Goal: Task Accomplishment & Management: Use online tool/utility

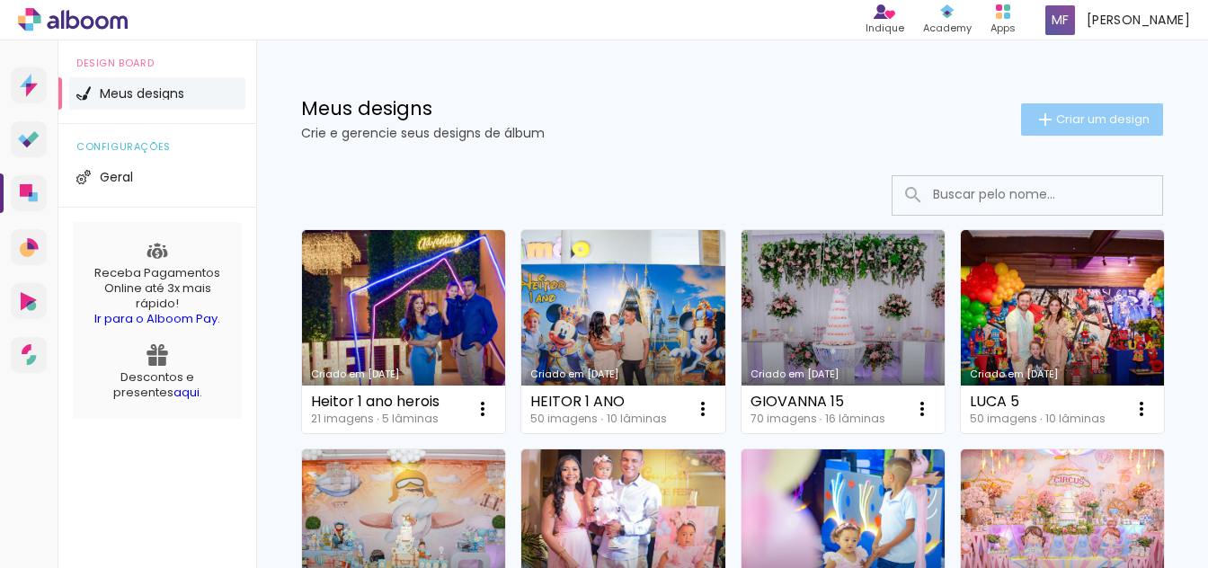
click at [1056, 125] on span "Criar um design" at bounding box center [1102, 119] width 93 height 12
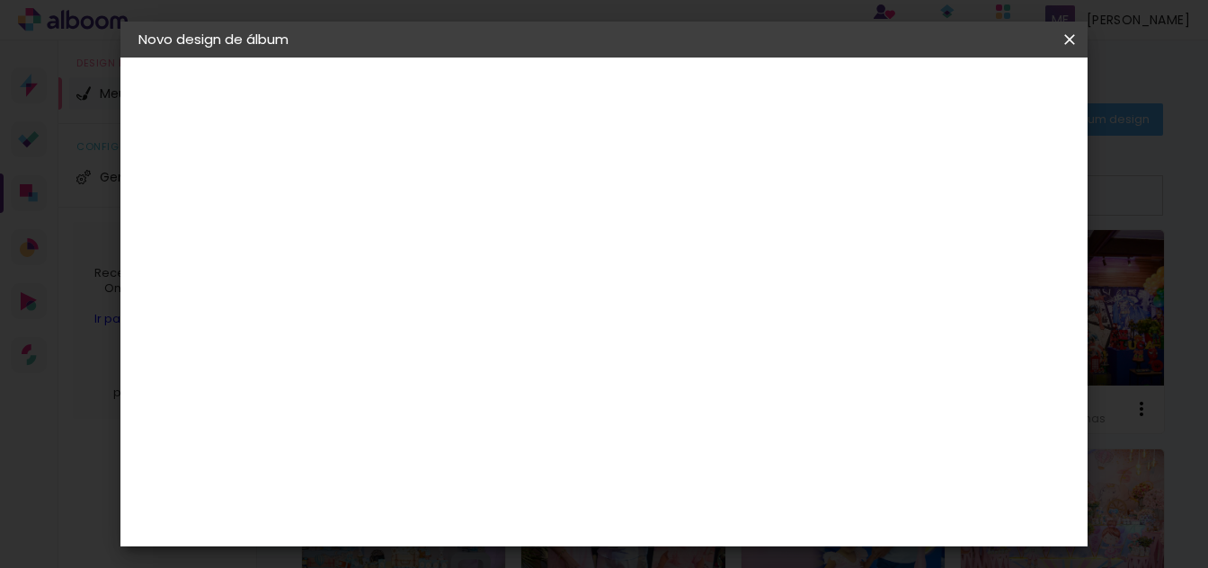
click at [432, 246] on input at bounding box center [432, 241] width 0 height 28
type input "MAYA 5 ANOS"
type paper-input "MAYA 5 ANOS"
click at [0, 0] on slot "Avançar" at bounding box center [0, 0] width 0 height 0
click at [769, 256] on paper-item "Tamanho Livre" at bounding box center [683, 273] width 173 height 40
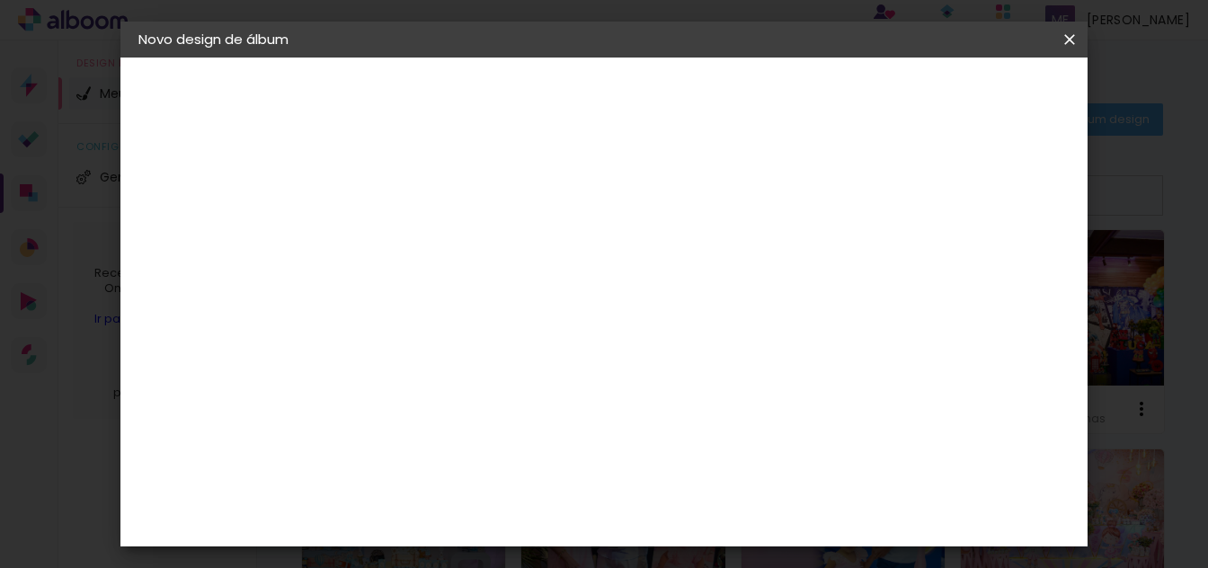
click at [0, 0] on slot "Tamanho Livre" at bounding box center [0, 0] width 0 height 0
click at [769, 91] on paper-button "Avançar" at bounding box center [725, 95] width 88 height 31
click at [388, 458] on input "30" at bounding box center [375, 460] width 47 height 27
type input "200"
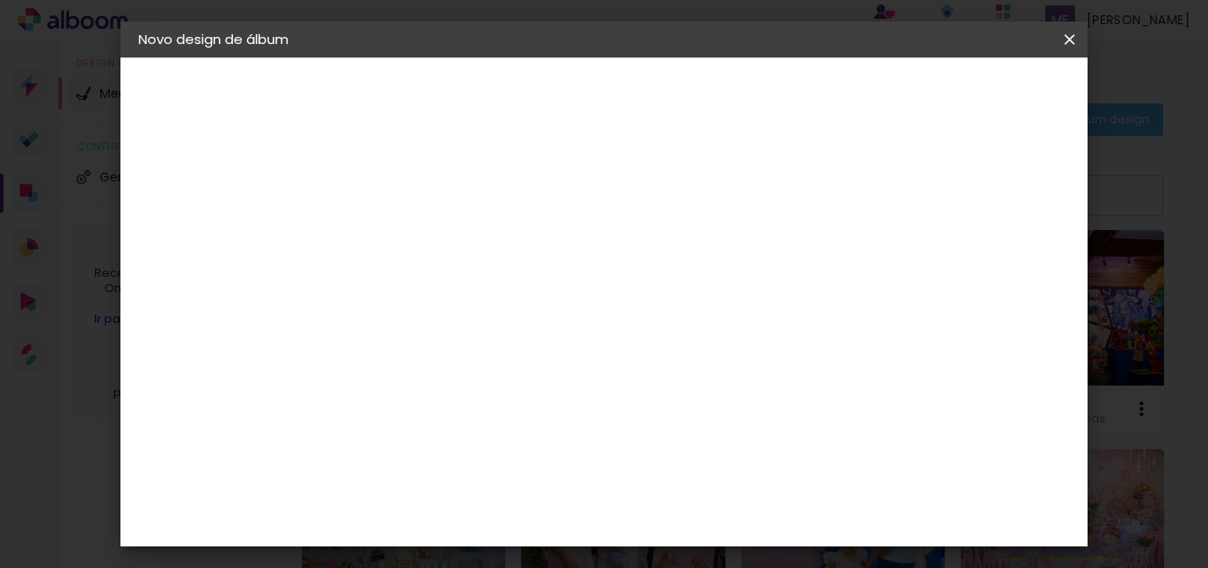
type paper-input "200"
click at [716, 517] on input "60" at bounding box center [703, 518] width 47 height 27
click at [602, 317] on input "200" at bounding box center [587, 319] width 47 height 27
type input "20"
type paper-input "20"
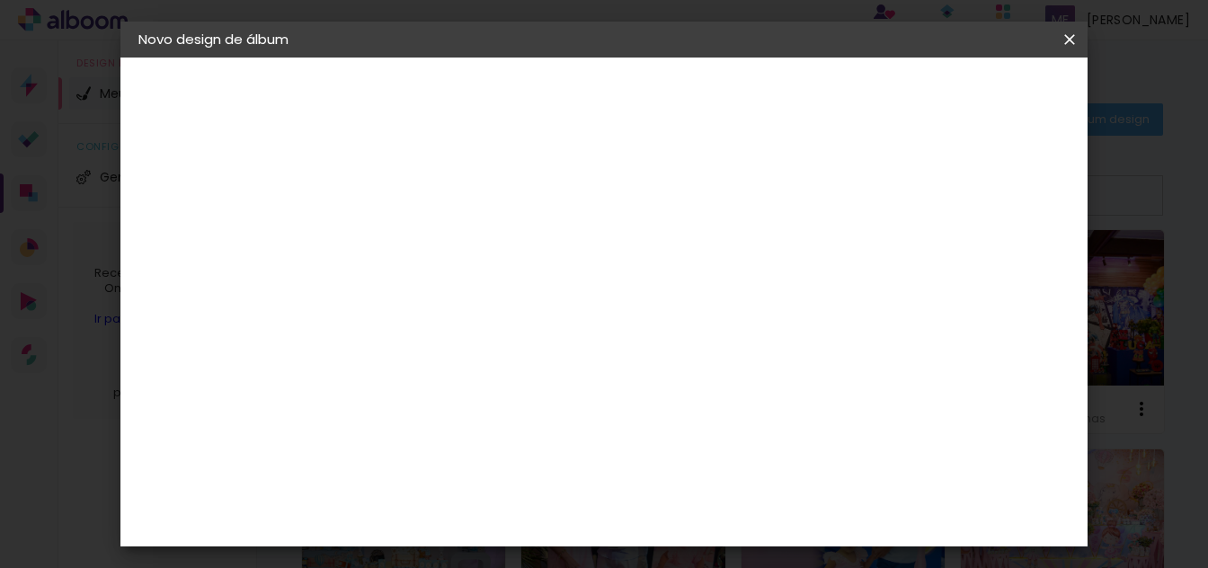
click at [974, 93] on paper-button "Iniciar design" at bounding box center [916, 95] width 118 height 31
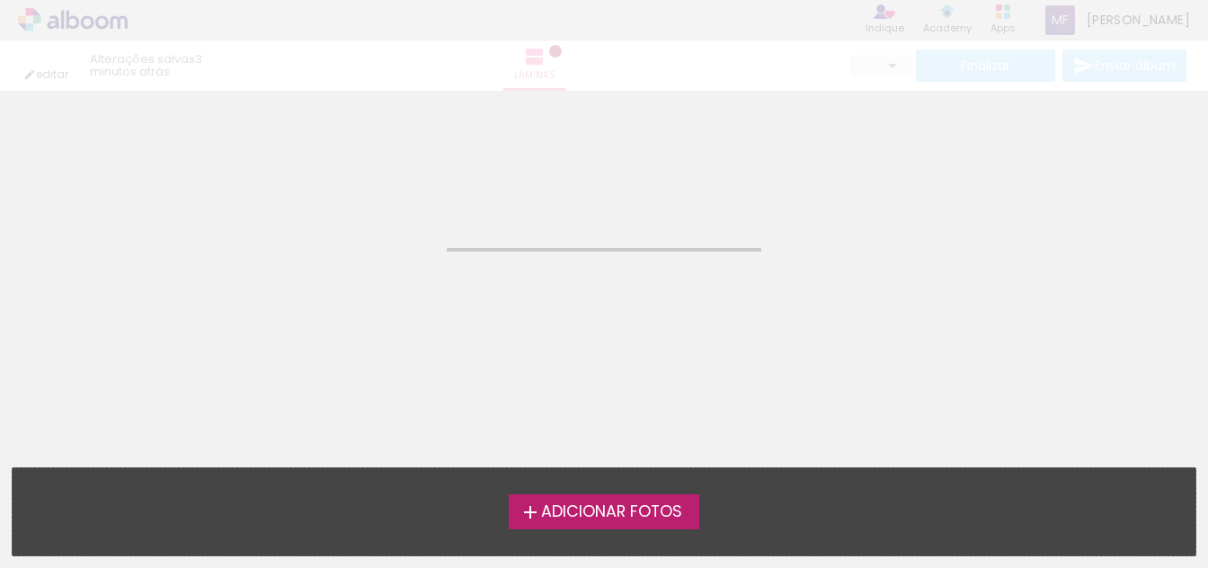
click at [625, 508] on span "Adicionar Fotos" at bounding box center [611, 512] width 141 height 16
click at [0, 0] on input "file" at bounding box center [0, 0] width 0 height 0
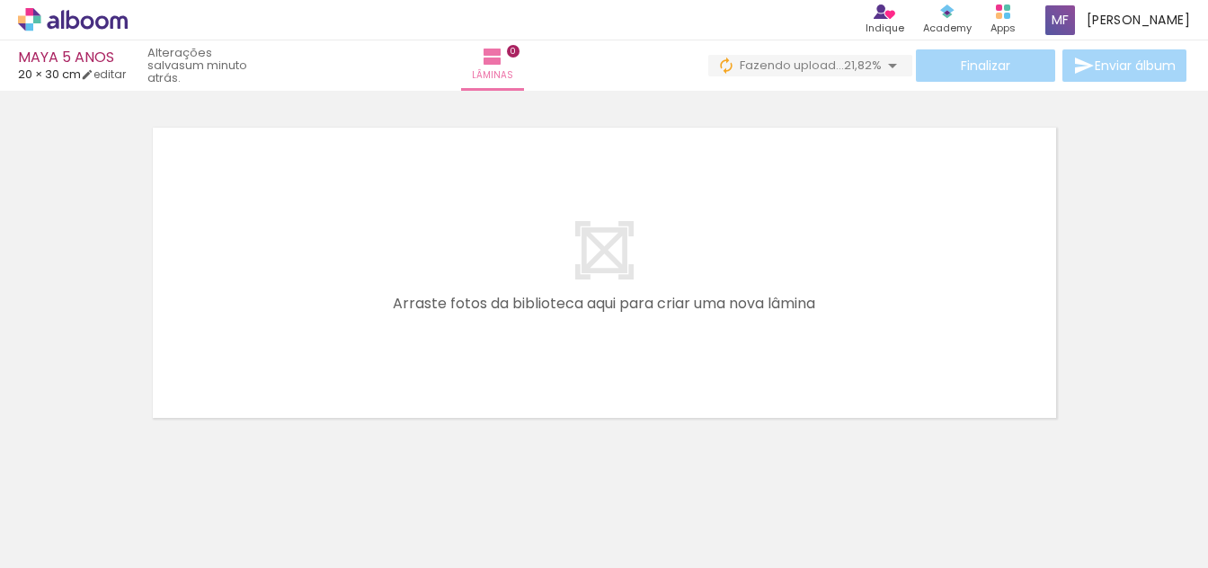
scroll to position [0, 899]
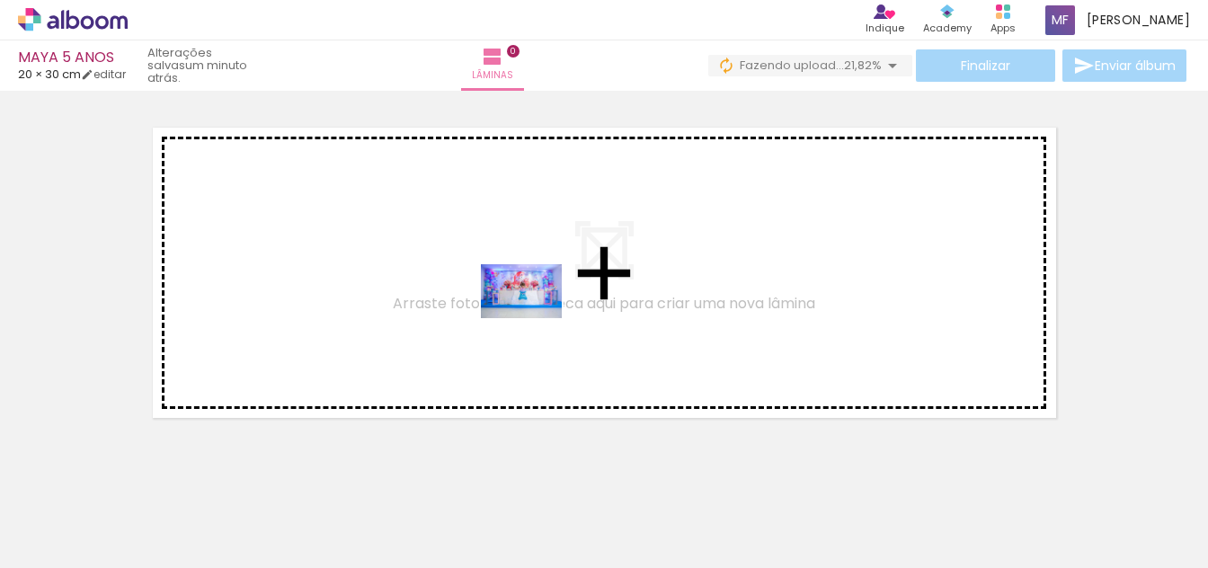
drag, startPoint x: 797, startPoint y: 519, endPoint x: 535, endPoint y: 318, distance: 330.3
click at [535, 318] on quentale-workspace at bounding box center [604, 284] width 1208 height 568
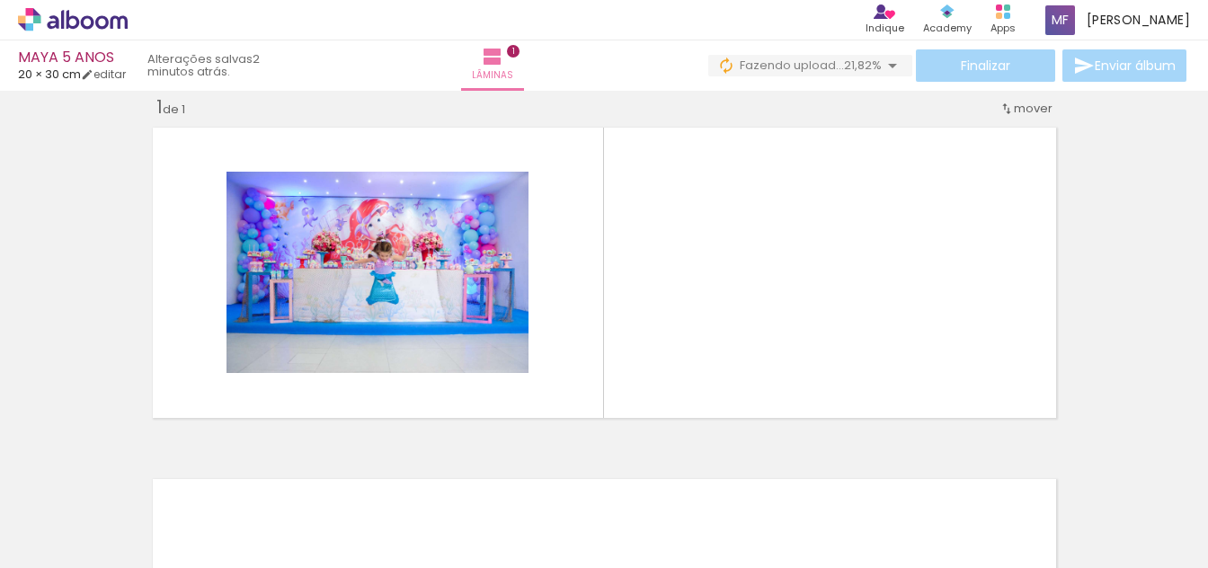
scroll to position [0, 0]
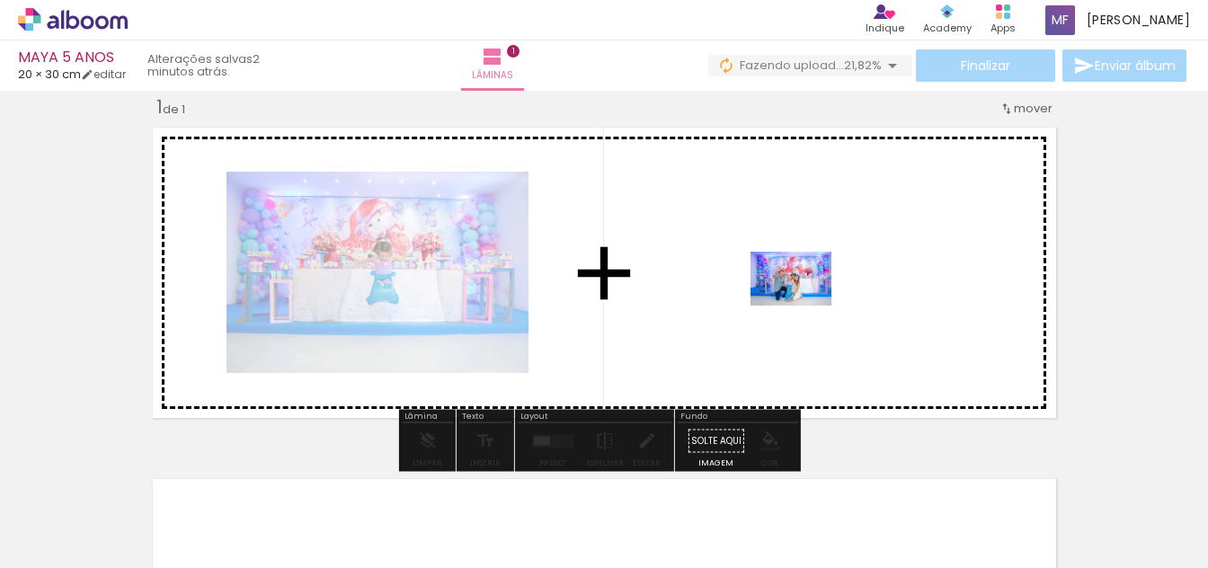
drag, startPoint x: 704, startPoint y: 525, endPoint x: 805, endPoint y: 305, distance: 242.2
click at [805, 305] on quentale-workspace at bounding box center [604, 284] width 1208 height 568
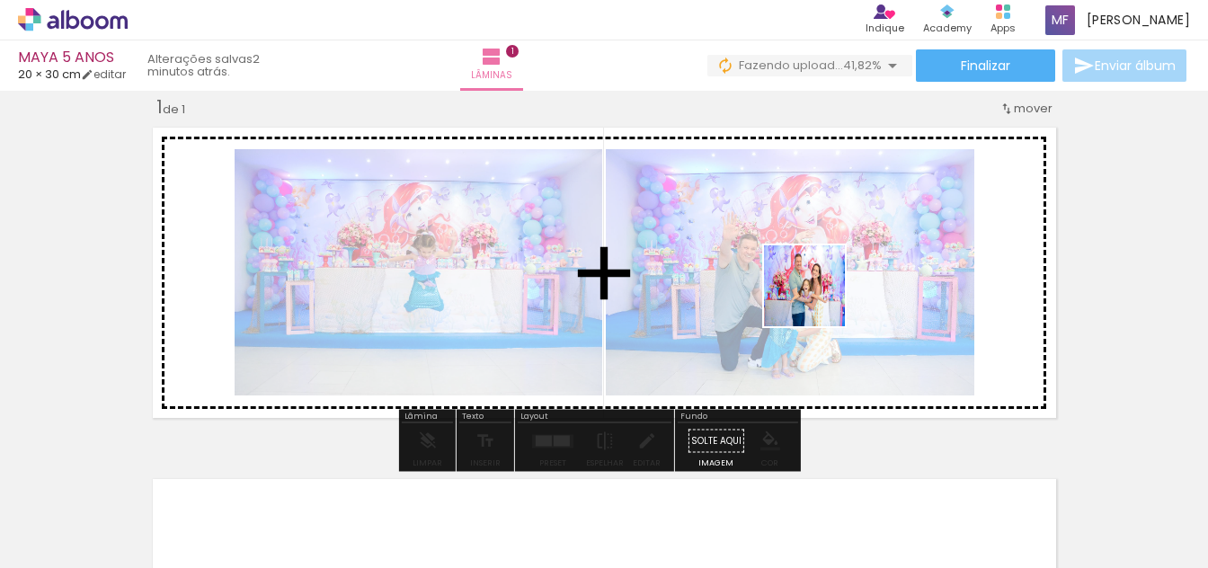
drag, startPoint x: 718, startPoint y: 365, endPoint x: 876, endPoint y: 260, distance: 190.0
click at [876, 260] on quentale-workspace at bounding box center [604, 284] width 1208 height 568
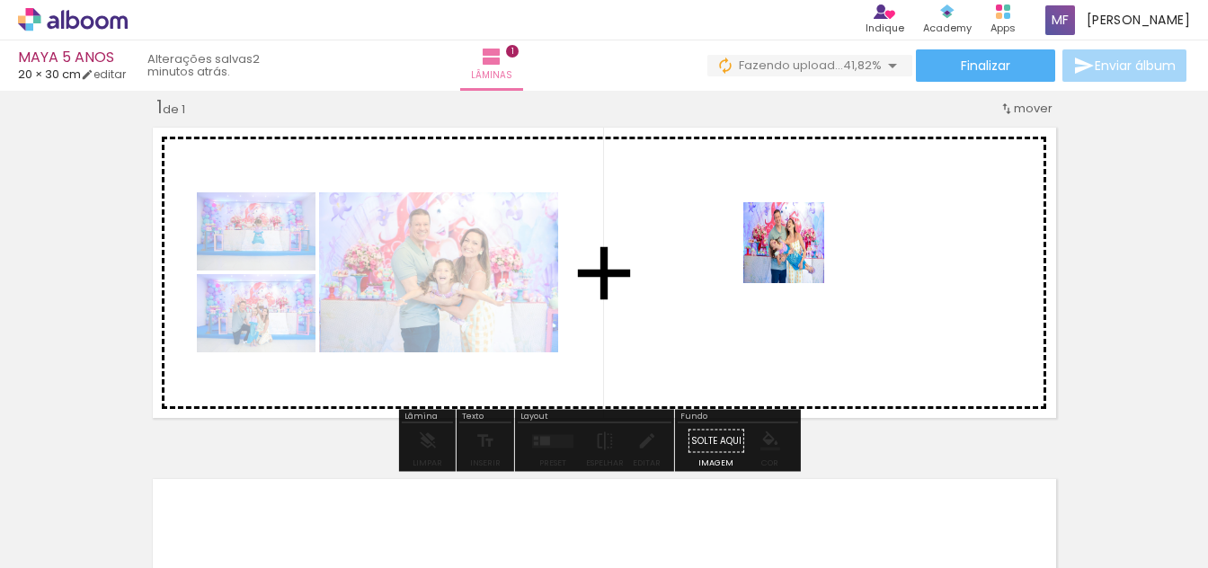
drag, startPoint x: 614, startPoint y: 494, endPoint x: 797, endPoint y: 256, distance: 300.6
click at [797, 256] on quentale-workspace at bounding box center [604, 284] width 1208 height 568
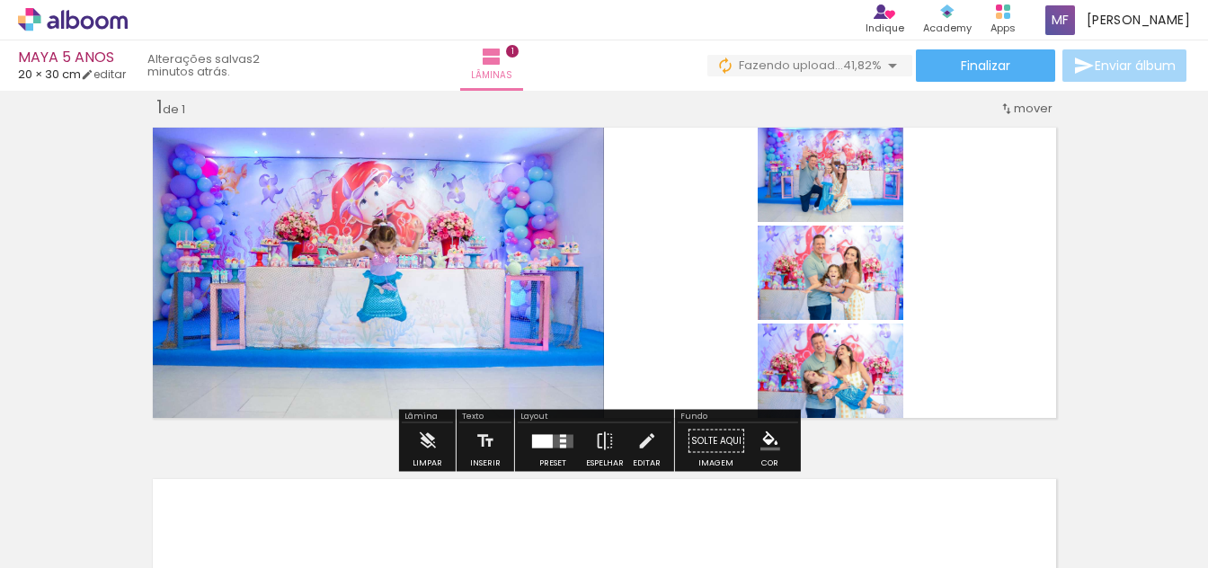
click at [571, 435] on div at bounding box center [553, 441] width 49 height 36
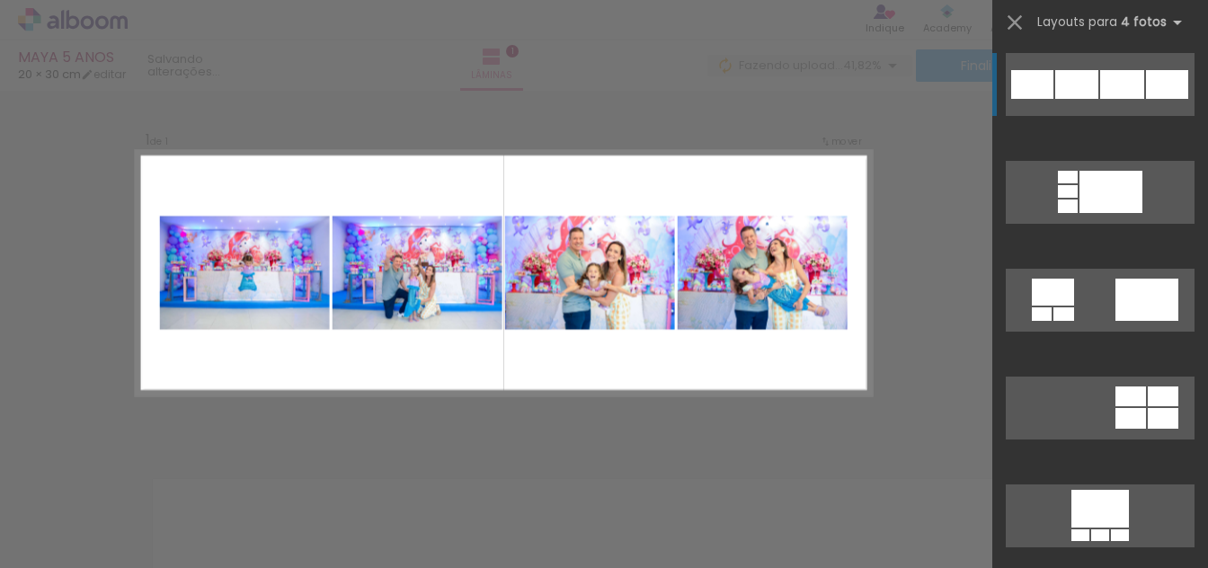
scroll to position [2607, 0]
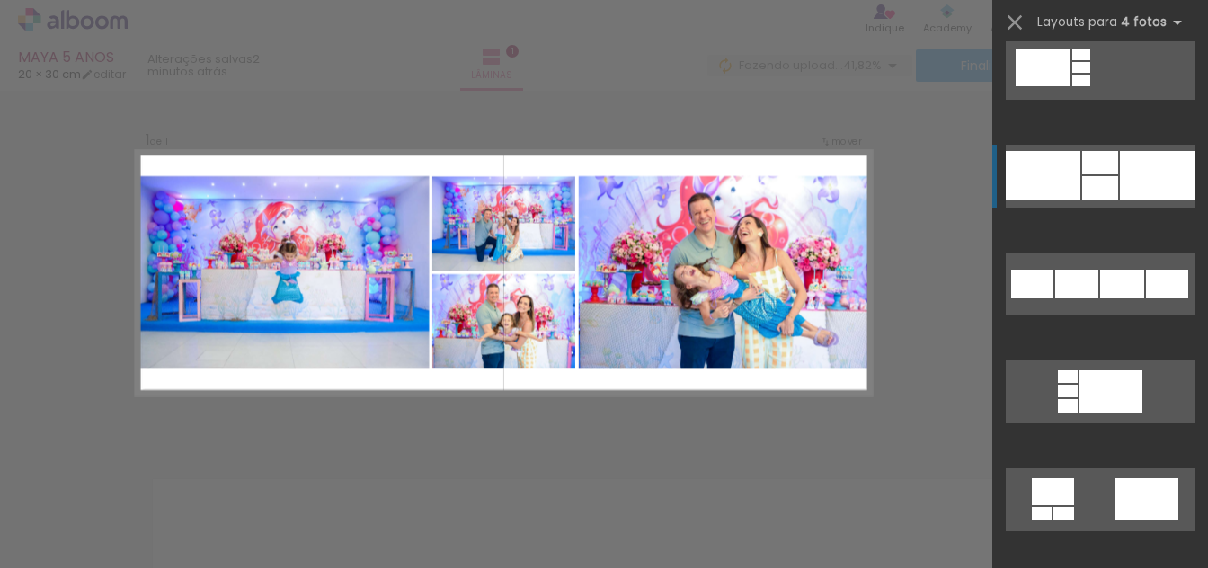
click at [1121, 197] on div at bounding box center [1157, 175] width 75 height 49
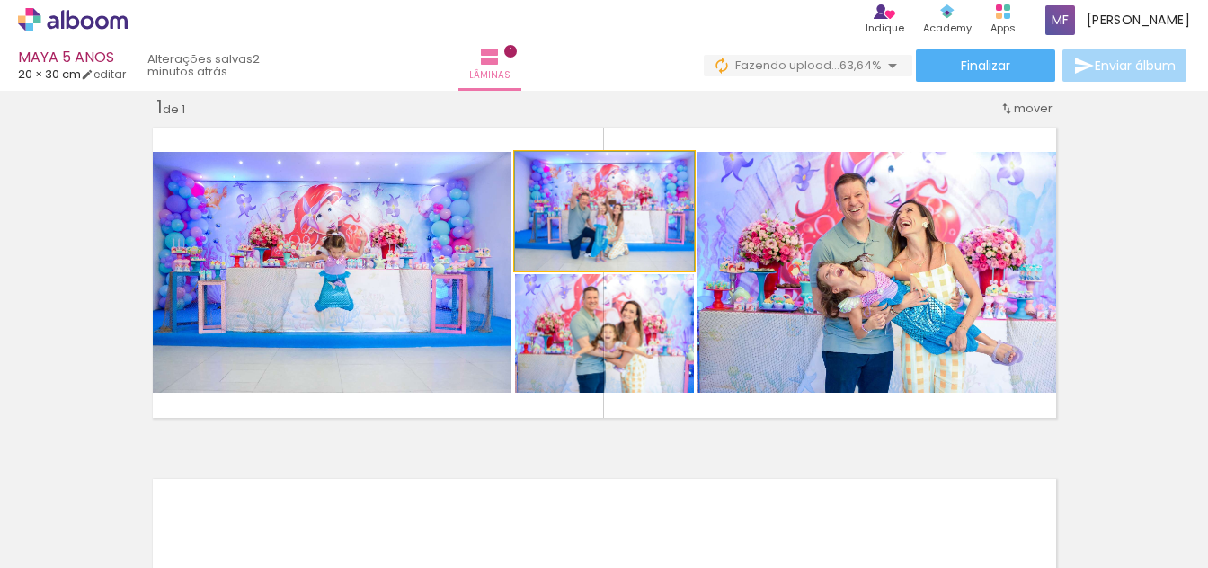
drag, startPoint x: 640, startPoint y: 235, endPoint x: 631, endPoint y: 229, distance: 10.5
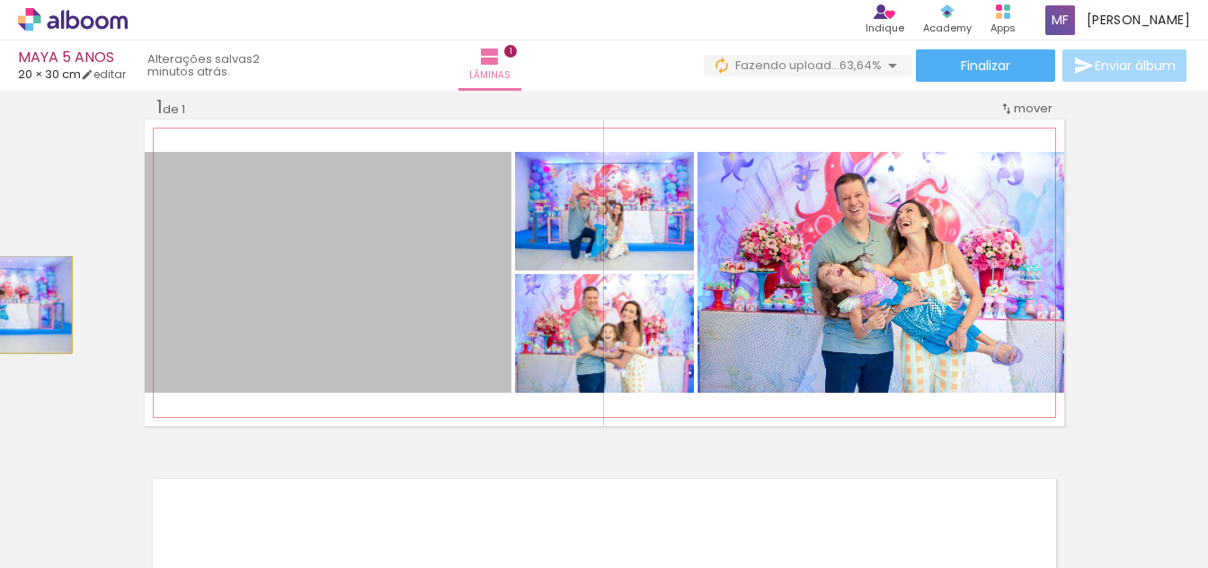
drag, startPoint x: 420, startPoint y: 305, endPoint x: -9, endPoint y: 305, distance: 428.8
click at [0, 305] on html "link( href="../../bower_components/polymer/polymer.html" rel="import" ) picture…" at bounding box center [604, 284] width 1208 height 568
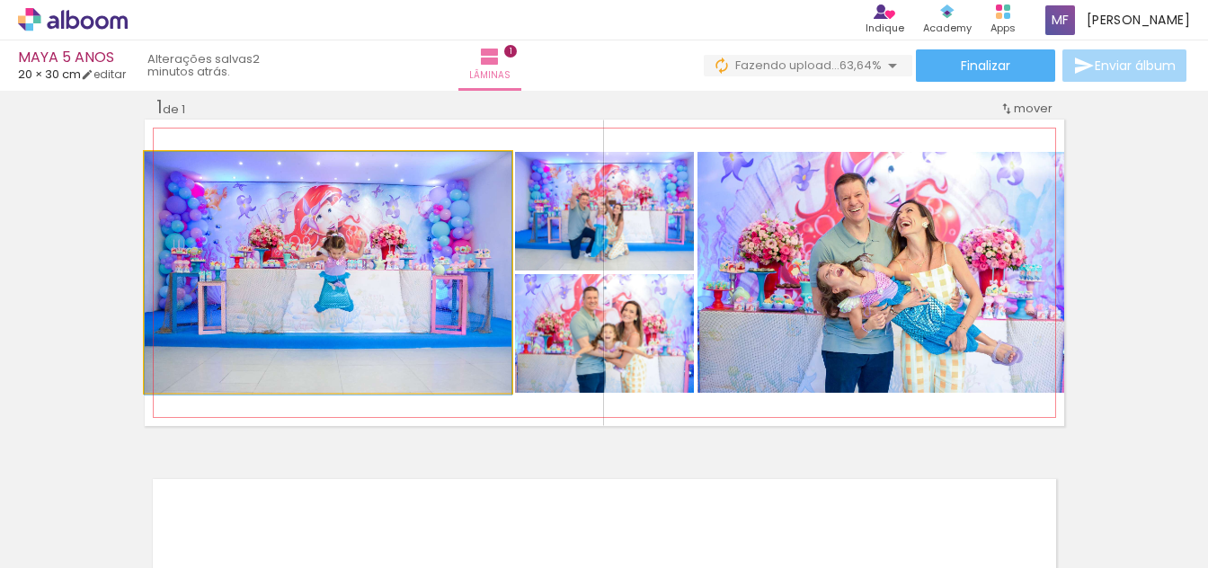
drag, startPoint x: 431, startPoint y: 264, endPoint x: 321, endPoint y: 289, distance: 112.3
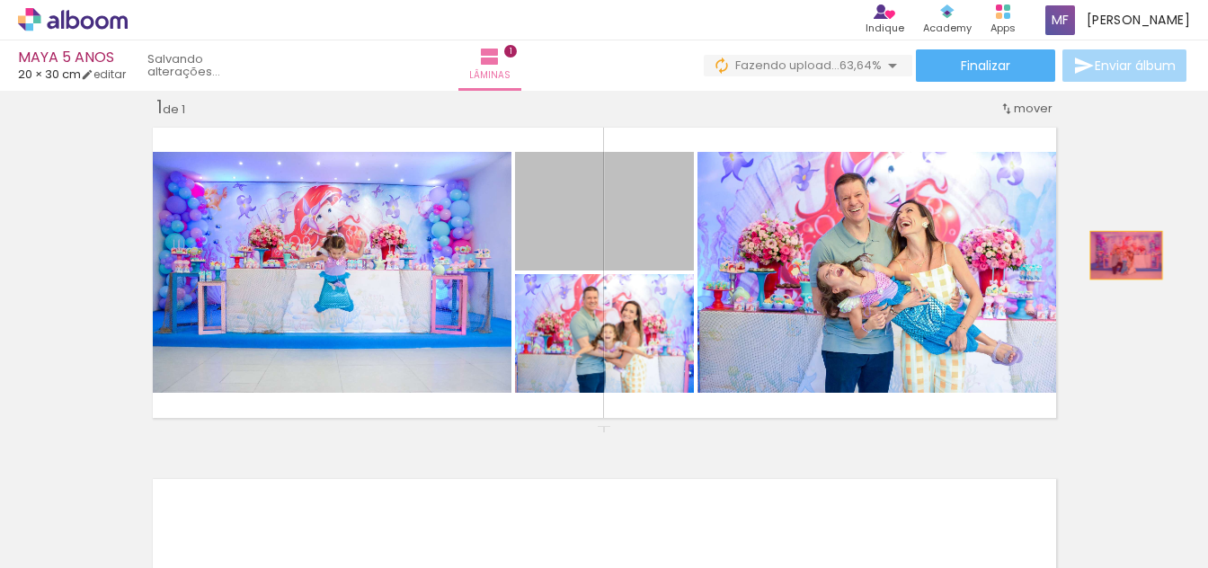
drag, startPoint x: 651, startPoint y: 223, endPoint x: 1118, endPoint y: 257, distance: 468.7
click at [1118, 255] on div "Inserir lâmina 1 de 1" at bounding box center [604, 426] width 1208 height 704
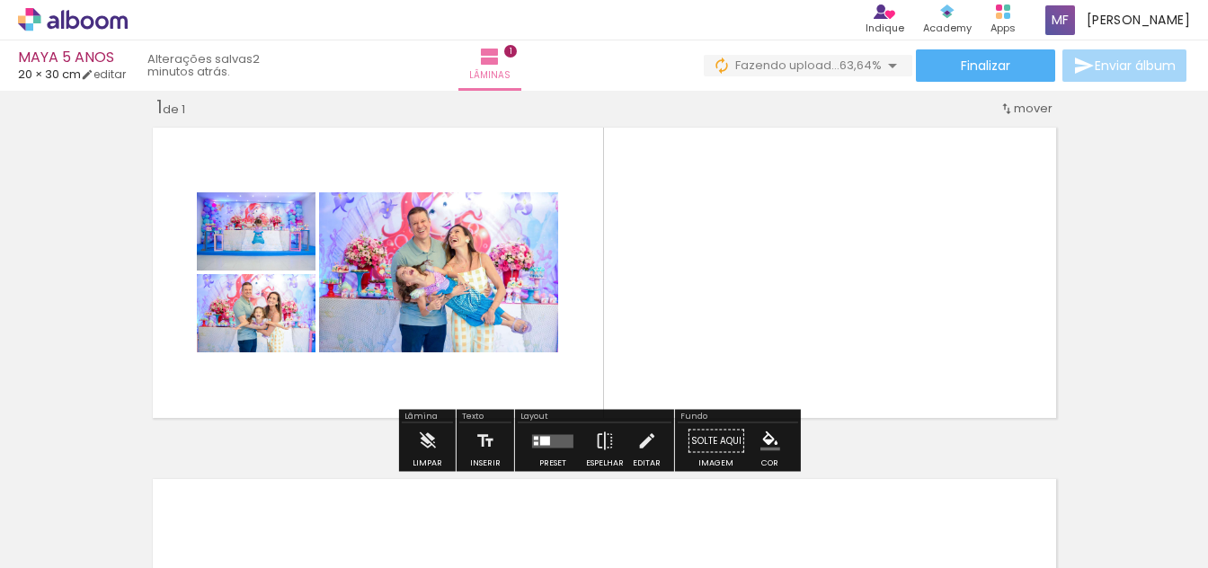
drag, startPoint x: 533, startPoint y: 434, endPoint x: 751, endPoint y: 342, distance: 236.9
click at [535, 434] on quentale-layouter at bounding box center [552, 440] width 41 height 13
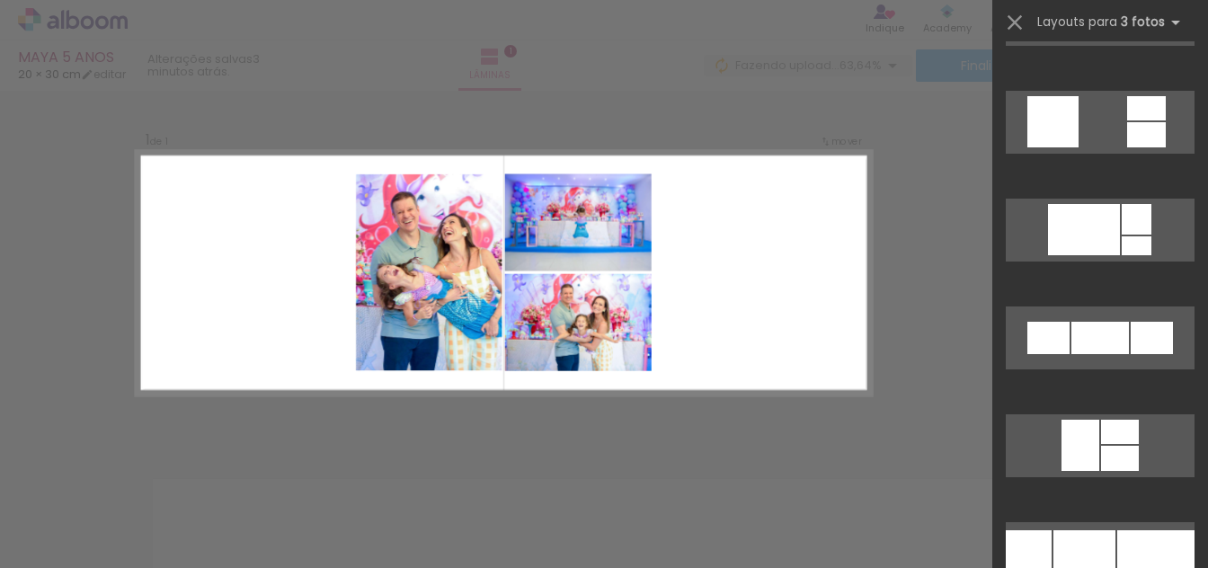
scroll to position [5304, 0]
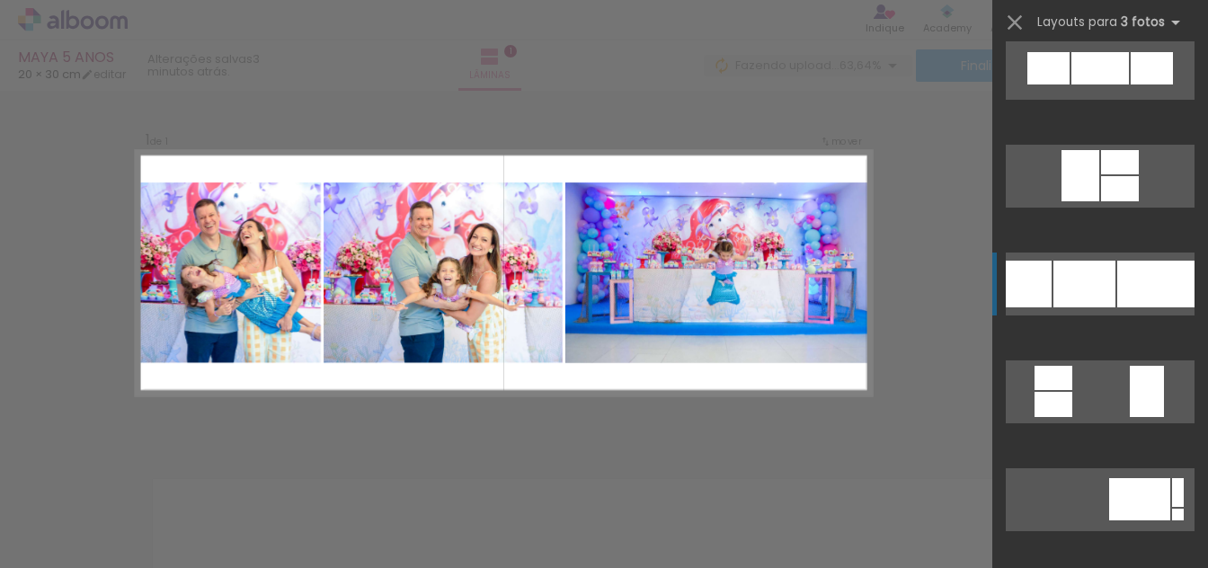
click at [1144, 295] on div at bounding box center [1155, 284] width 77 height 47
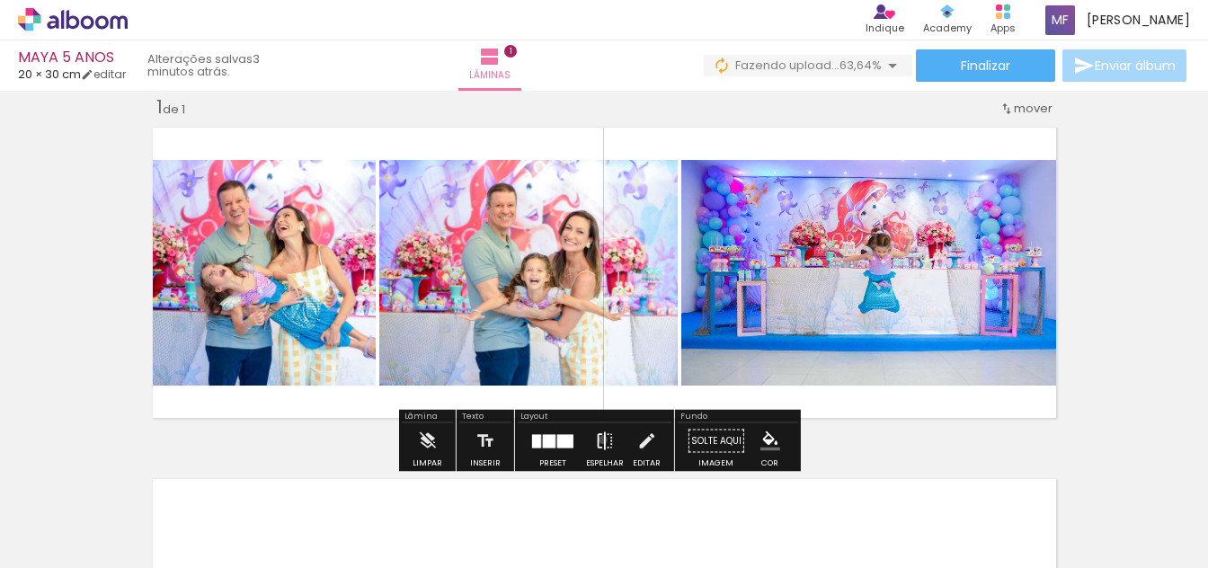
click at [599, 440] on iron-icon at bounding box center [605, 441] width 20 height 36
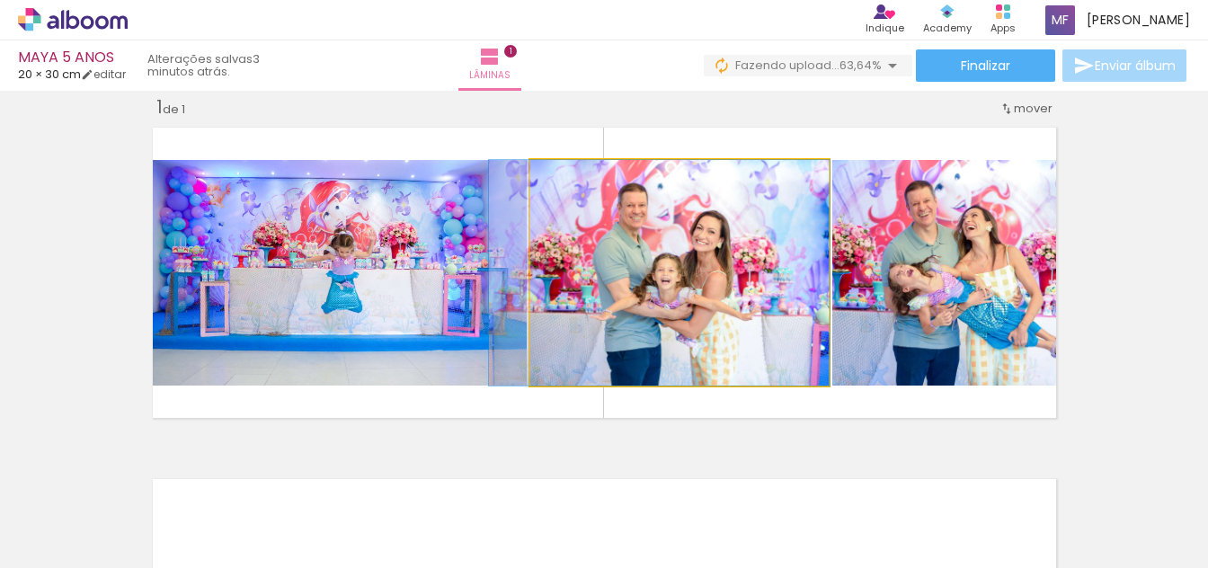
drag, startPoint x: 725, startPoint y: 322, endPoint x: 712, endPoint y: 309, distance: 17.8
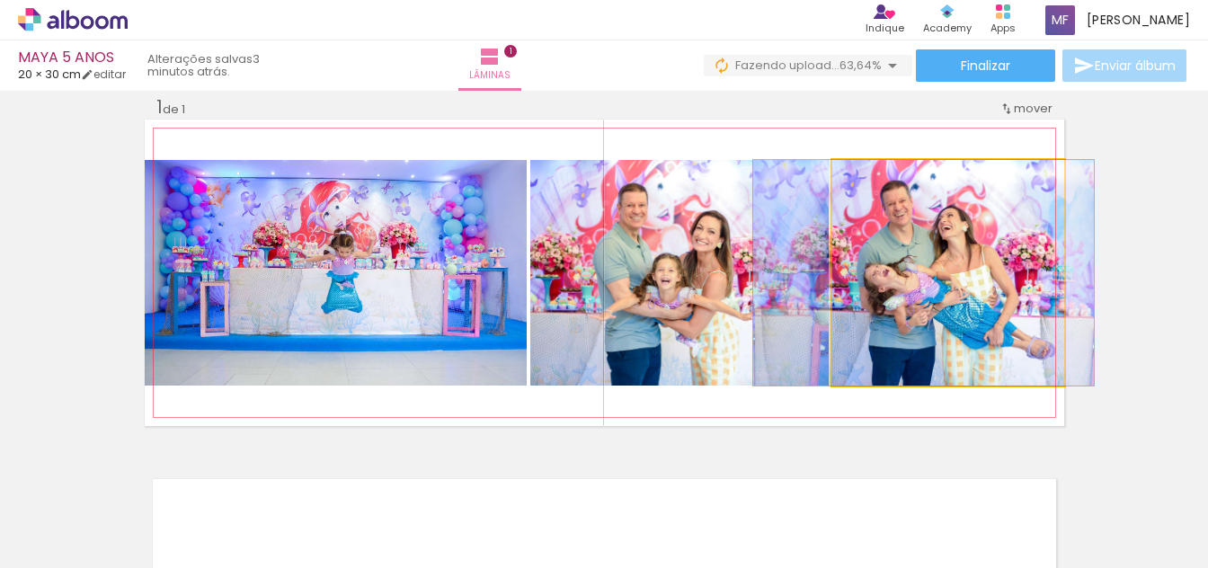
drag, startPoint x: 992, startPoint y: 303, endPoint x: 967, endPoint y: 302, distance: 24.3
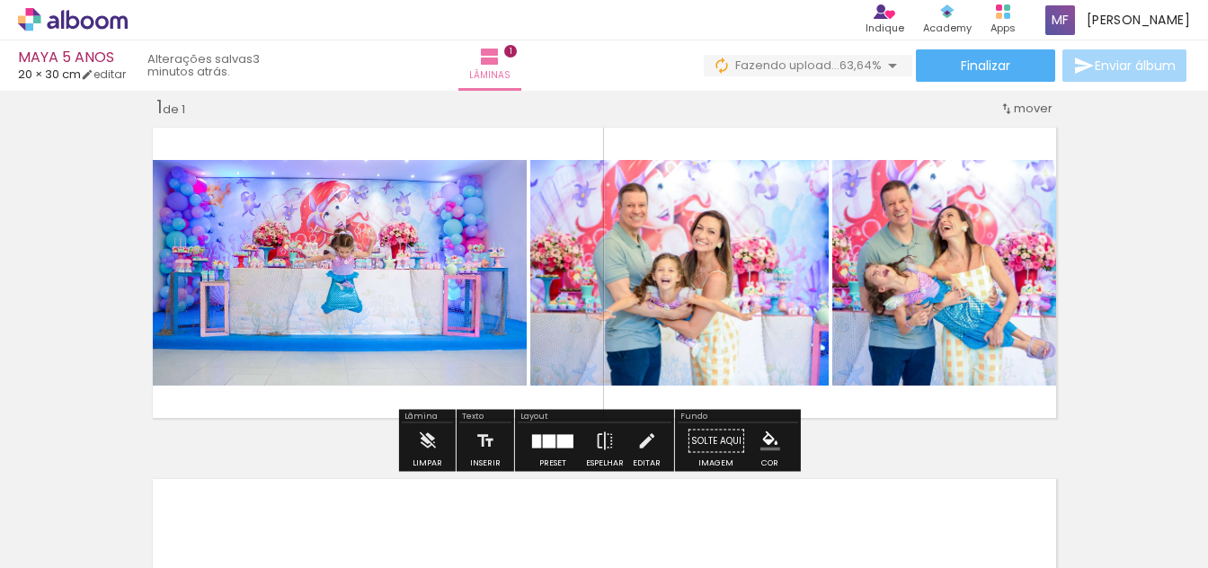
click at [1187, 260] on div "Inserir lâmina 1 de 1" at bounding box center [604, 426] width 1208 height 704
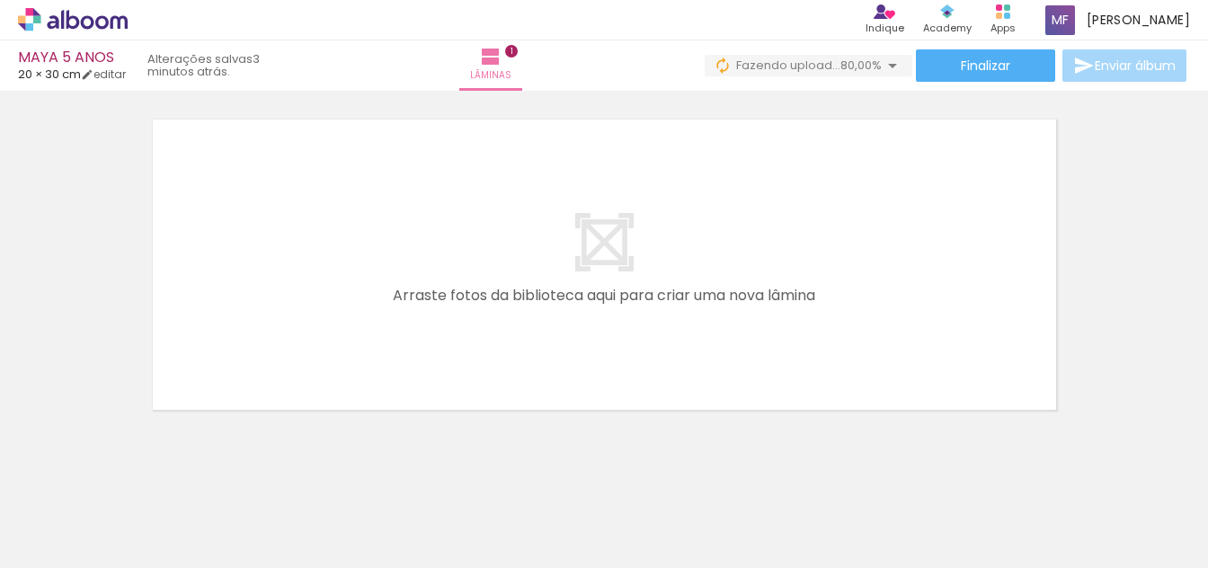
scroll to position [0, 374]
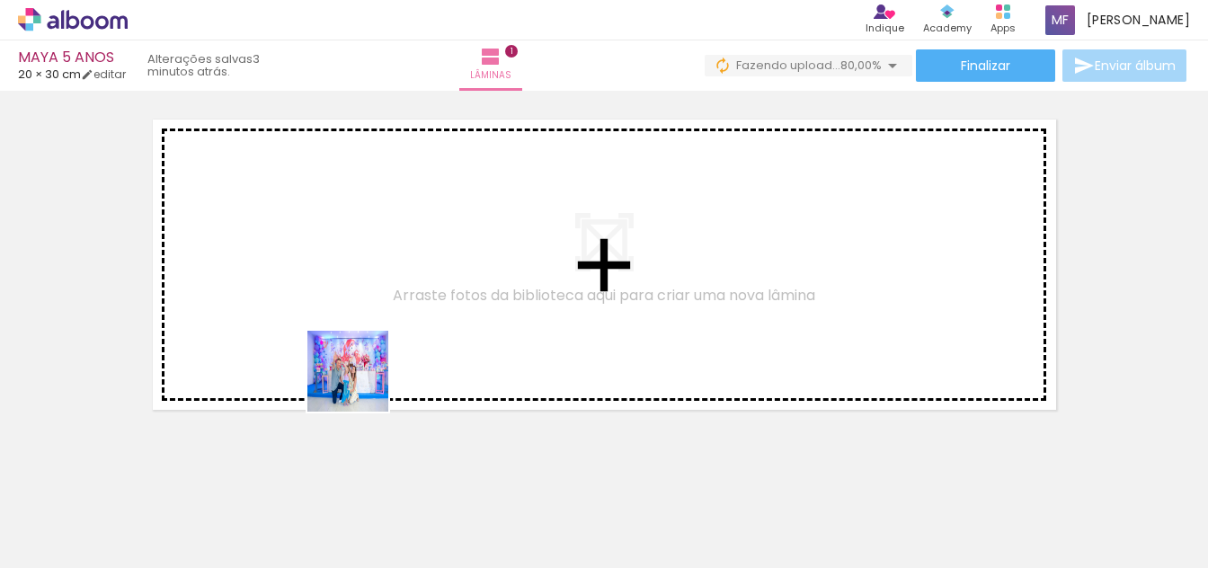
drag, startPoint x: 360, startPoint y: 423, endPoint x: 365, endPoint y: 373, distance: 50.5
click at [365, 373] on quentale-workspace at bounding box center [604, 284] width 1208 height 568
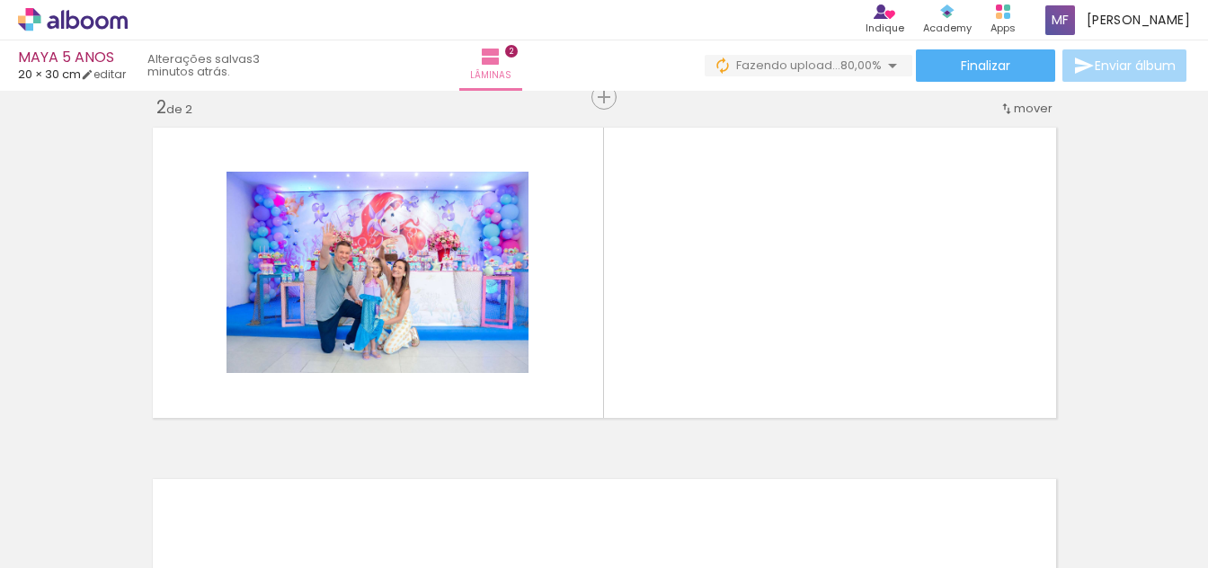
scroll to position [0, 767]
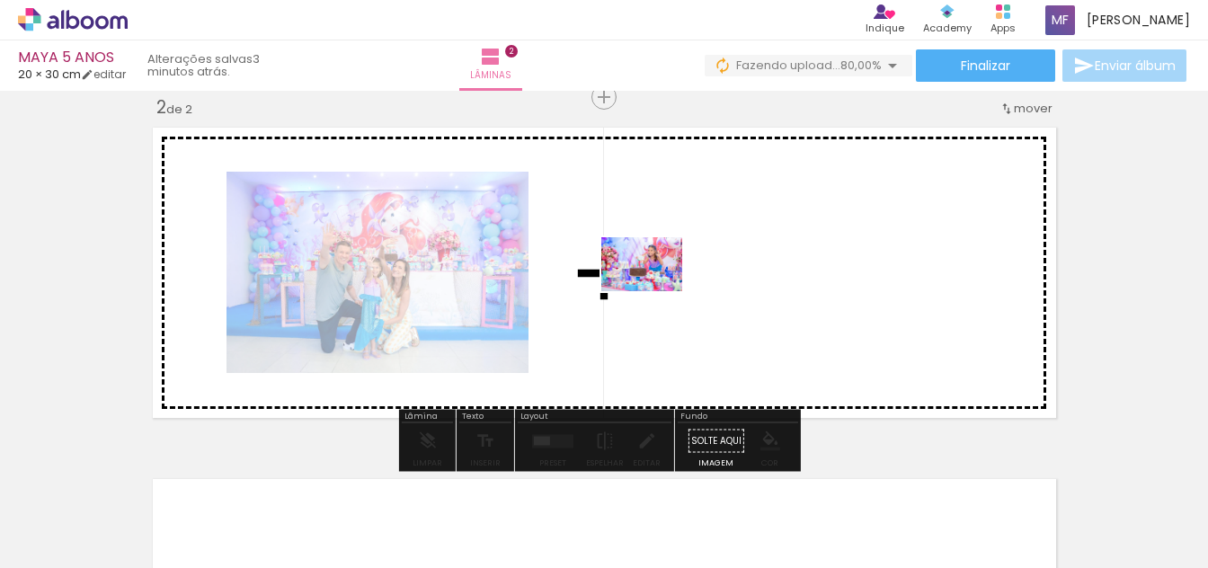
drag, startPoint x: 635, startPoint y: 526, endPoint x: 655, endPoint y: 291, distance: 235.5
click at [655, 291] on quentale-workspace at bounding box center [604, 284] width 1208 height 568
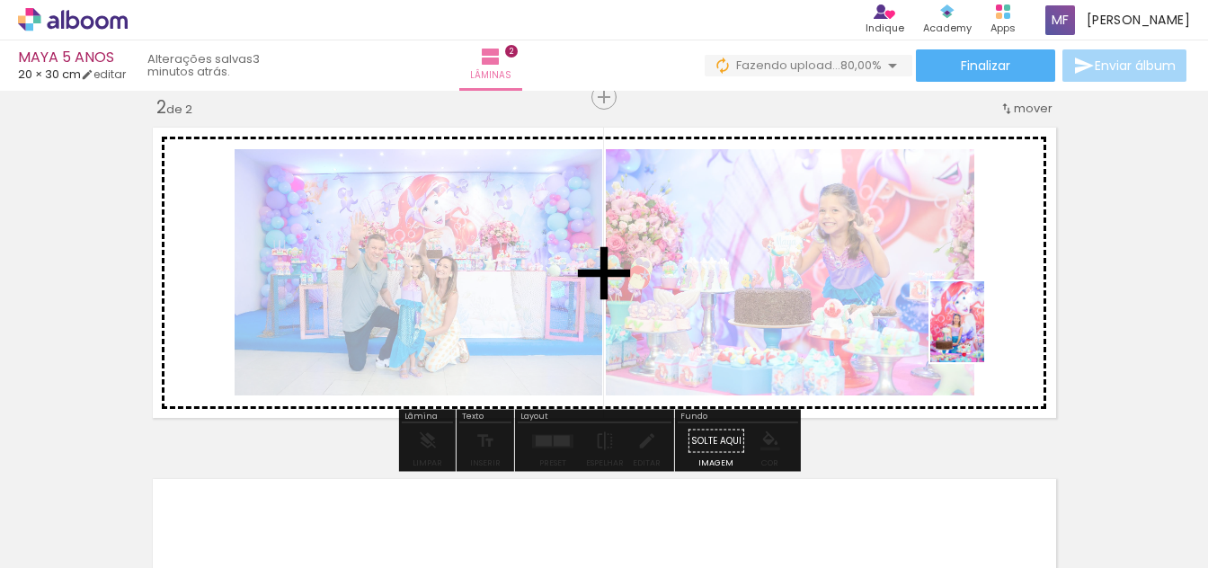
drag, startPoint x: 807, startPoint y: 471, endPoint x: 984, endPoint y: 335, distance: 223.1
click at [984, 335] on quentale-workspace at bounding box center [604, 284] width 1208 height 568
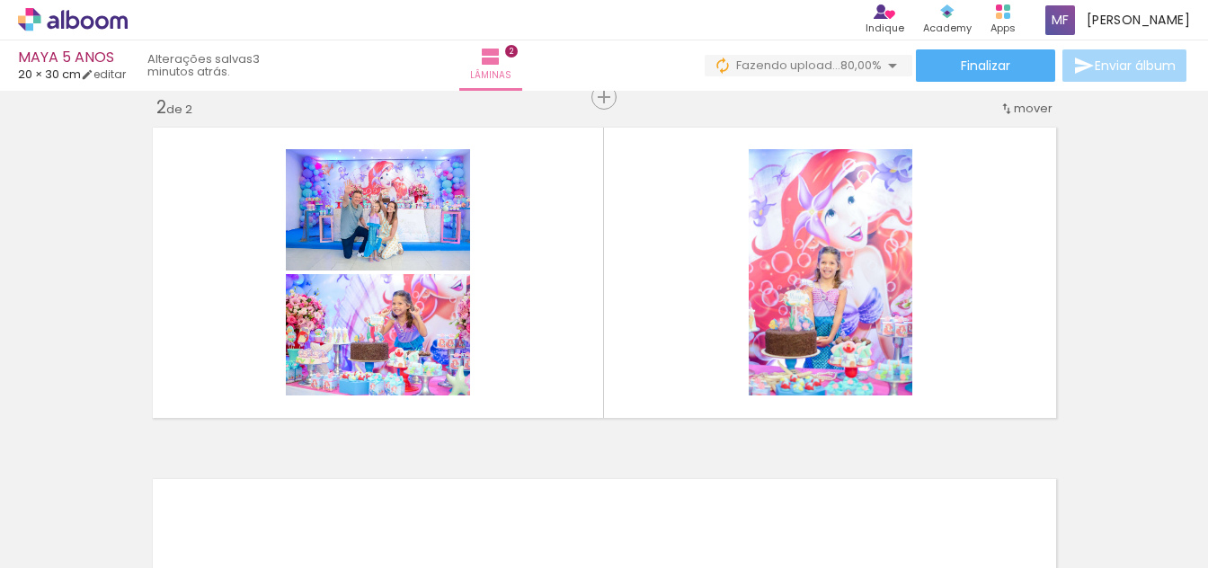
scroll to position [0, 100]
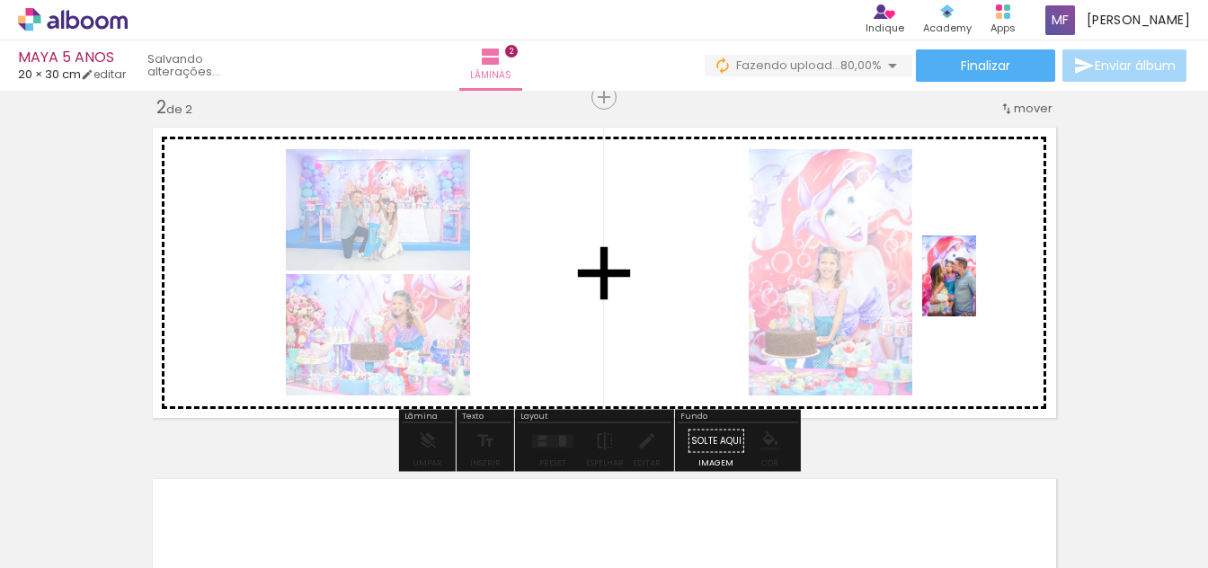
drag, startPoint x: 294, startPoint y: 525, endPoint x: 983, endPoint y: 288, distance: 729.2
click at [983, 288] on quentale-workspace at bounding box center [604, 284] width 1208 height 568
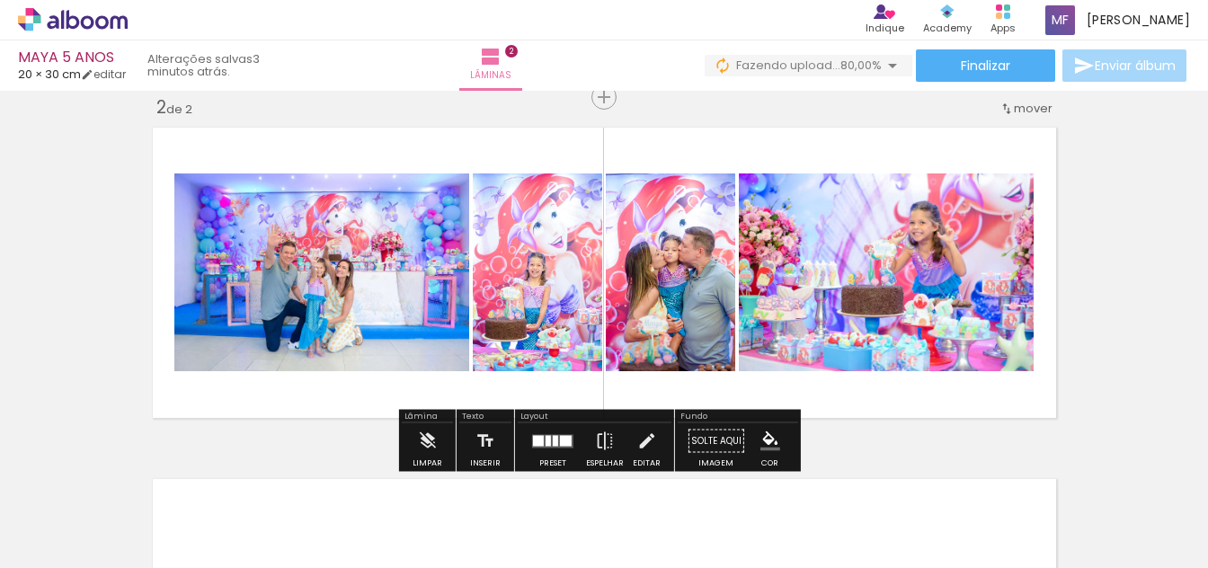
click at [553, 439] on div at bounding box center [555, 440] width 5 height 11
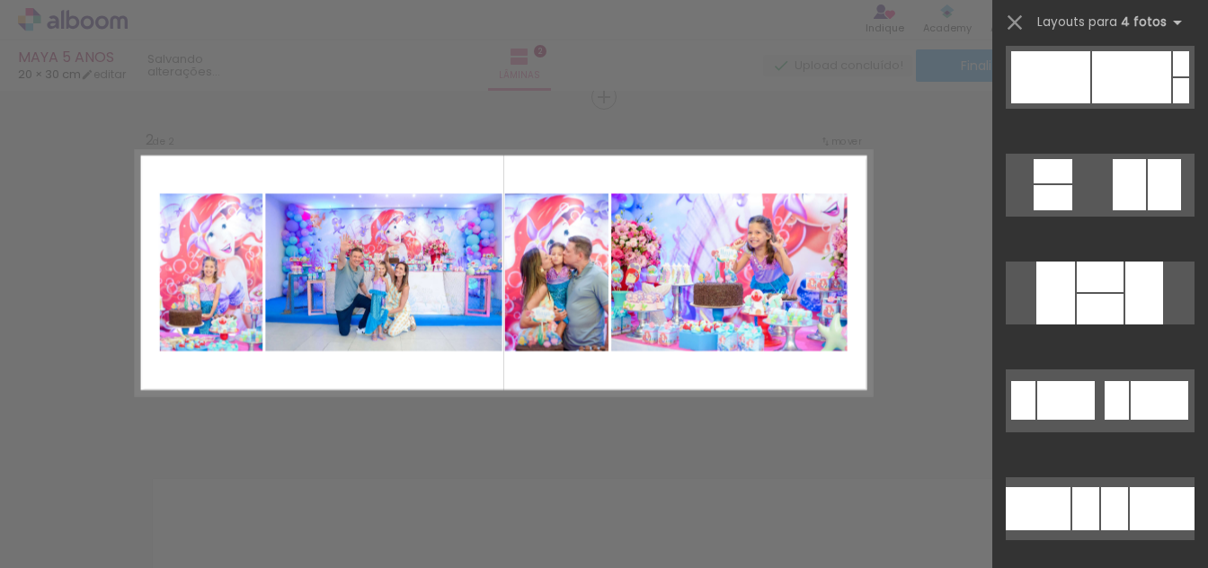
scroll to position [2966, 0]
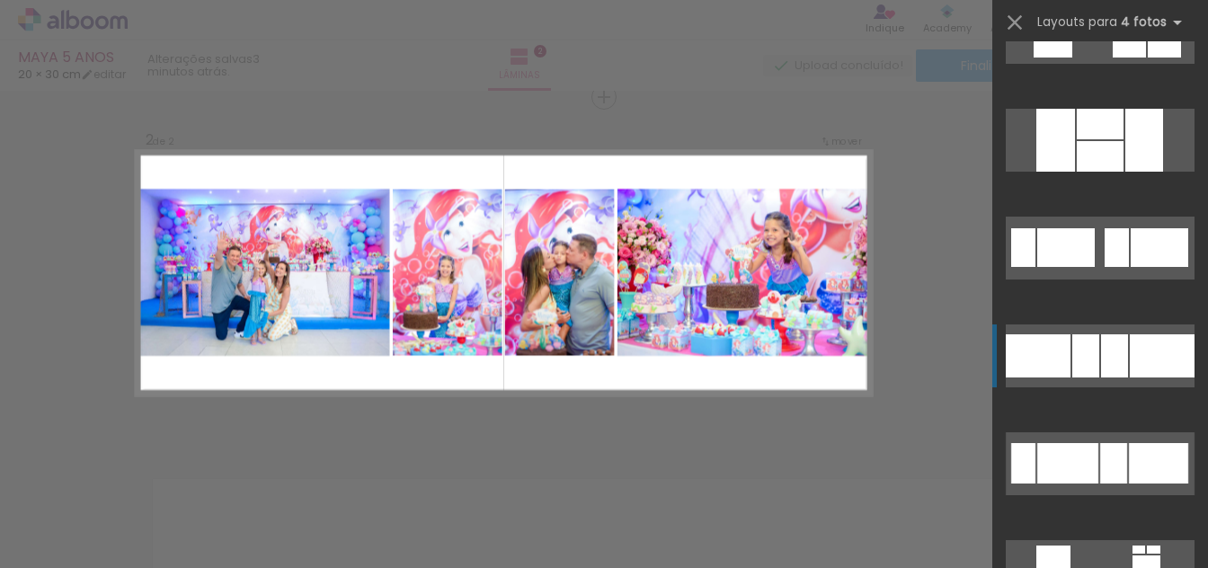
click at [1143, 359] on div at bounding box center [1162, 355] width 65 height 43
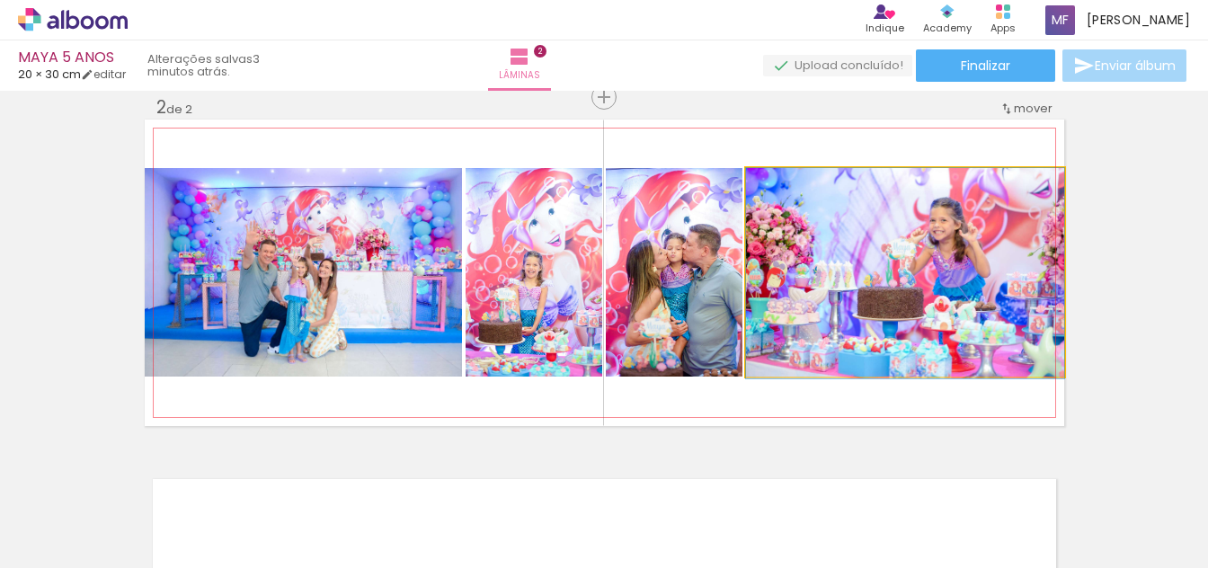
drag, startPoint x: 967, startPoint y: 283, endPoint x: 941, endPoint y: 297, distance: 29.3
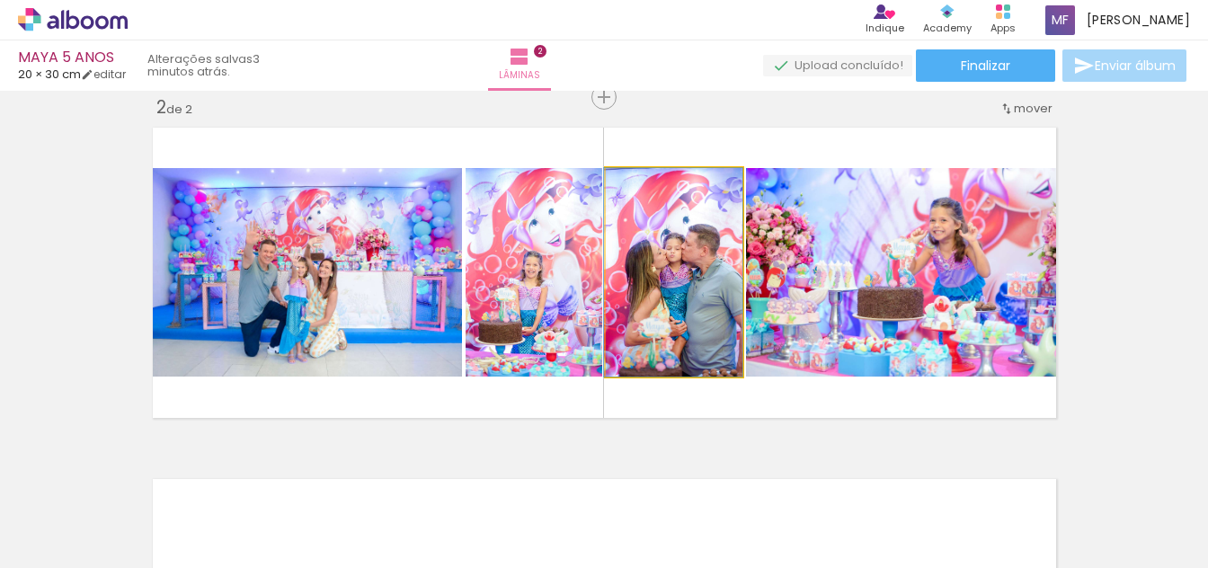
drag, startPoint x: 682, startPoint y: 325, endPoint x: 653, endPoint y: 323, distance: 29.7
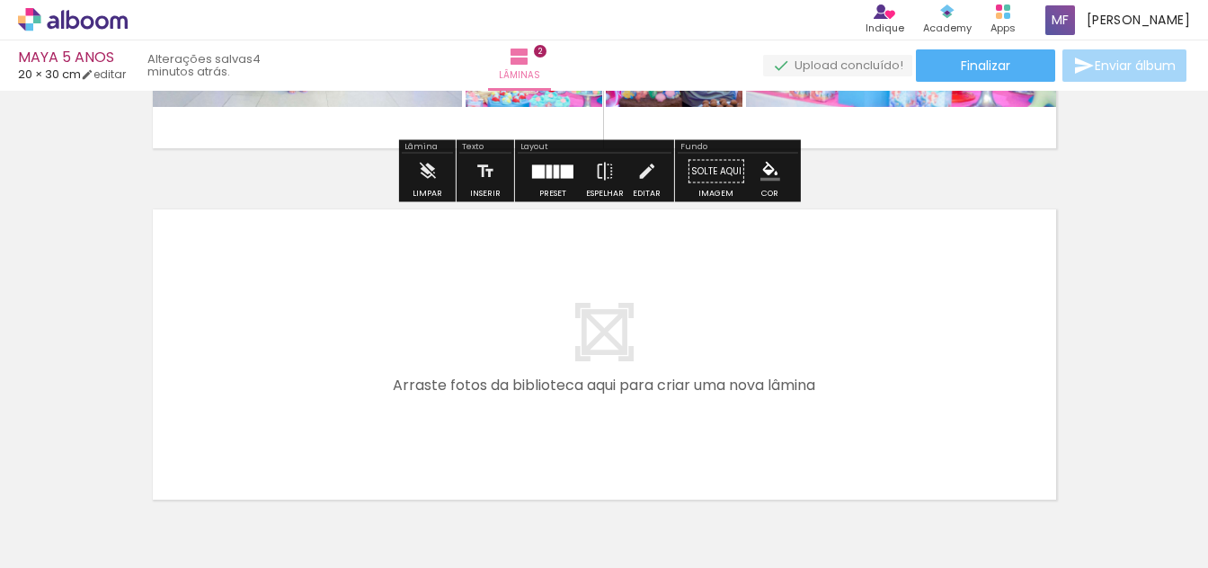
scroll to position [0, 0]
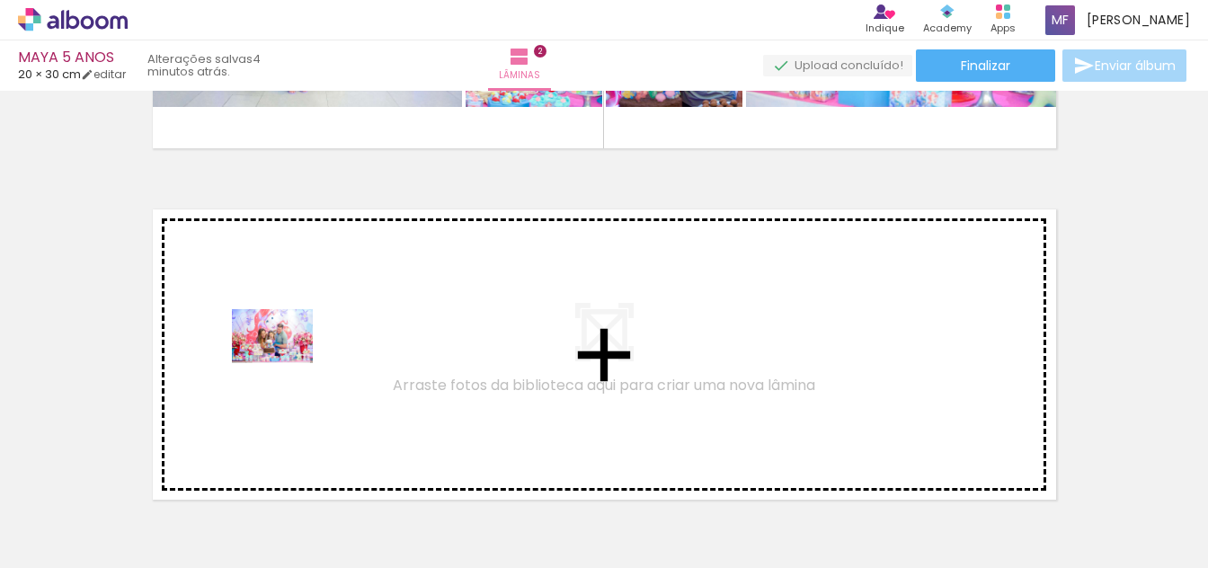
drag, startPoint x: 198, startPoint y: 523, endPoint x: 286, endPoint y: 363, distance: 182.7
click at [286, 363] on quentale-workspace at bounding box center [604, 284] width 1208 height 568
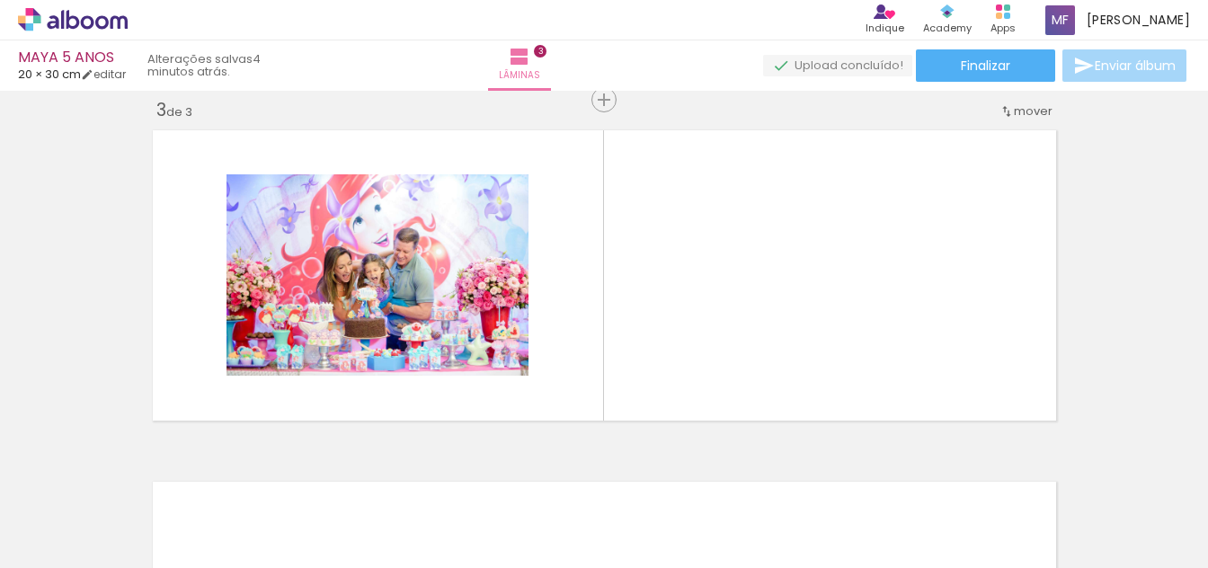
scroll to position [726, 0]
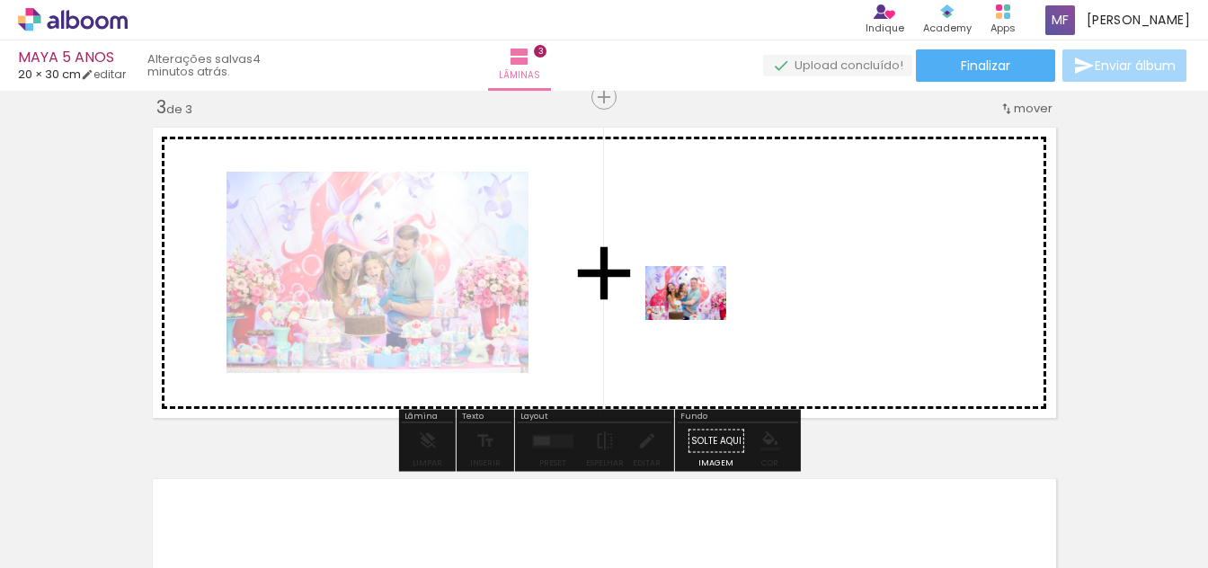
drag, startPoint x: 302, startPoint y: 518, endPoint x: 699, endPoint y: 320, distance: 443.8
click at [699, 320] on quentale-workspace at bounding box center [604, 284] width 1208 height 568
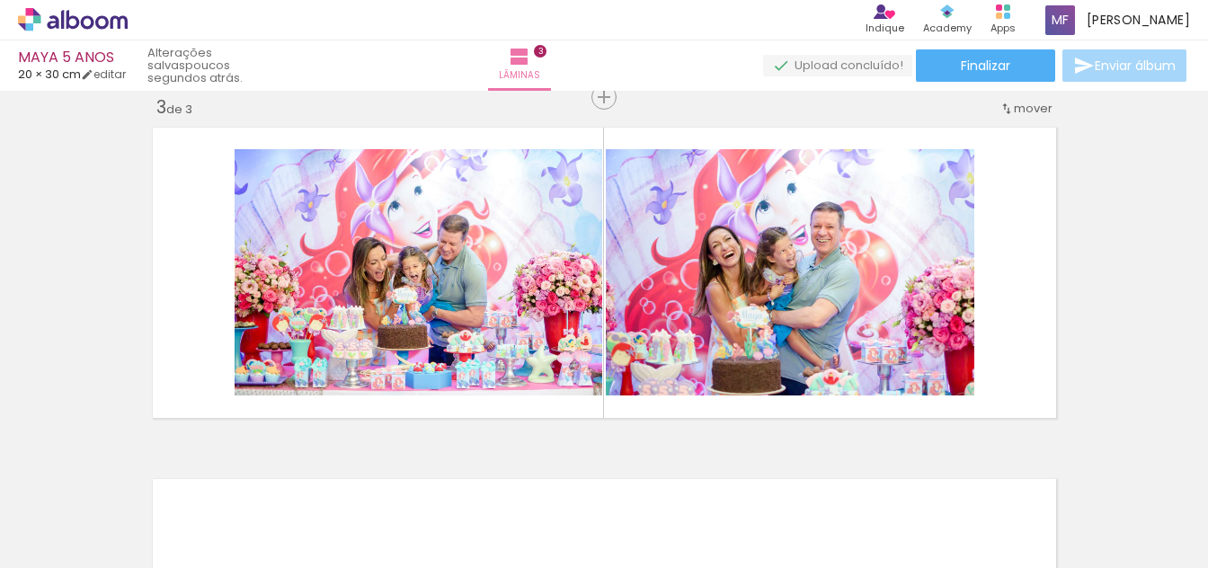
scroll to position [0, 530]
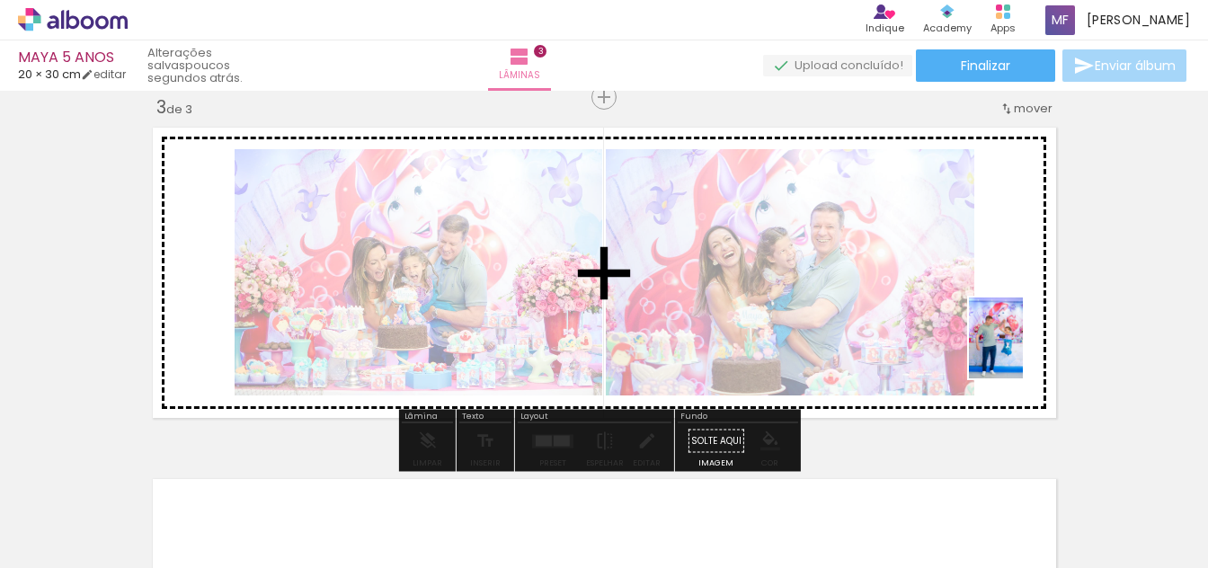
drag, startPoint x: 559, startPoint y: 531, endPoint x: 1023, endPoint y: 351, distance: 497.5
click at [1023, 351] on quentale-workspace at bounding box center [604, 284] width 1208 height 568
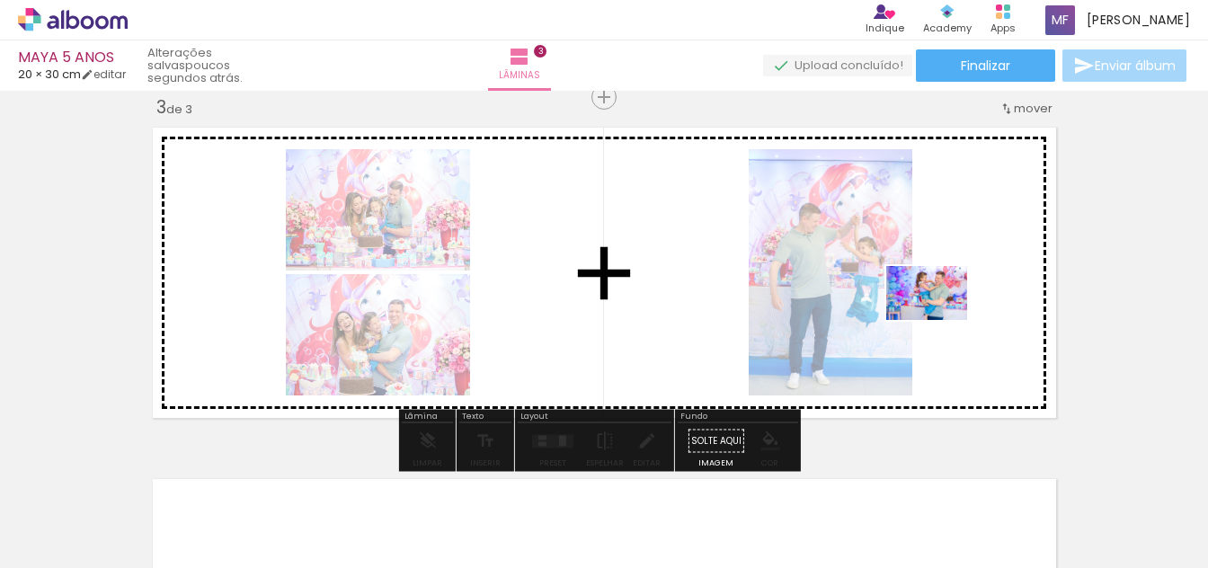
drag, startPoint x: 675, startPoint y: 527, endPoint x: 940, endPoint y: 320, distance: 336.3
click at [940, 320] on quentale-workspace at bounding box center [604, 284] width 1208 height 568
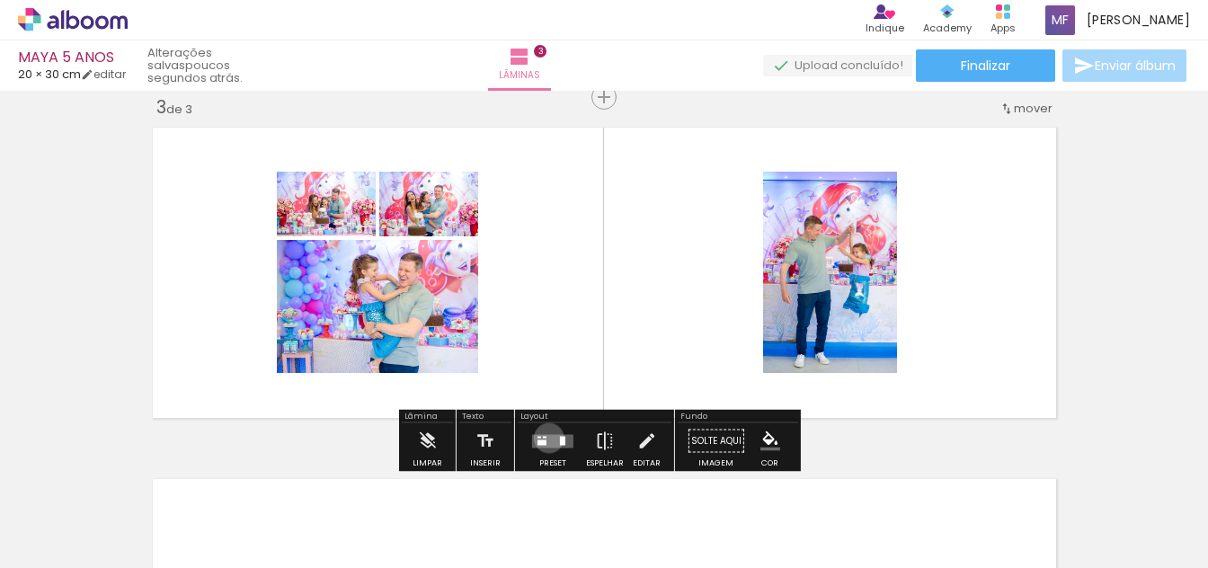
click at [545, 438] on quentale-layouter at bounding box center [552, 440] width 41 height 13
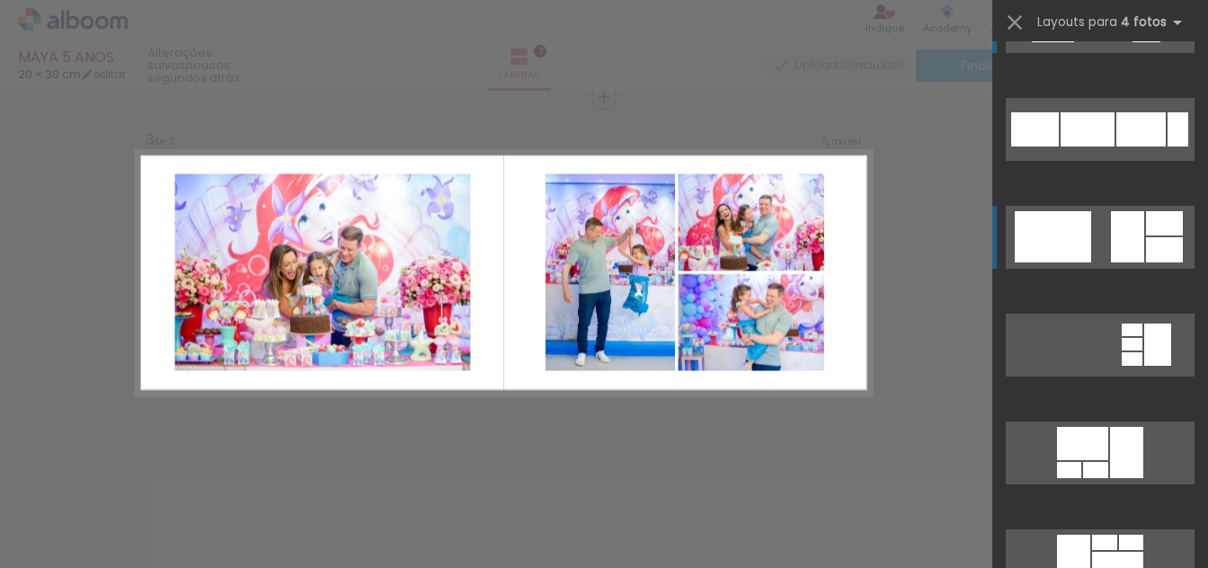
scroll to position [90, 0]
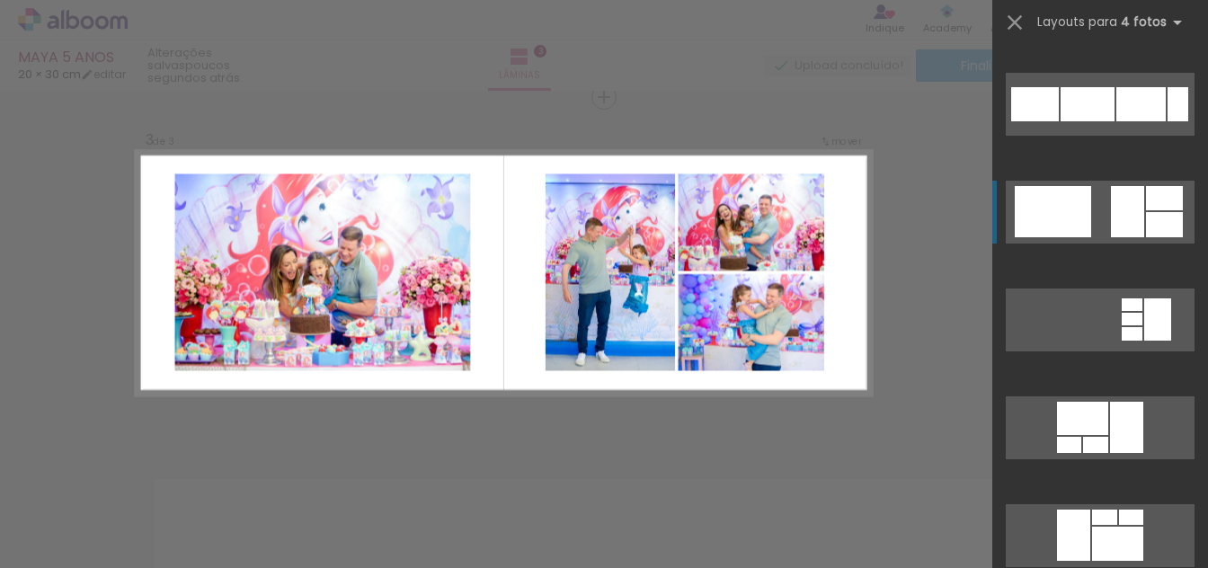
click at [1120, 230] on div at bounding box center [1127, 211] width 33 height 51
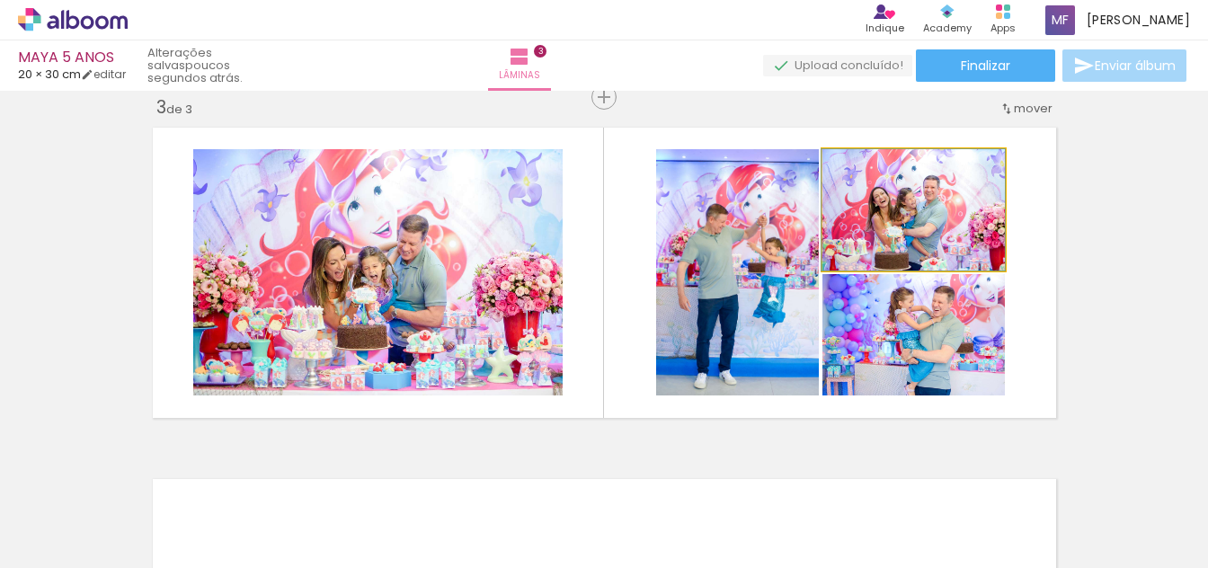
drag, startPoint x: 947, startPoint y: 220, endPoint x: 929, endPoint y: 227, distance: 18.2
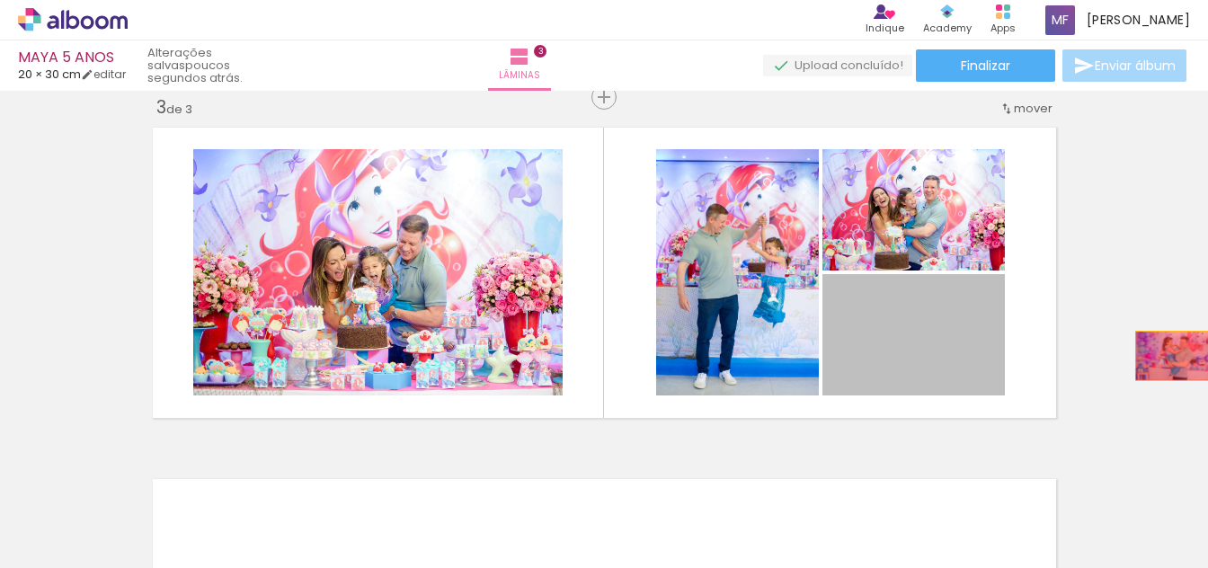
drag, startPoint x: 935, startPoint y: 335, endPoint x: 1165, endPoint y: 356, distance: 231.0
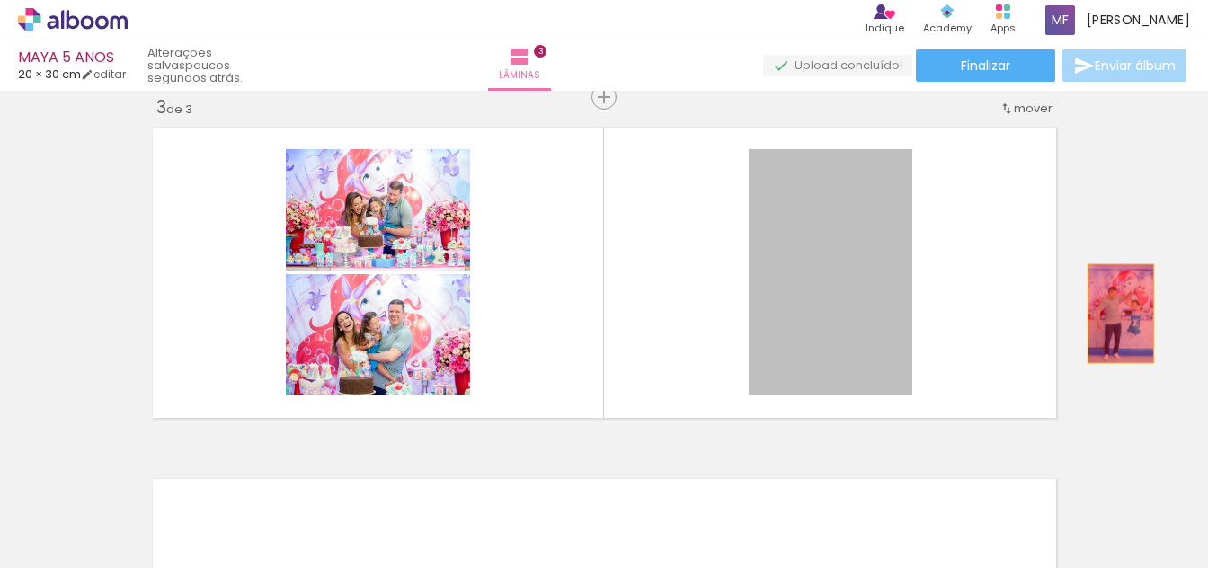
drag, startPoint x: 839, startPoint y: 342, endPoint x: 1070, endPoint y: 328, distance: 231.4
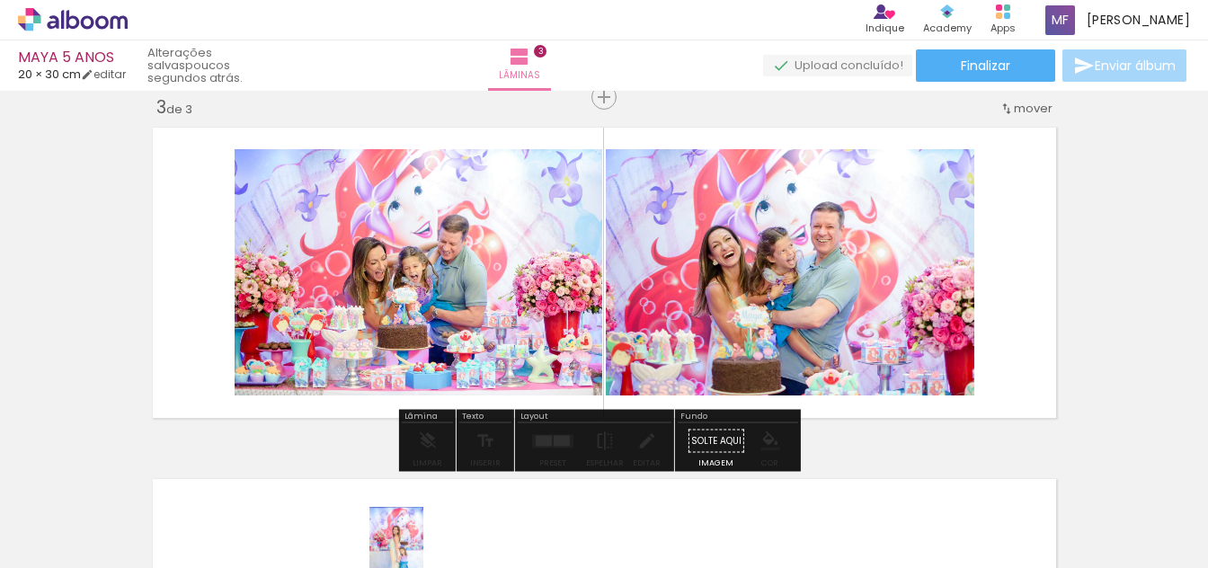
drag, startPoint x: 465, startPoint y: 520, endPoint x: 445, endPoint y: 559, distance: 44.2
click at [147, 563] on iron-horizontal-list at bounding box center [129, 512] width 36 height 112
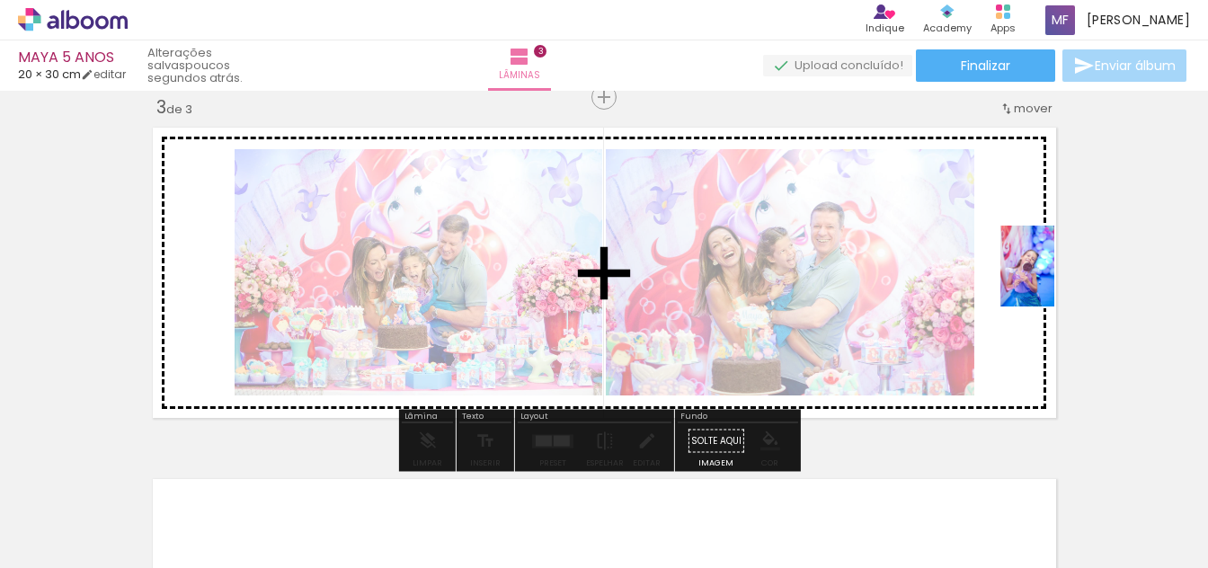
drag, startPoint x: 1081, startPoint y: 529, endPoint x: 1054, endPoint y: 280, distance: 250.5
click at [1054, 280] on quentale-workspace at bounding box center [604, 284] width 1208 height 568
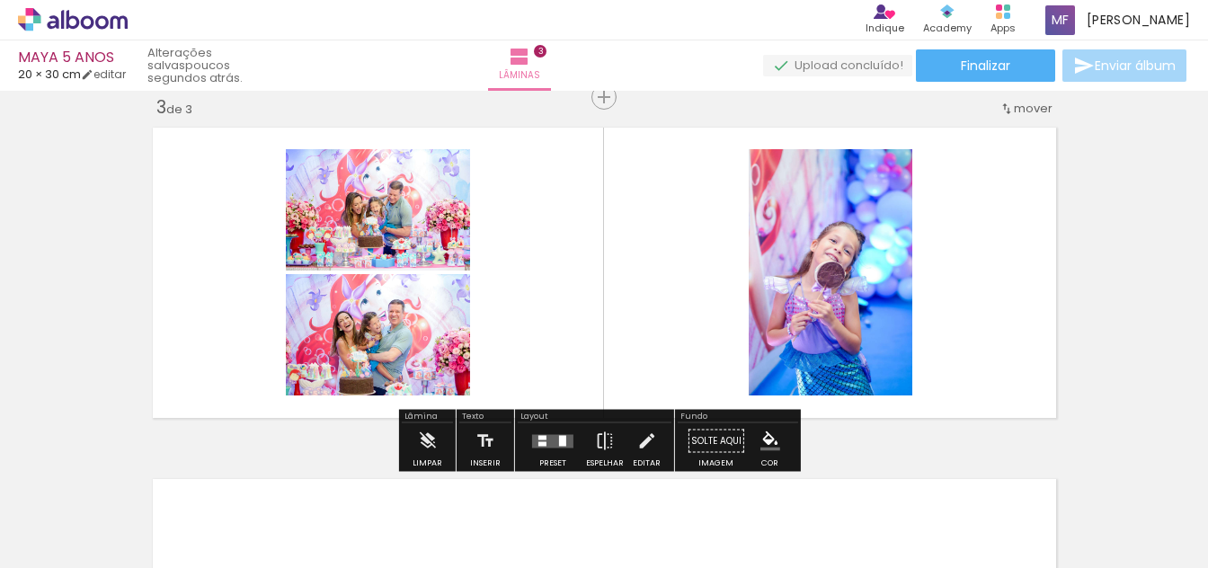
click at [549, 438] on quentale-layouter at bounding box center [552, 440] width 41 height 13
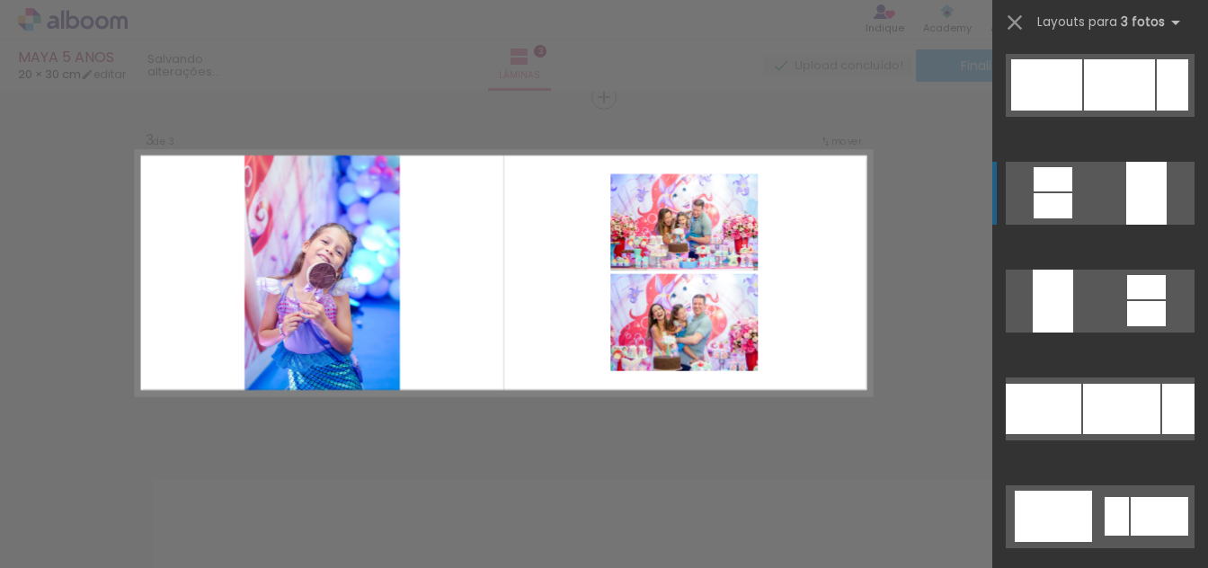
scroll to position [2068, 0]
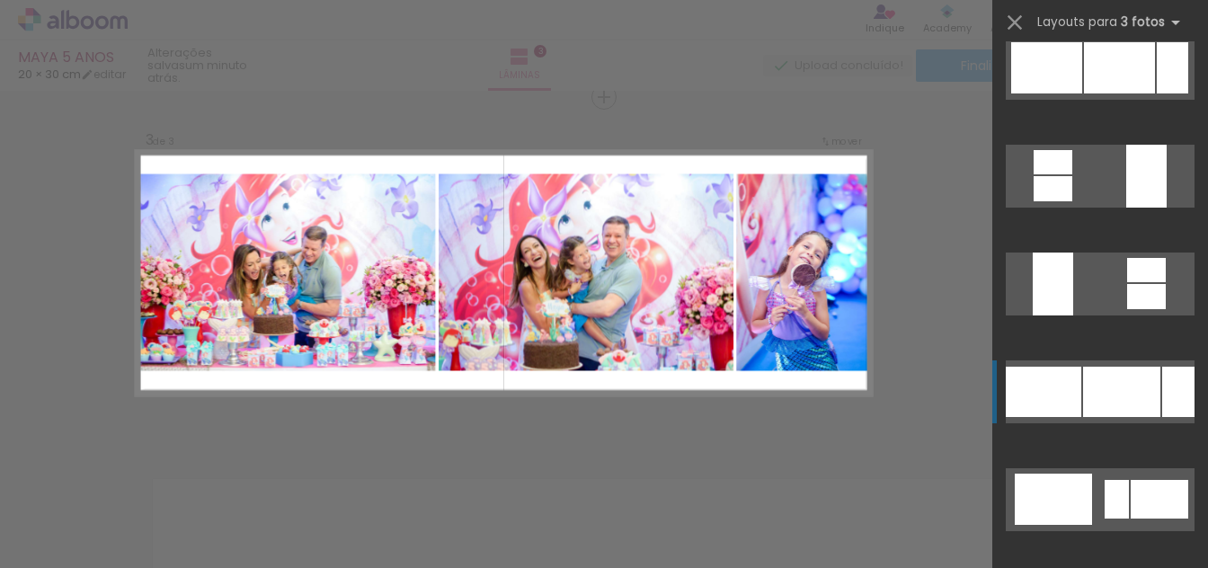
click at [1162, 385] on div at bounding box center [1178, 392] width 32 height 50
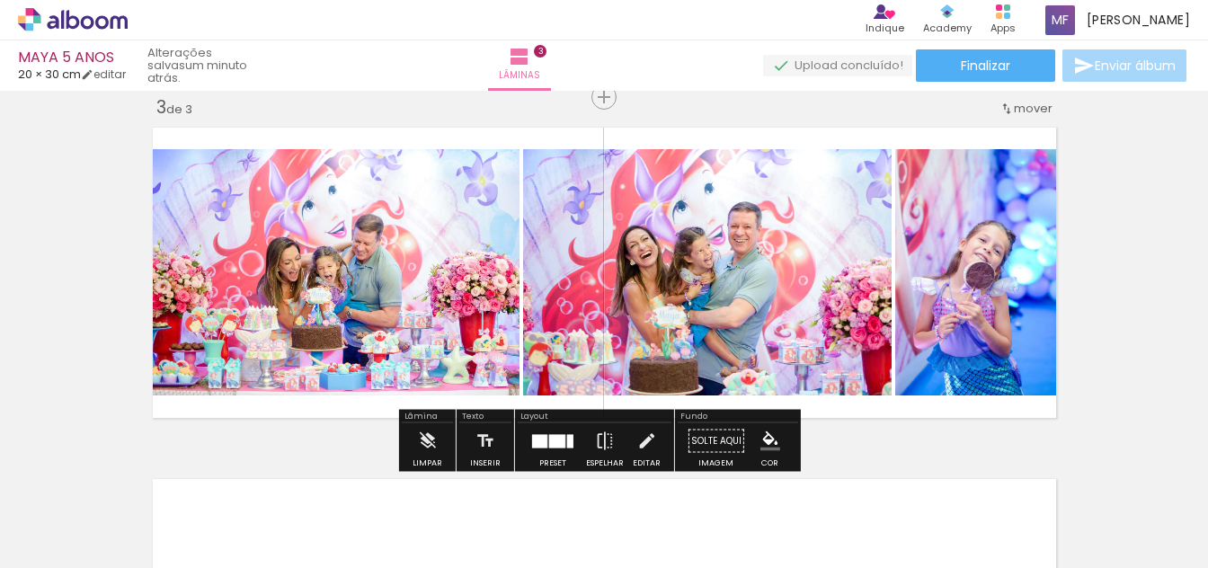
scroll to position [1111, 0]
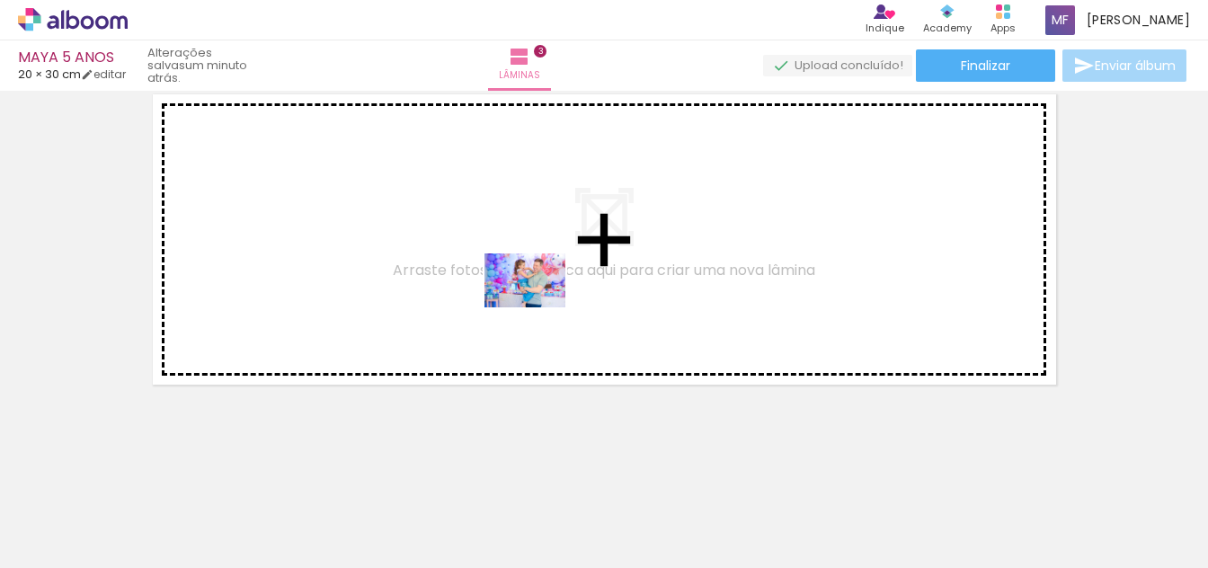
drag, startPoint x: 654, startPoint y: 490, endPoint x: 492, endPoint y: 250, distance: 289.5
click at [492, 250] on quentale-workspace at bounding box center [604, 284] width 1208 height 568
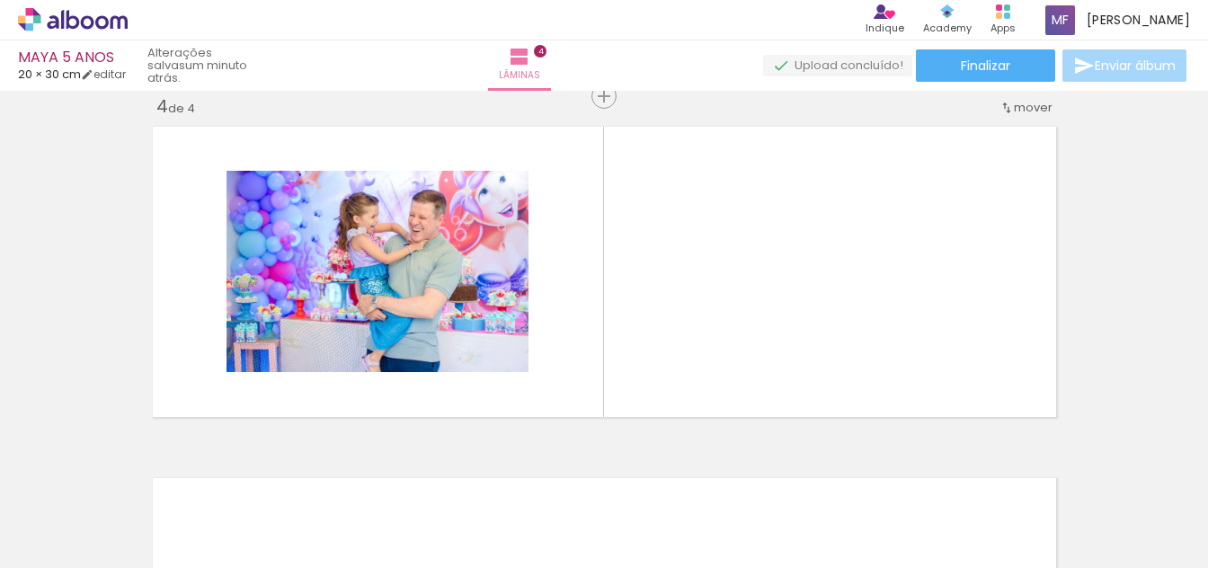
scroll to position [1078, 0]
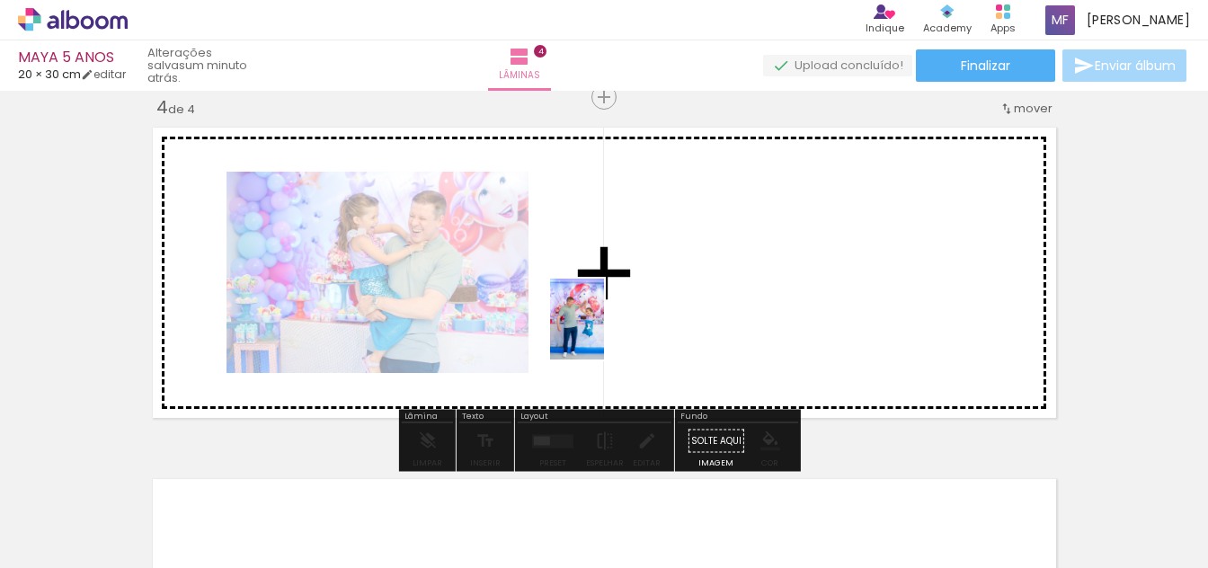
drag, startPoint x: 570, startPoint y: 519, endPoint x: 604, endPoint y: 333, distance: 189.2
click at [604, 333] on quentale-workspace at bounding box center [604, 284] width 1208 height 568
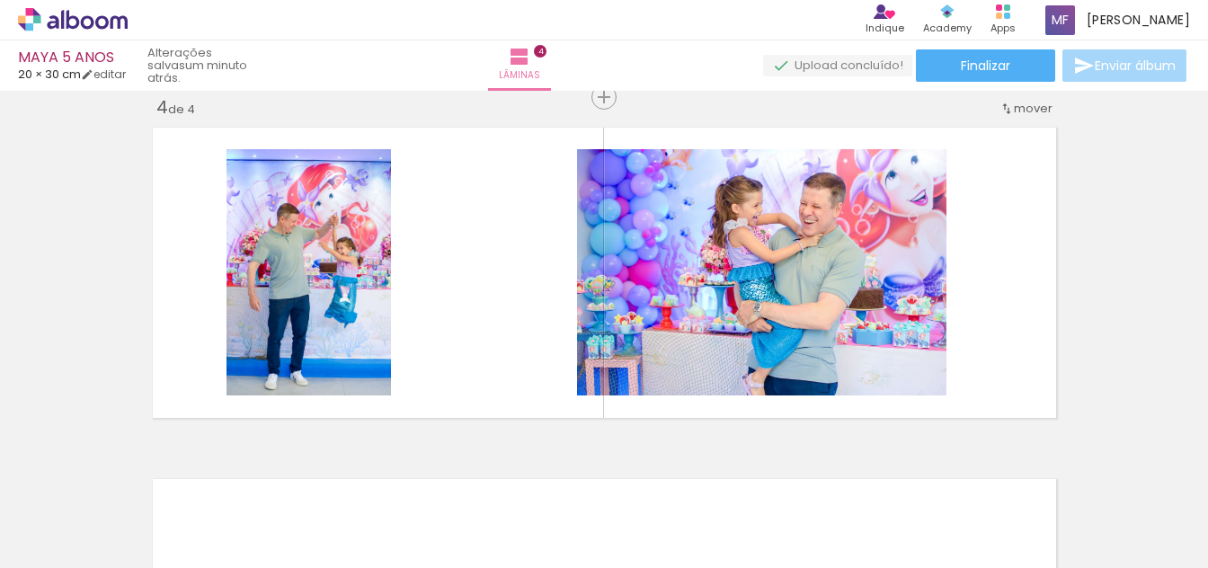
scroll to position [0, 345]
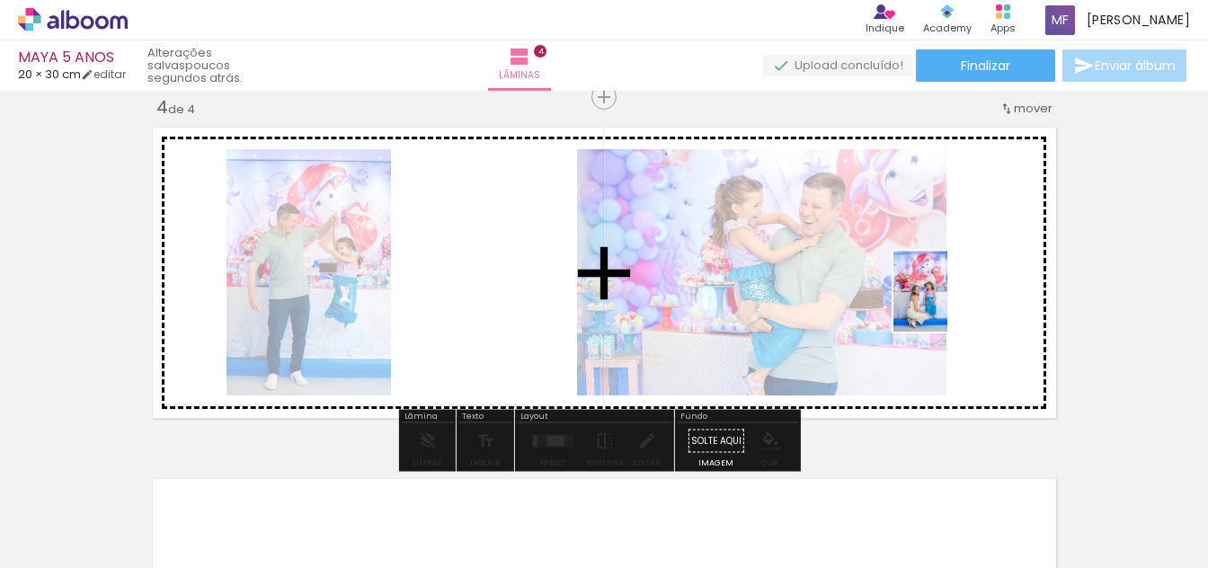
drag, startPoint x: 449, startPoint y: 520, endPoint x: 947, endPoint y: 305, distance: 542.7
click at [947, 305] on quentale-workspace at bounding box center [604, 284] width 1208 height 568
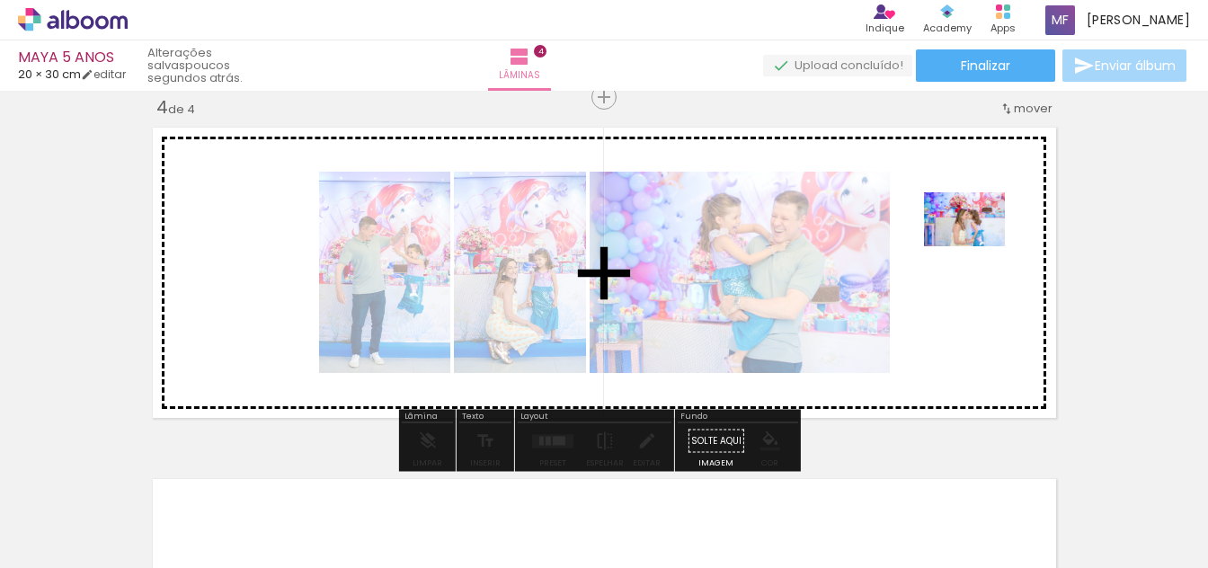
drag, startPoint x: 561, startPoint y: 518, endPoint x: 978, endPoint y: 245, distance: 498.2
click at [978, 245] on quentale-workspace at bounding box center [604, 284] width 1208 height 568
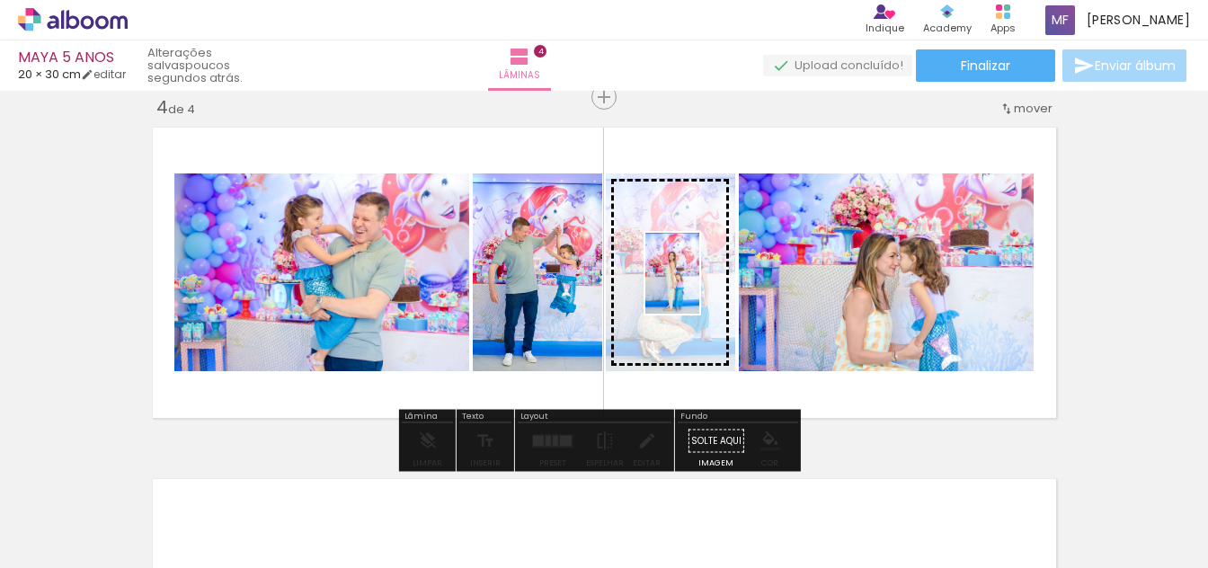
drag, startPoint x: 653, startPoint y: 520, endPoint x: 699, endPoint y: 287, distance: 238.3
click at [699, 287] on quentale-workspace at bounding box center [604, 284] width 1208 height 568
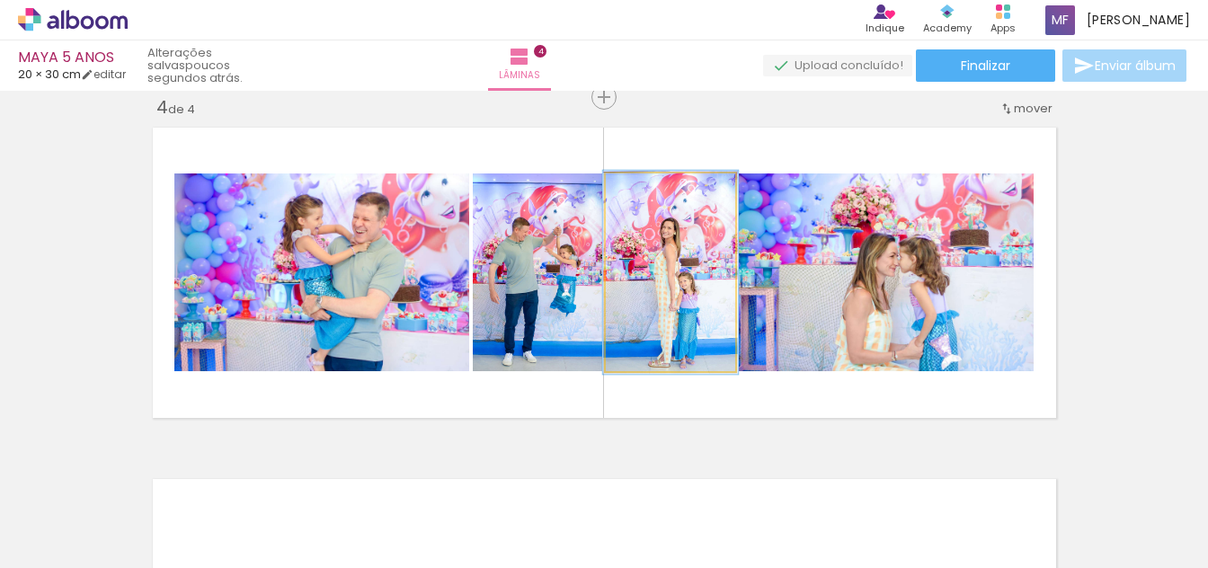
type paper-slider "103"
click at [641, 188] on div at bounding box center [649, 192] width 16 height 16
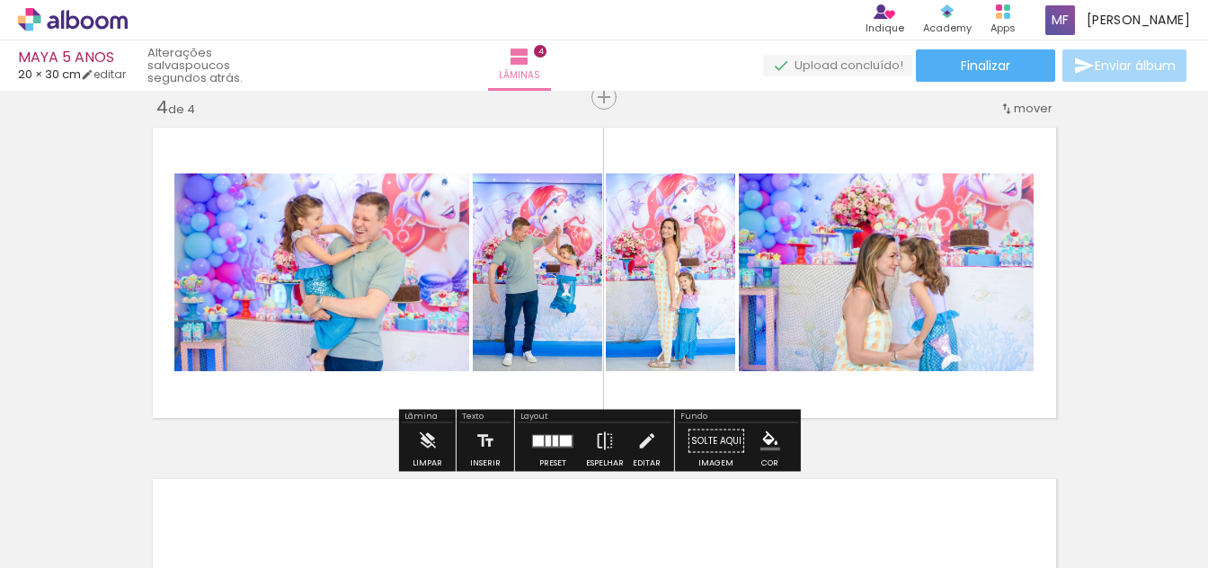
click at [546, 439] on div at bounding box center [548, 440] width 5 height 11
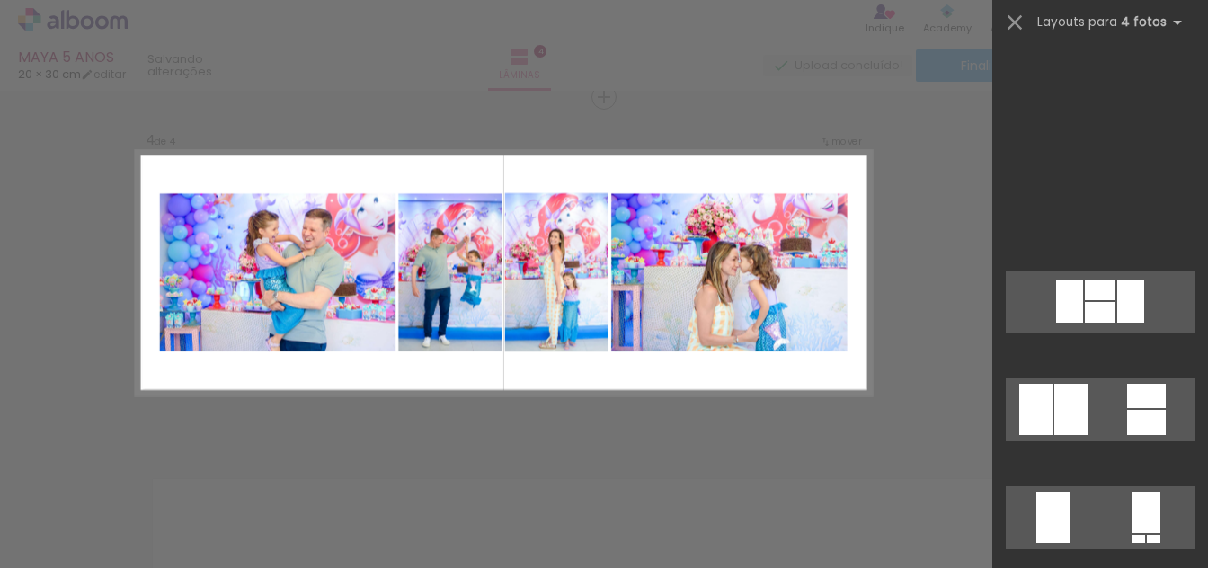
scroll to position [2247, 0]
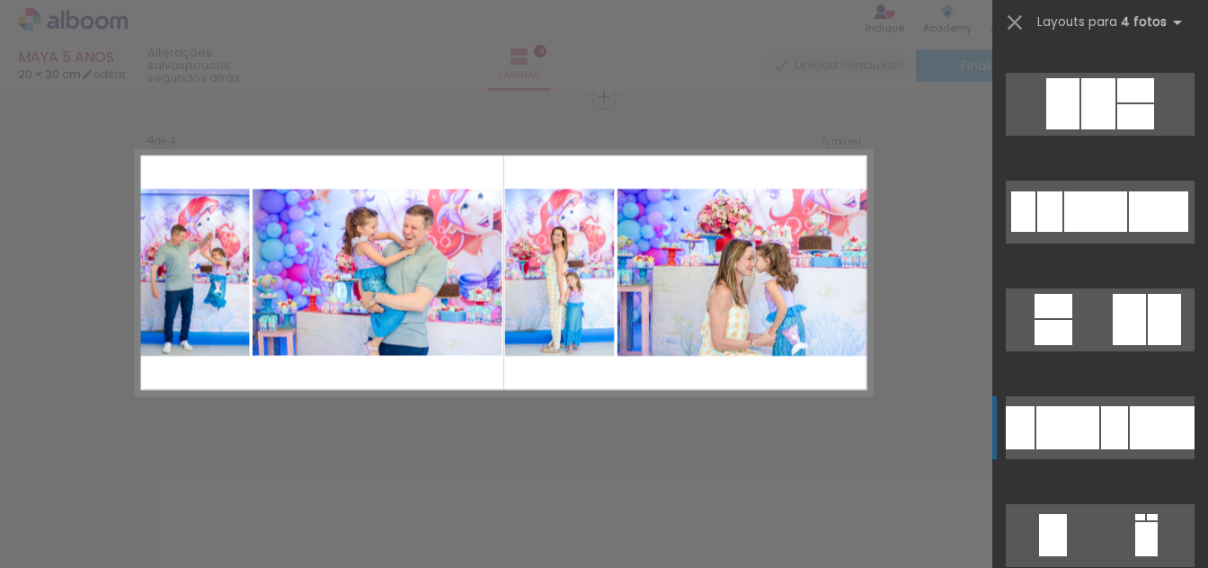
click at [1110, 431] on div at bounding box center [1114, 427] width 27 height 43
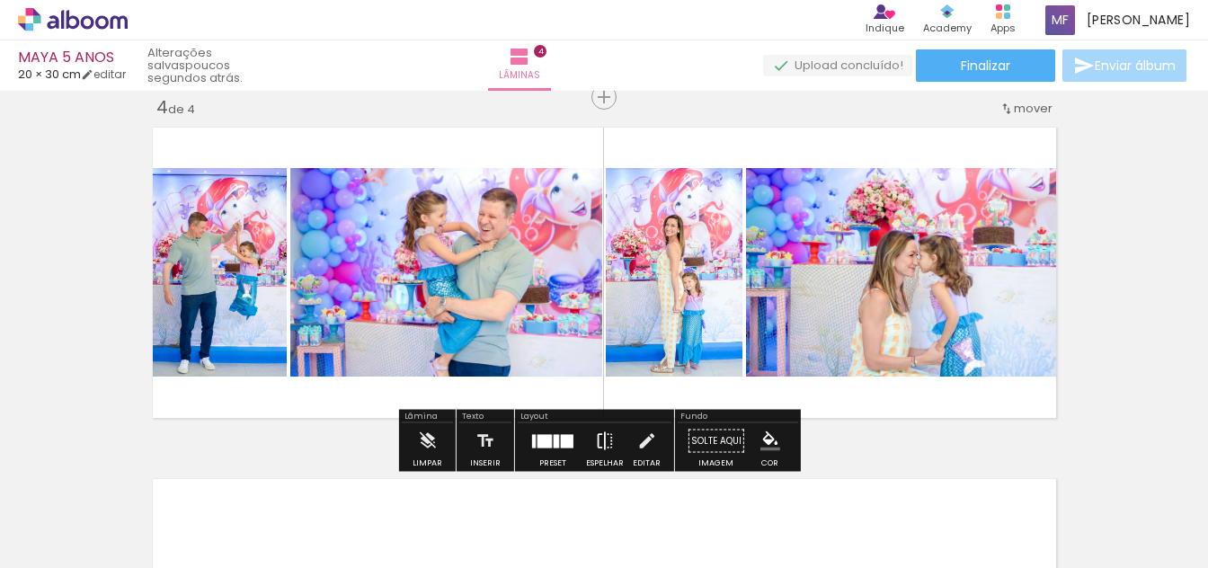
click at [609, 437] on iron-icon at bounding box center [605, 441] width 20 height 36
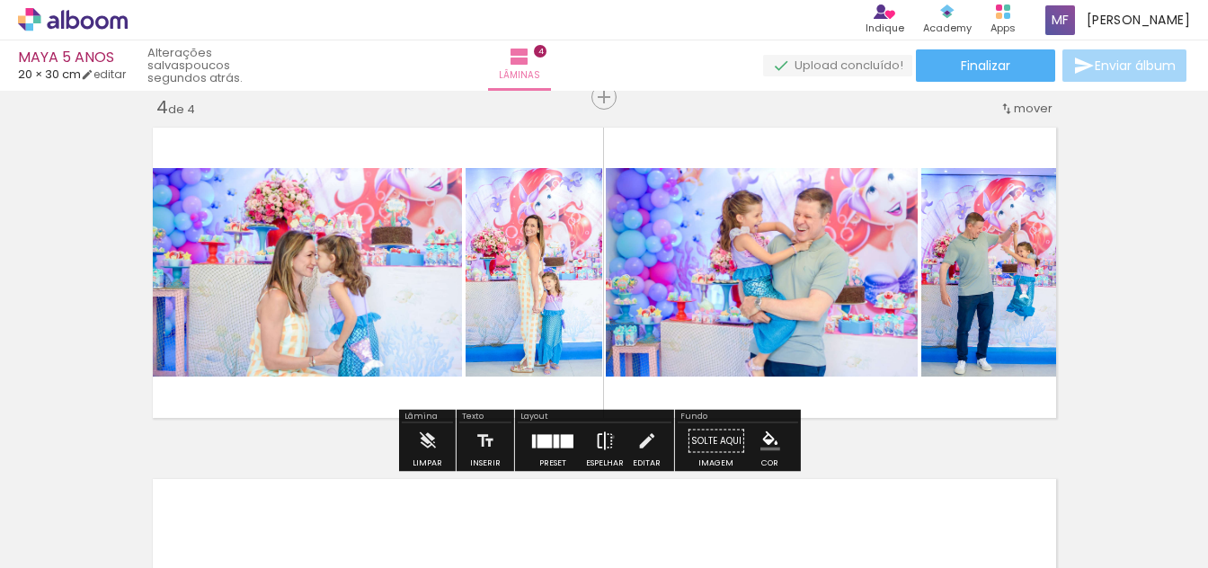
click at [609, 437] on iron-icon at bounding box center [605, 441] width 20 height 36
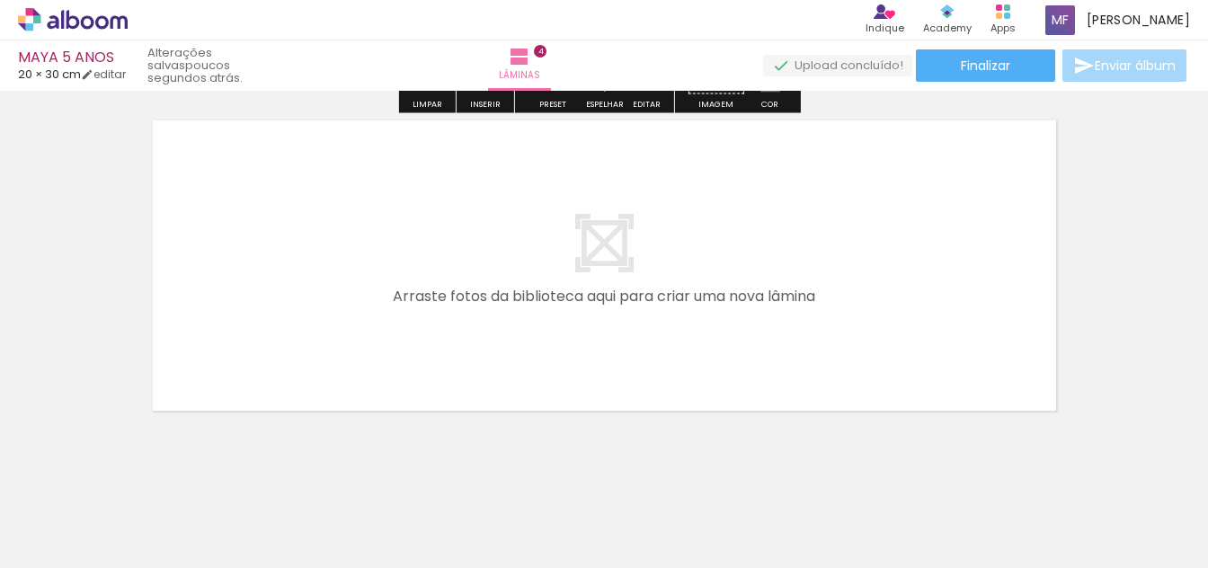
scroll to position [1437, 0]
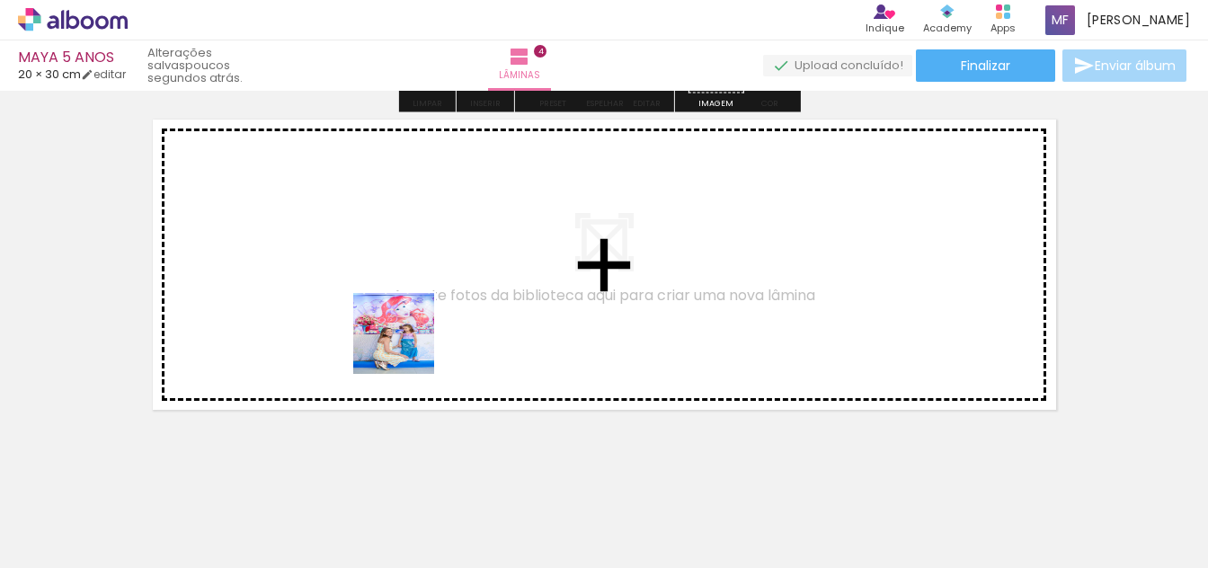
drag, startPoint x: 448, startPoint y: 511, endPoint x: 989, endPoint y: 485, distance: 541.7
click at [399, 317] on quentale-workspace at bounding box center [604, 284] width 1208 height 568
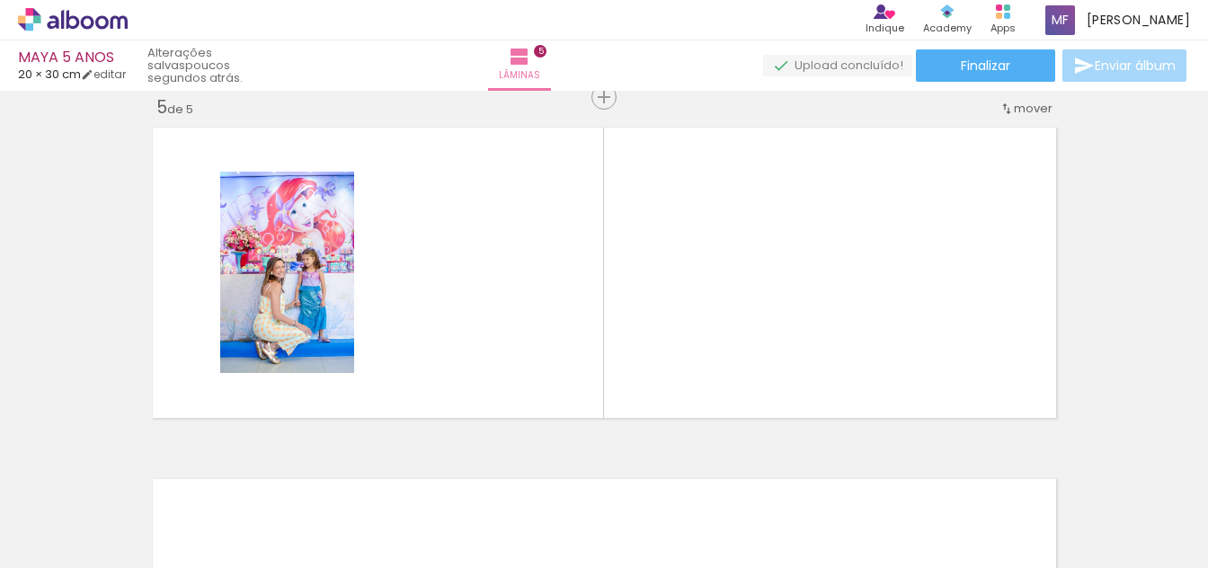
scroll to position [0, 1561]
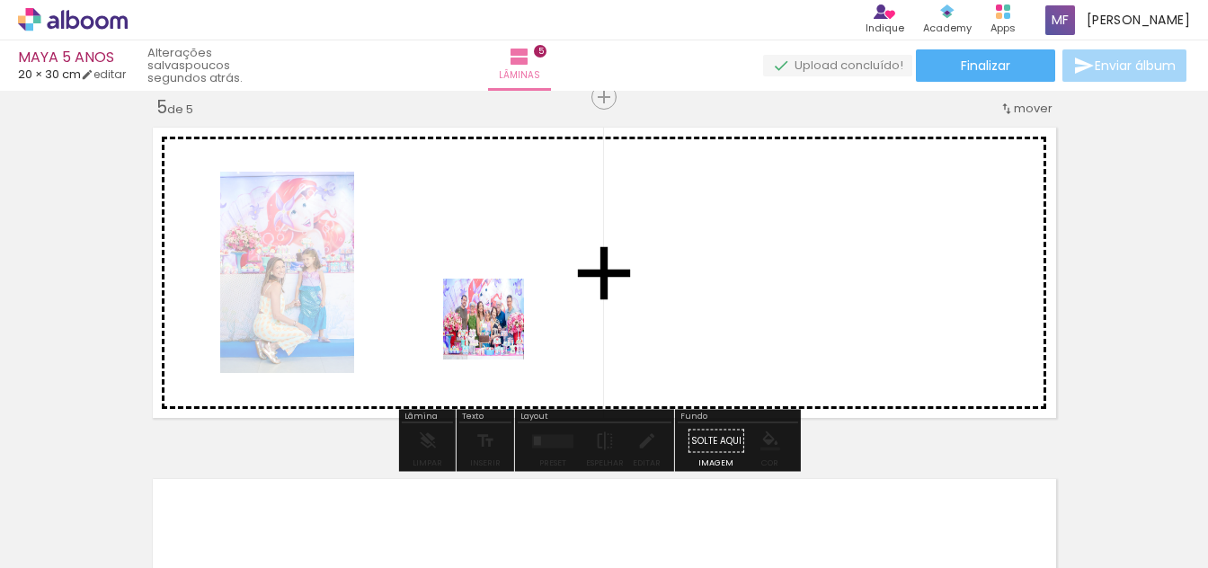
drag, startPoint x: 357, startPoint y: 504, endPoint x: 515, endPoint y: 305, distance: 254.7
click at [515, 305] on quentale-workspace at bounding box center [604, 284] width 1208 height 568
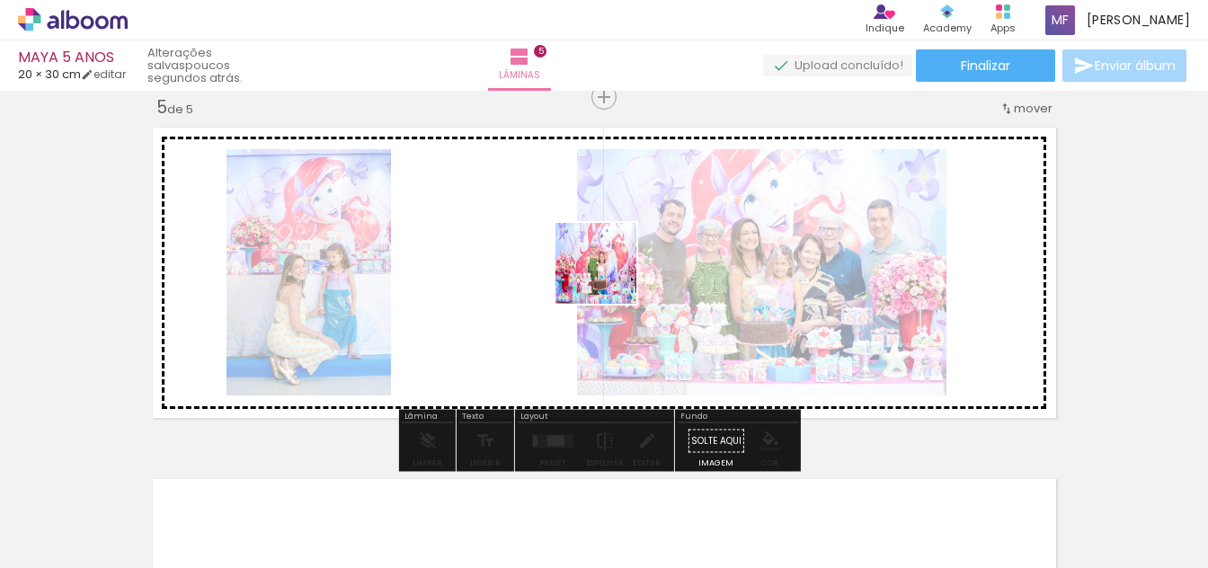
drag, startPoint x: 434, startPoint y: 520, endPoint x: 609, endPoint y: 277, distance: 299.4
click at [609, 277] on quentale-workspace at bounding box center [604, 284] width 1208 height 568
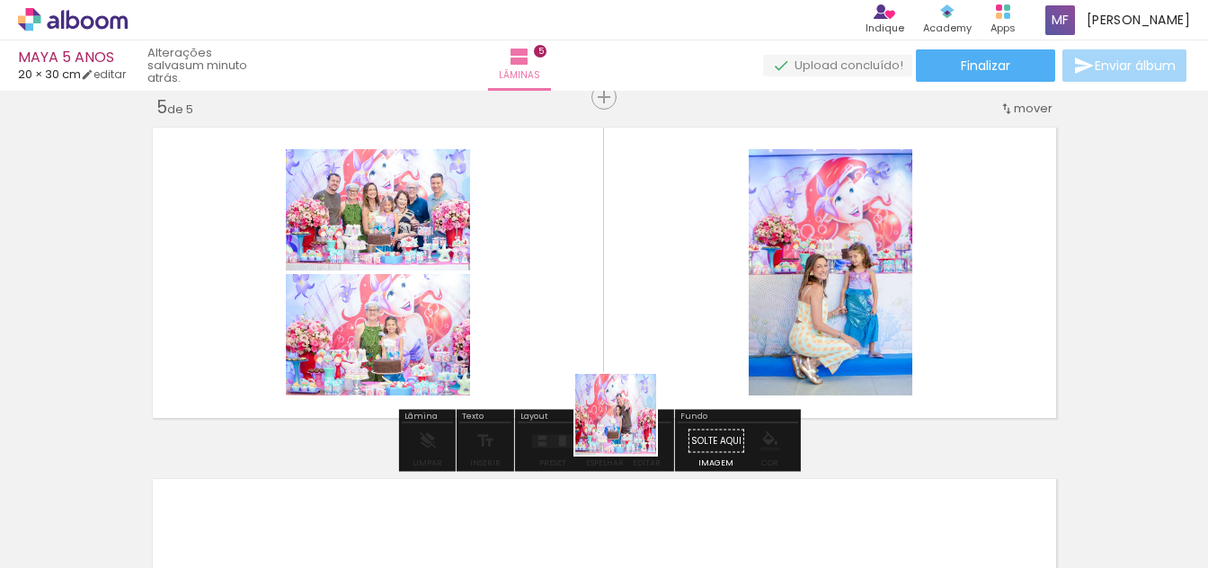
drag, startPoint x: 629, startPoint y: 428, endPoint x: 627, endPoint y: 296, distance: 132.2
click at [627, 296] on quentale-workspace at bounding box center [604, 284] width 1208 height 568
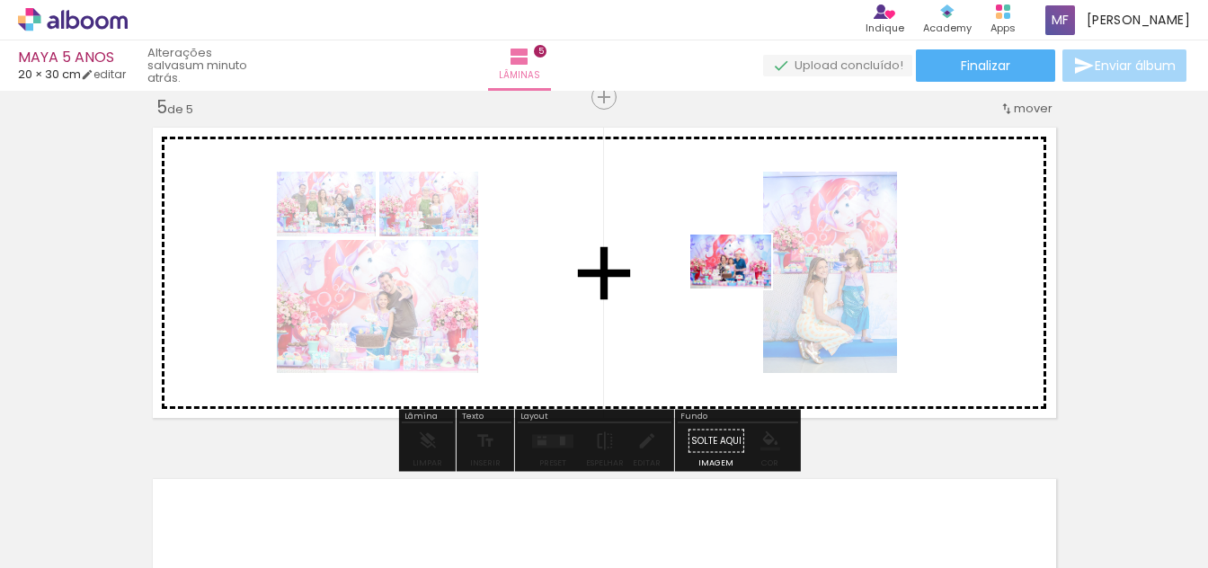
drag, startPoint x: 640, startPoint y: 507, endPoint x: 814, endPoint y: 353, distance: 232.5
click at [746, 287] on quentale-workspace at bounding box center [604, 284] width 1208 height 568
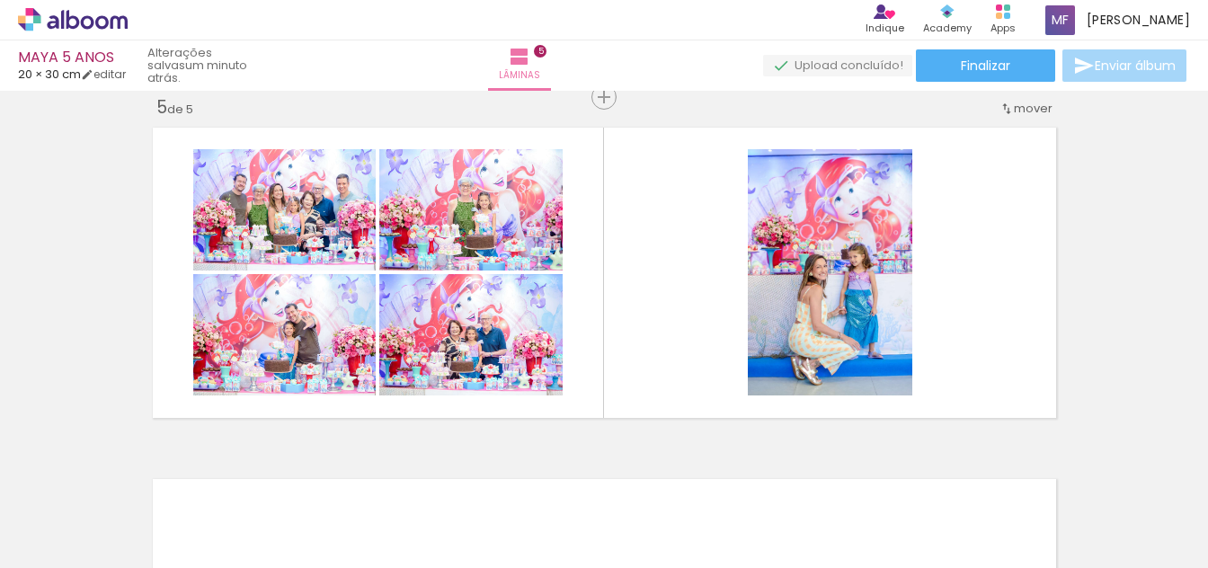
scroll to position [0, 2764]
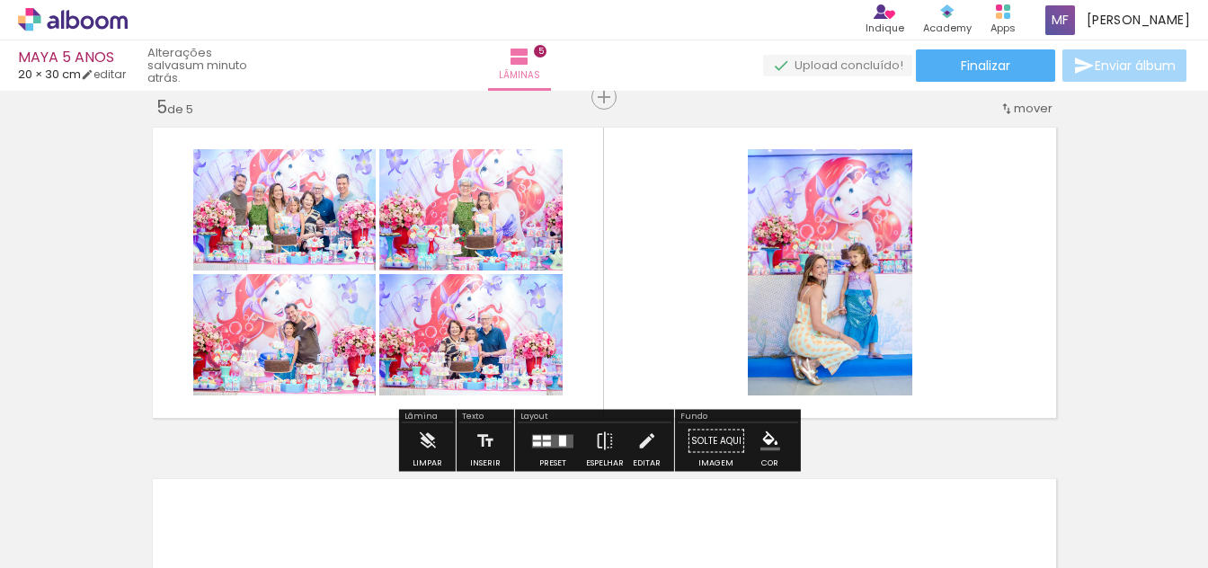
click at [561, 445] on div at bounding box center [562, 440] width 7 height 11
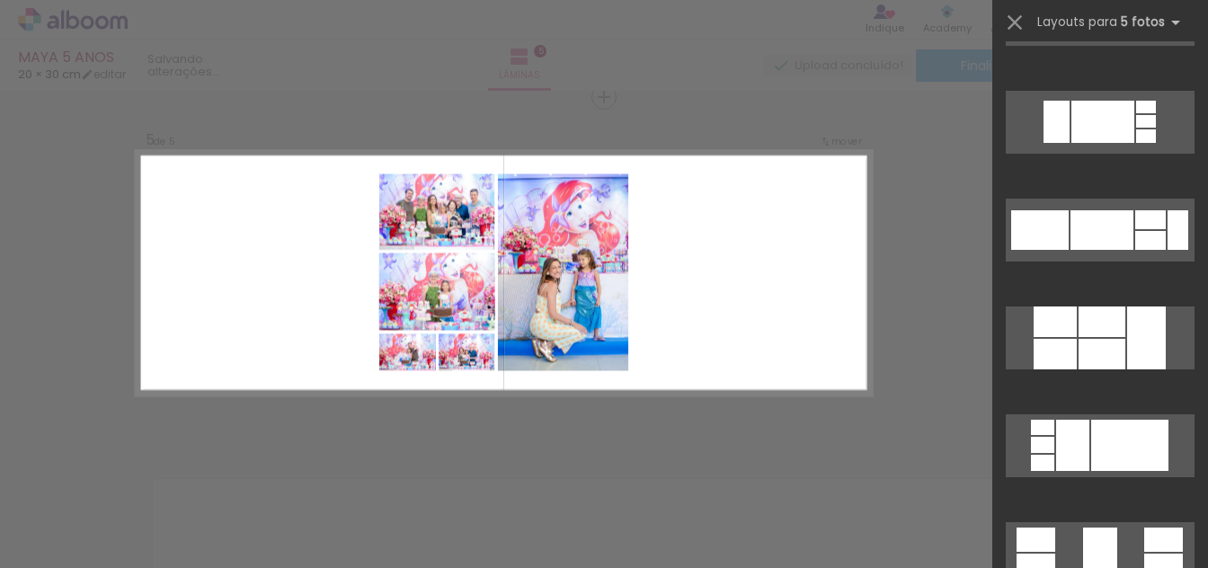
scroll to position [4405, 0]
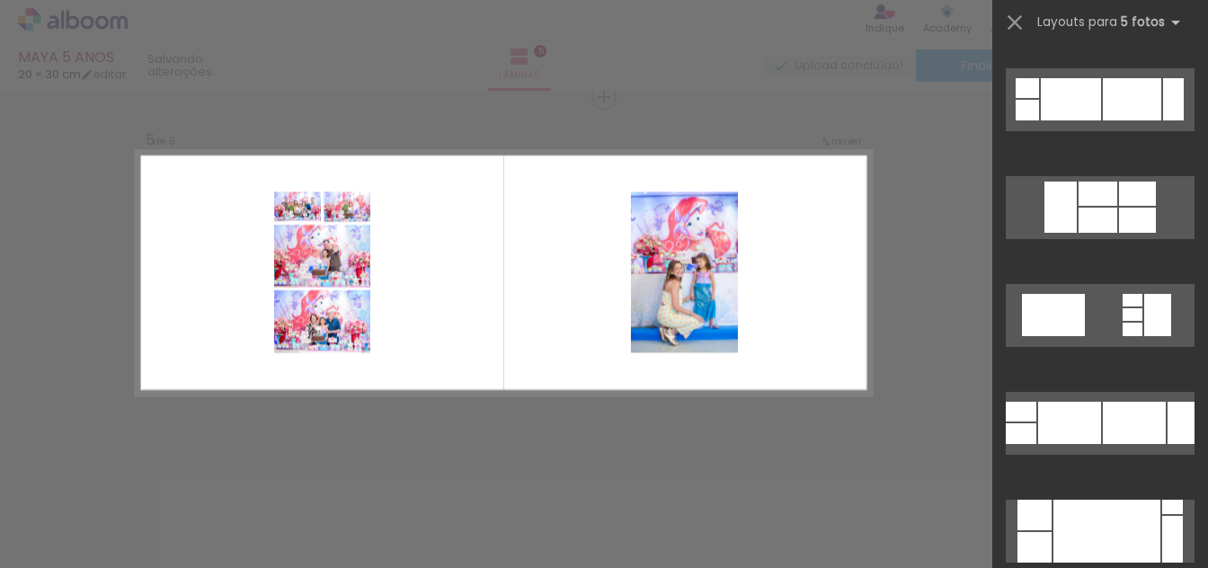
scroll to position [7012, 0]
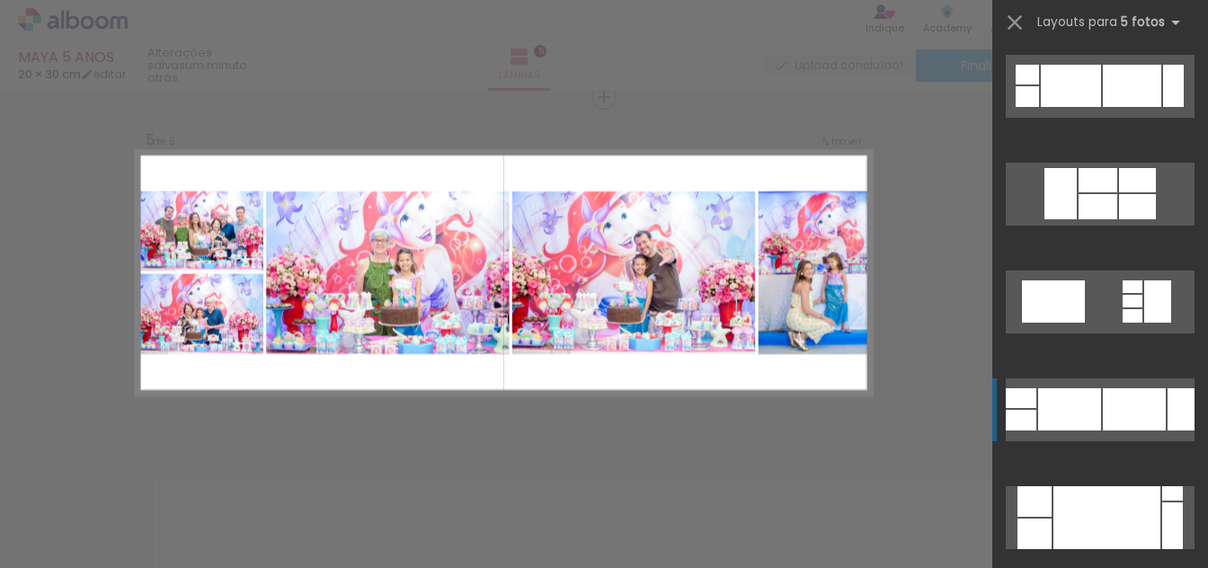
click at [1136, 412] on div at bounding box center [1134, 409] width 63 height 42
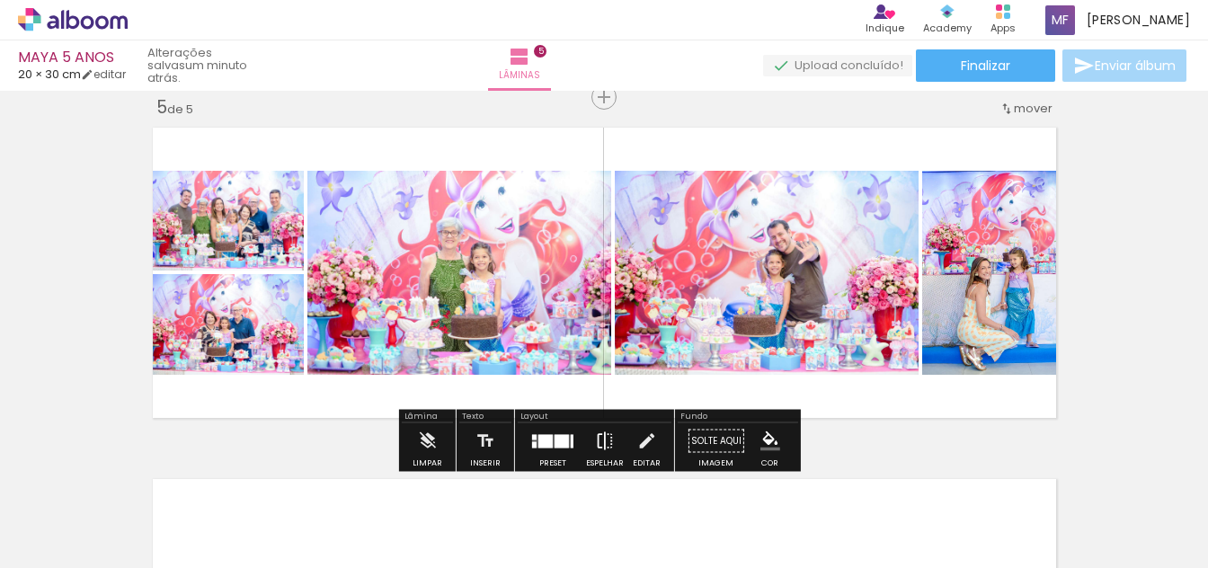
click at [604, 431] on iron-icon at bounding box center [605, 441] width 20 height 36
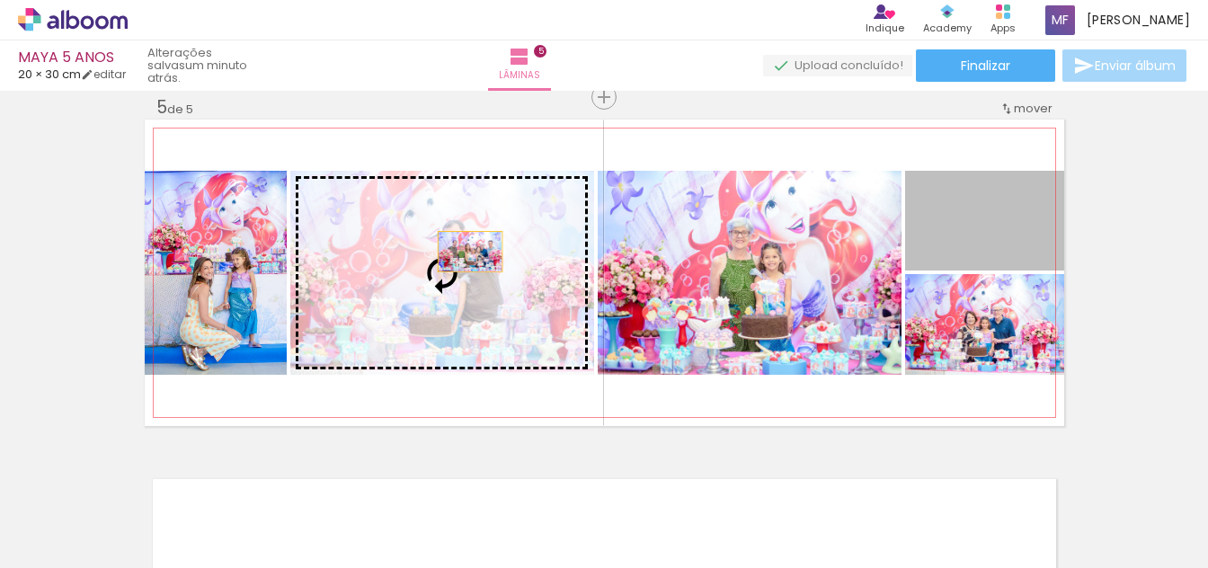
drag, startPoint x: 1018, startPoint y: 227, endPoint x: 530, endPoint y: 271, distance: 490.1
click at [0, 0] on slot at bounding box center [0, 0] width 0 height 0
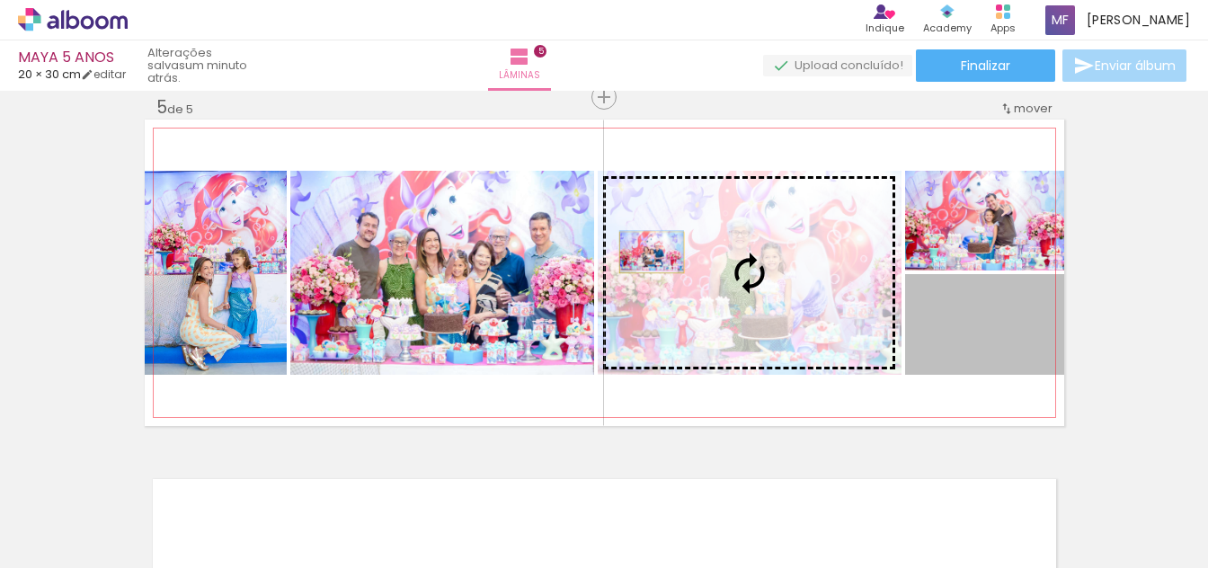
drag, startPoint x: 983, startPoint y: 349, endPoint x: 665, endPoint y: 259, distance: 330.7
click at [0, 0] on slot at bounding box center [0, 0] width 0 height 0
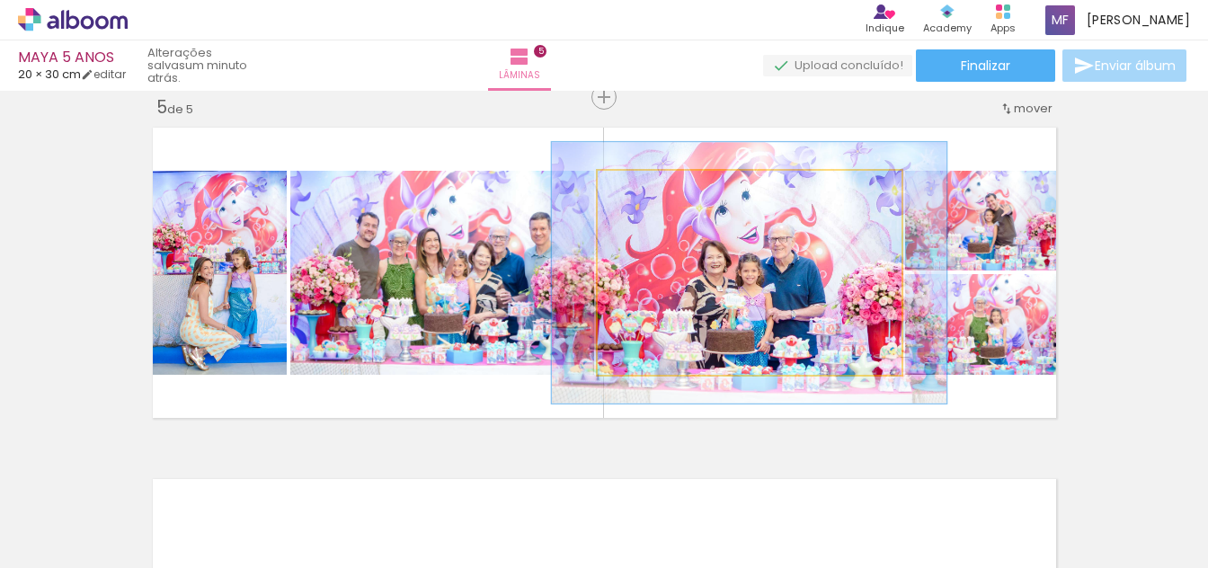
drag, startPoint x: 633, startPoint y: 193, endPoint x: 651, endPoint y: 192, distance: 18.0
type paper-slider "128"
click at [651, 192] on div at bounding box center [657, 190] width 16 height 16
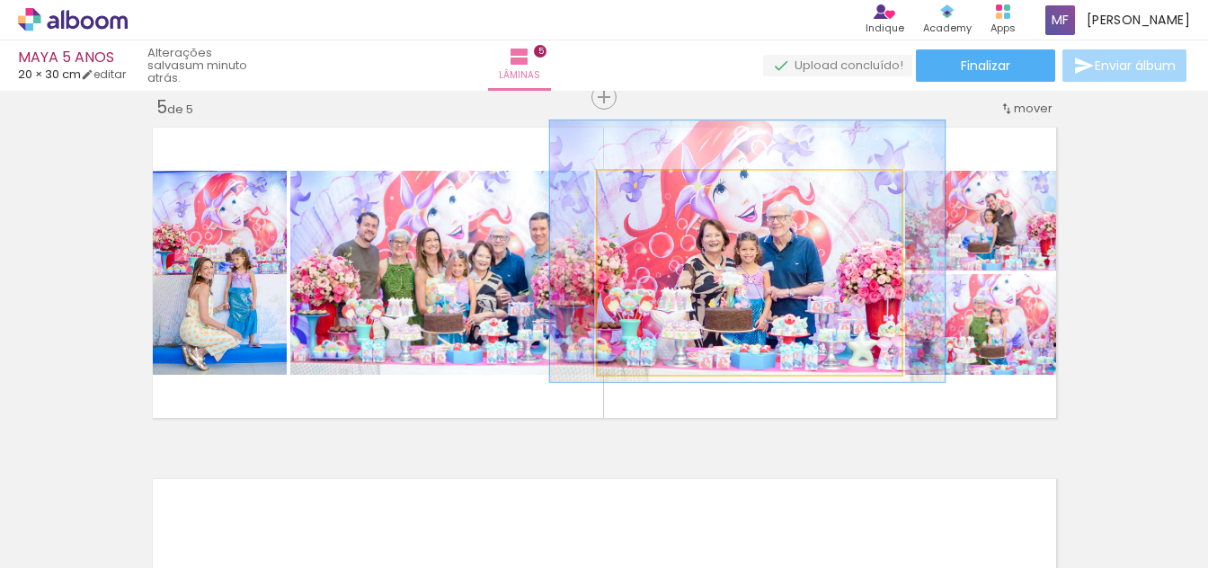
drag, startPoint x: 770, startPoint y: 292, endPoint x: 769, endPoint y: 271, distance: 21.6
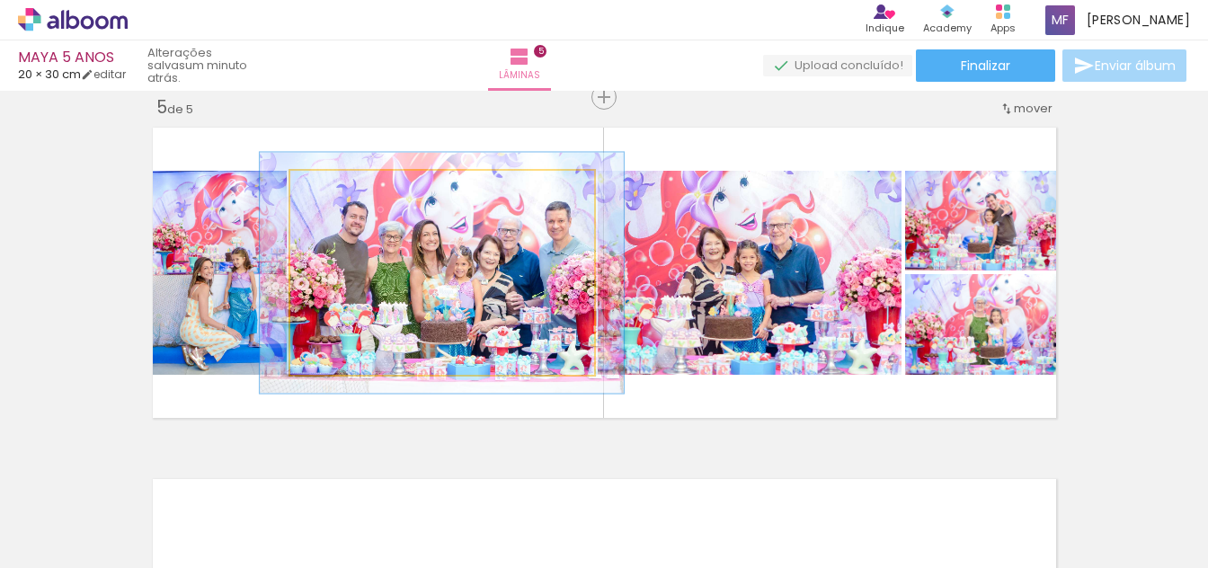
type paper-slider "118"
click at [337, 193] on div at bounding box center [343, 190] width 16 height 16
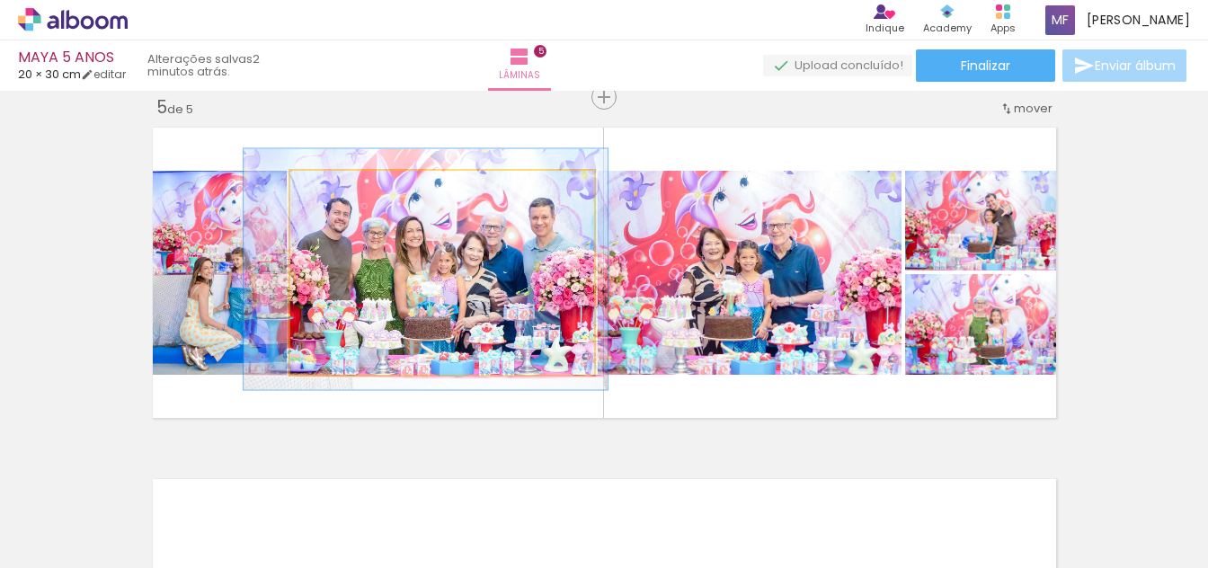
drag, startPoint x: 508, startPoint y: 311, endPoint x: 492, endPoint y: 307, distance: 16.6
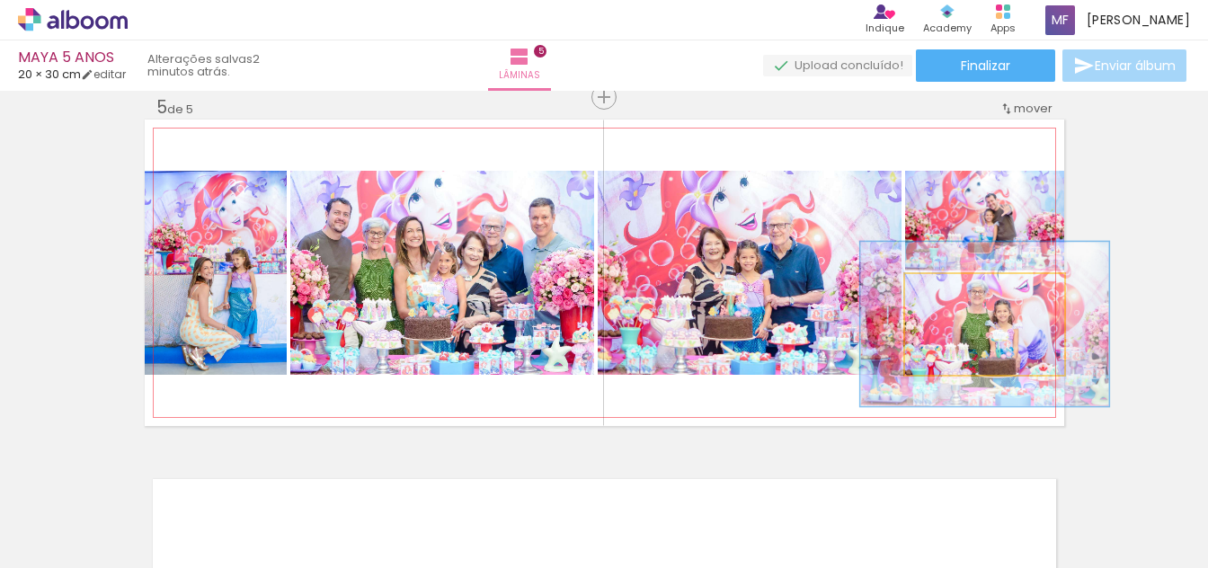
drag, startPoint x: 940, startPoint y: 289, endPoint x: 973, endPoint y: 289, distance: 32.4
type paper-slider "156"
click at [974, 289] on div at bounding box center [982, 293] width 16 height 16
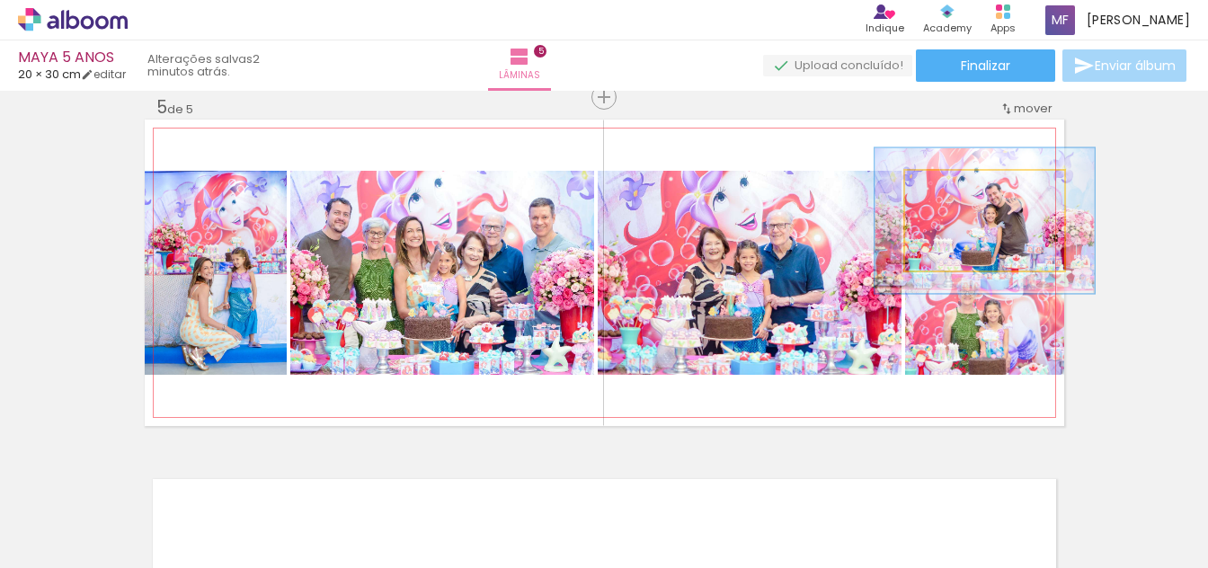
drag, startPoint x: 941, startPoint y: 189, endPoint x: 960, endPoint y: 191, distance: 19.1
click at [963, 191] on div at bounding box center [971, 190] width 16 height 16
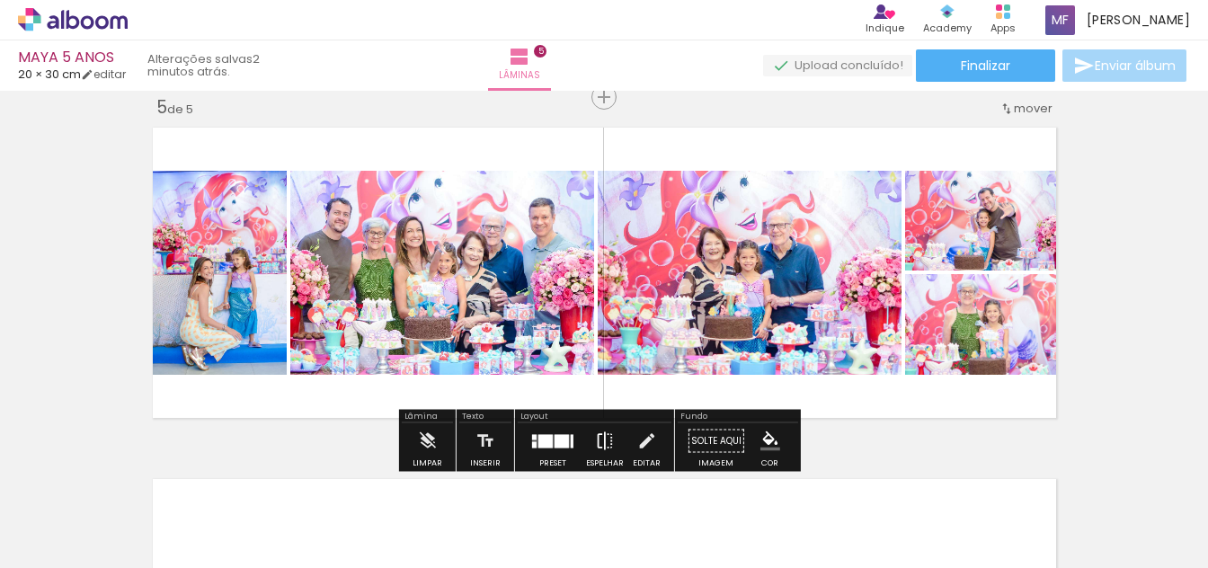
click at [598, 440] on iron-icon at bounding box center [605, 441] width 20 height 36
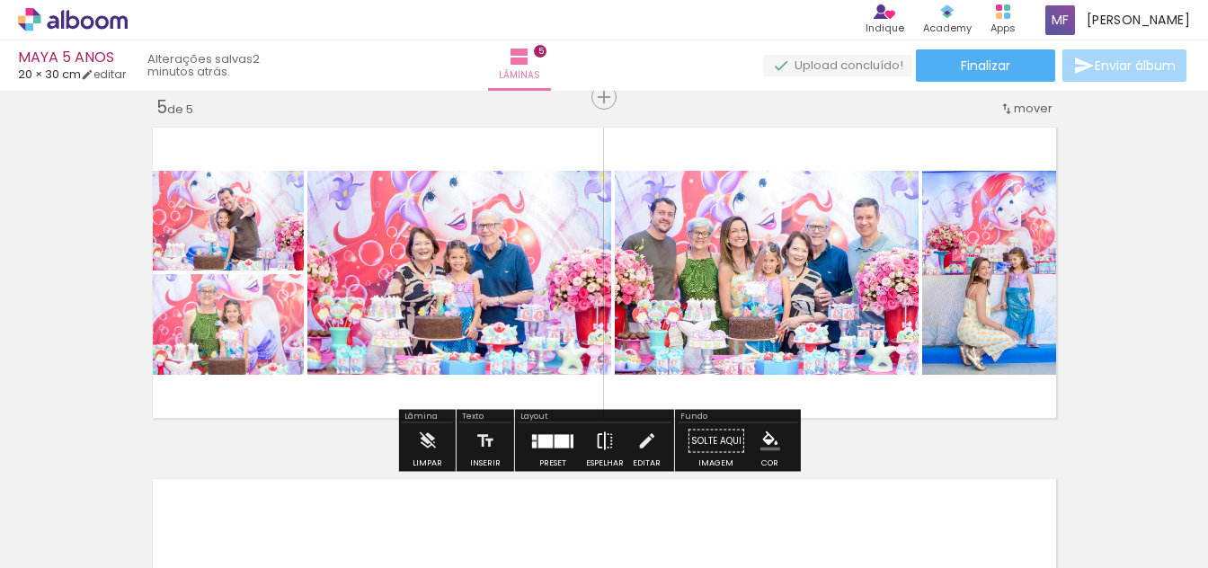
click at [600, 436] on iron-icon at bounding box center [605, 441] width 20 height 36
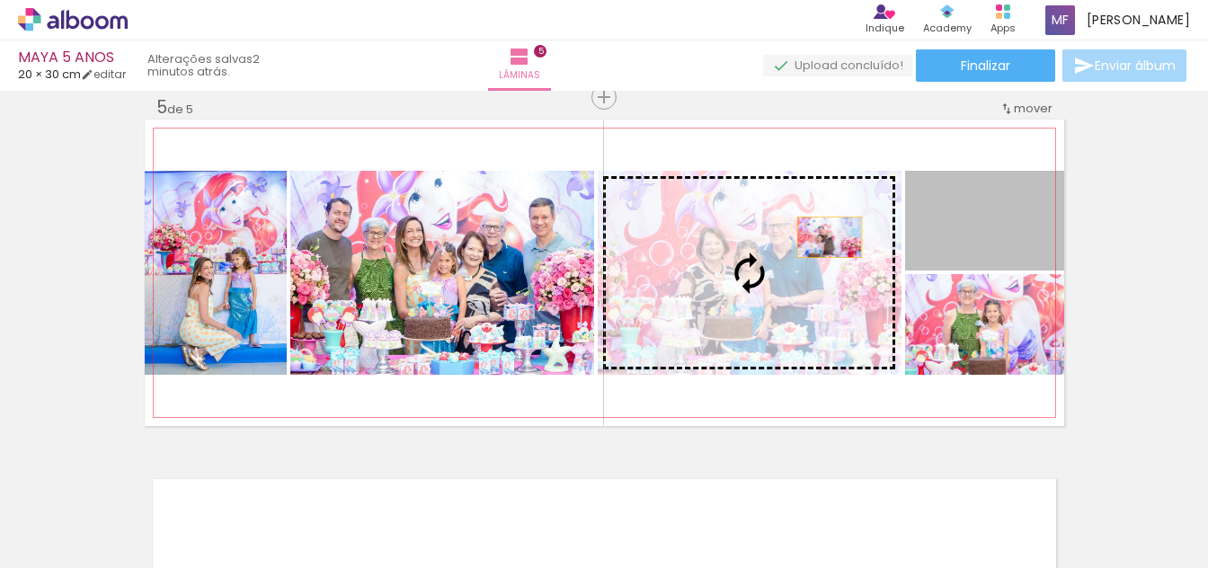
drag, startPoint x: 1016, startPoint y: 231, endPoint x: 823, endPoint y: 237, distance: 193.4
click at [0, 0] on slot at bounding box center [0, 0] width 0 height 0
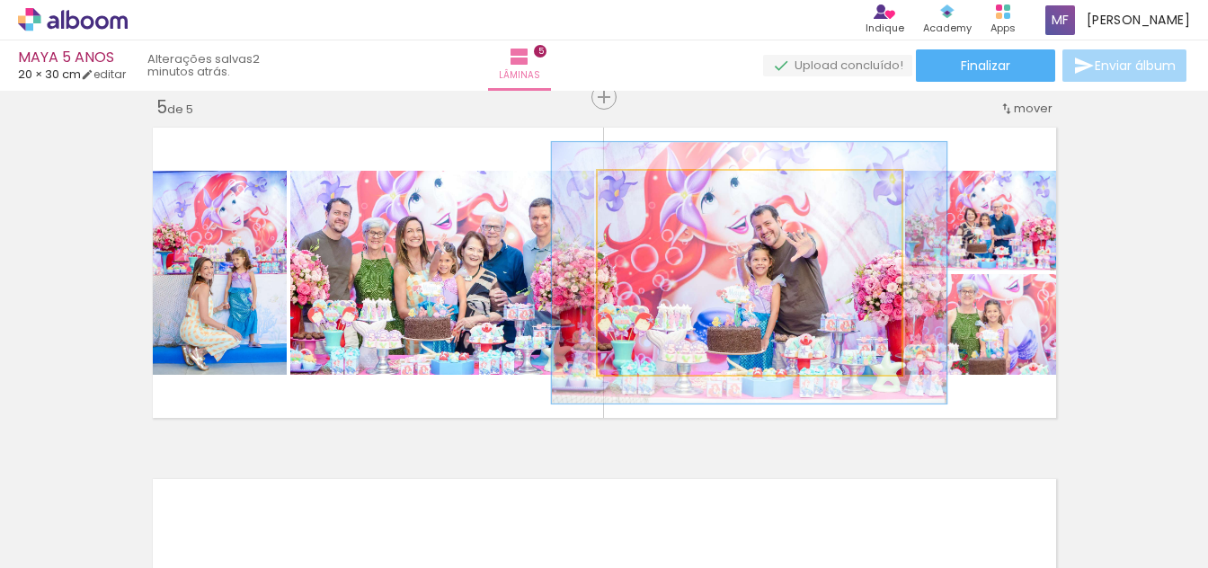
drag, startPoint x: 635, startPoint y: 189, endPoint x: 648, endPoint y: 189, distance: 13.5
type paper-slider "128"
click at [649, 189] on div at bounding box center [657, 190] width 16 height 16
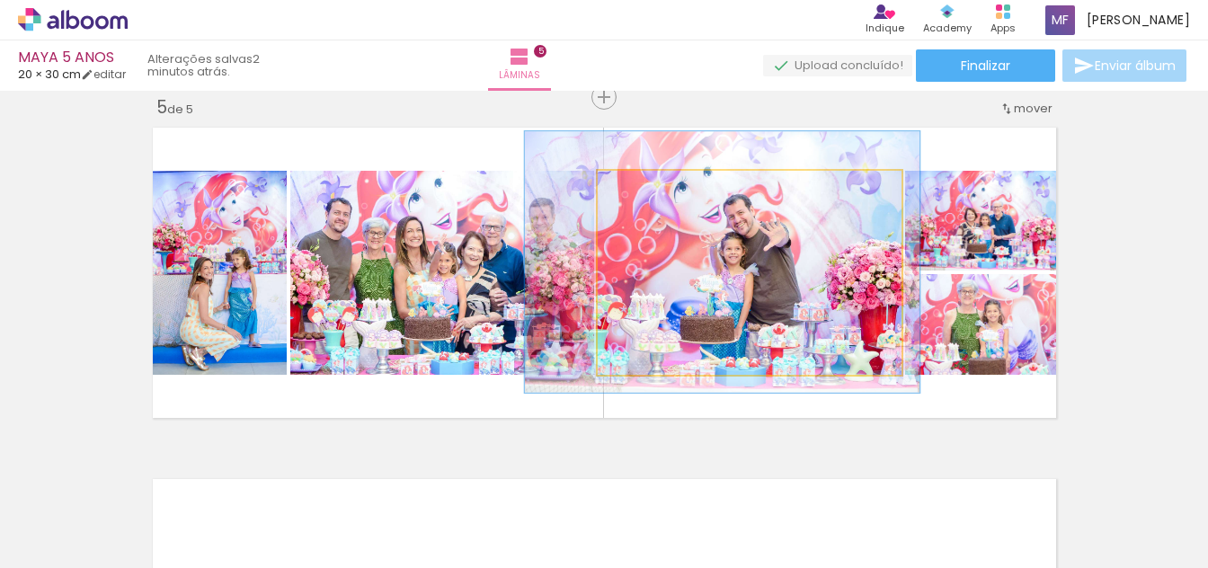
drag, startPoint x: 771, startPoint y: 271, endPoint x: 744, endPoint y: 261, distance: 29.0
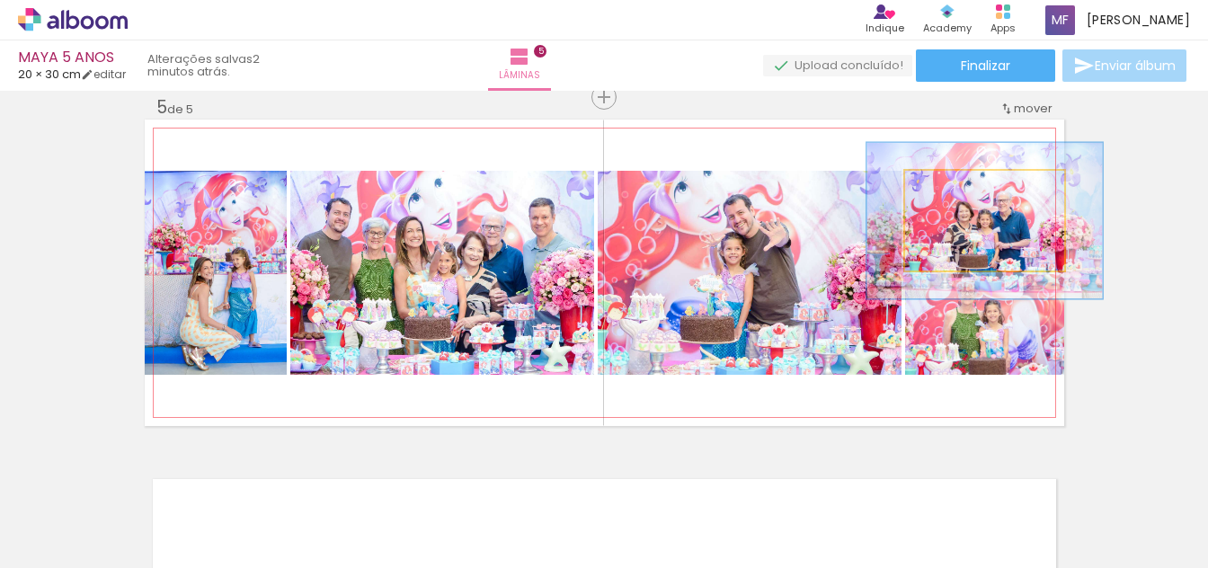
drag, startPoint x: 956, startPoint y: 191, endPoint x: 971, endPoint y: 191, distance: 14.4
type paper-slider "148"
click at [971, 191] on div at bounding box center [978, 190] width 16 height 16
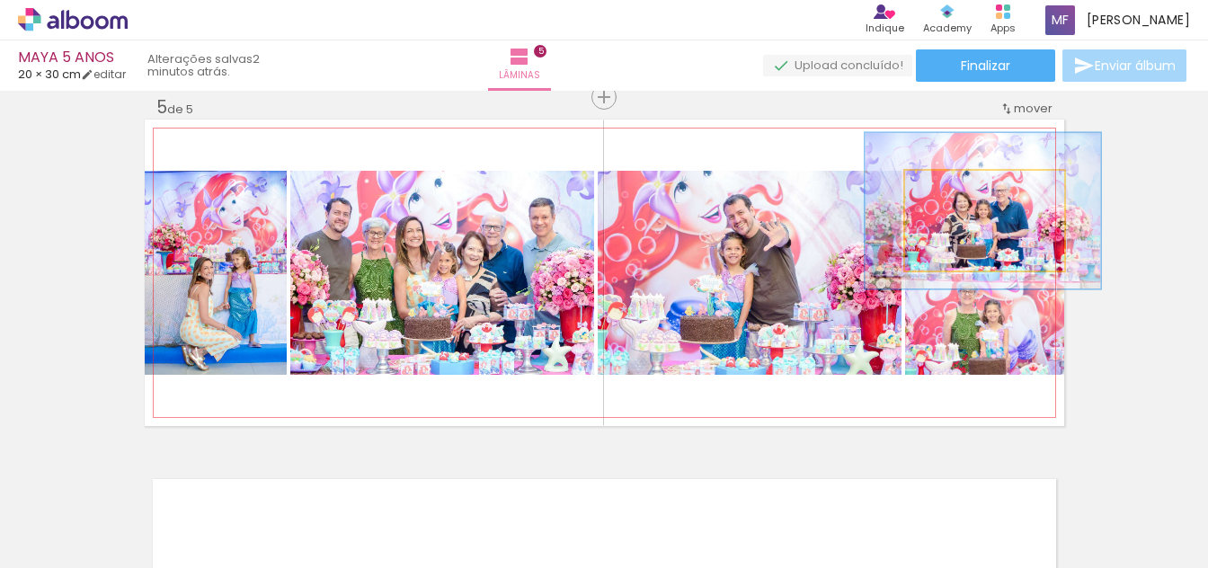
drag, startPoint x: 1012, startPoint y: 231, endPoint x: 1010, endPoint y: 221, distance: 10.1
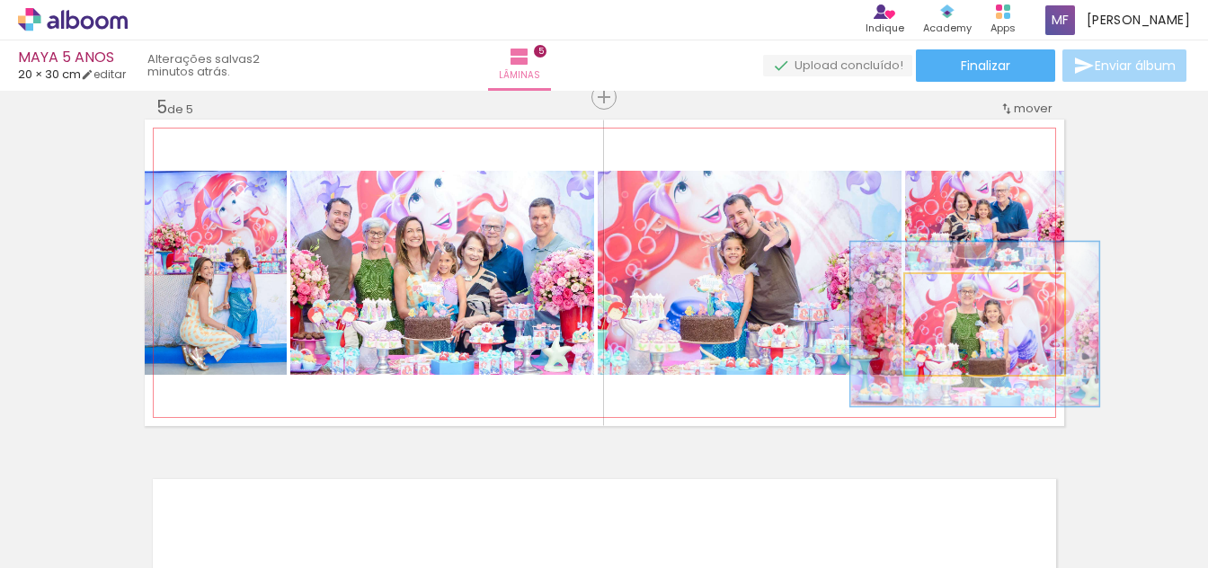
click at [1020, 317] on quentale-photo at bounding box center [984, 324] width 159 height 101
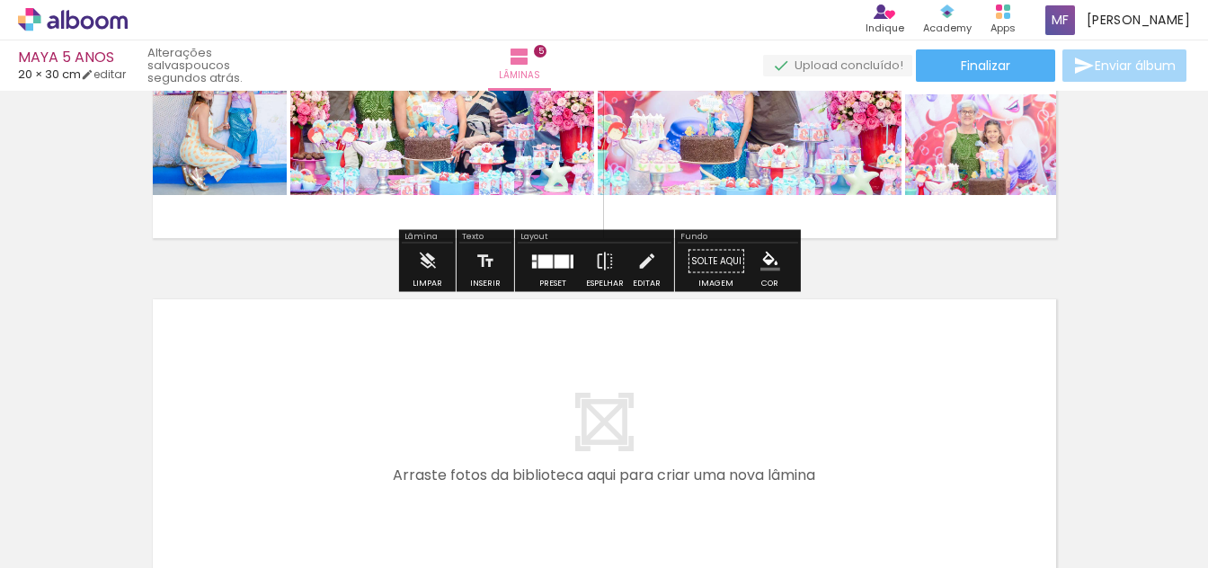
scroll to position [1699, 0]
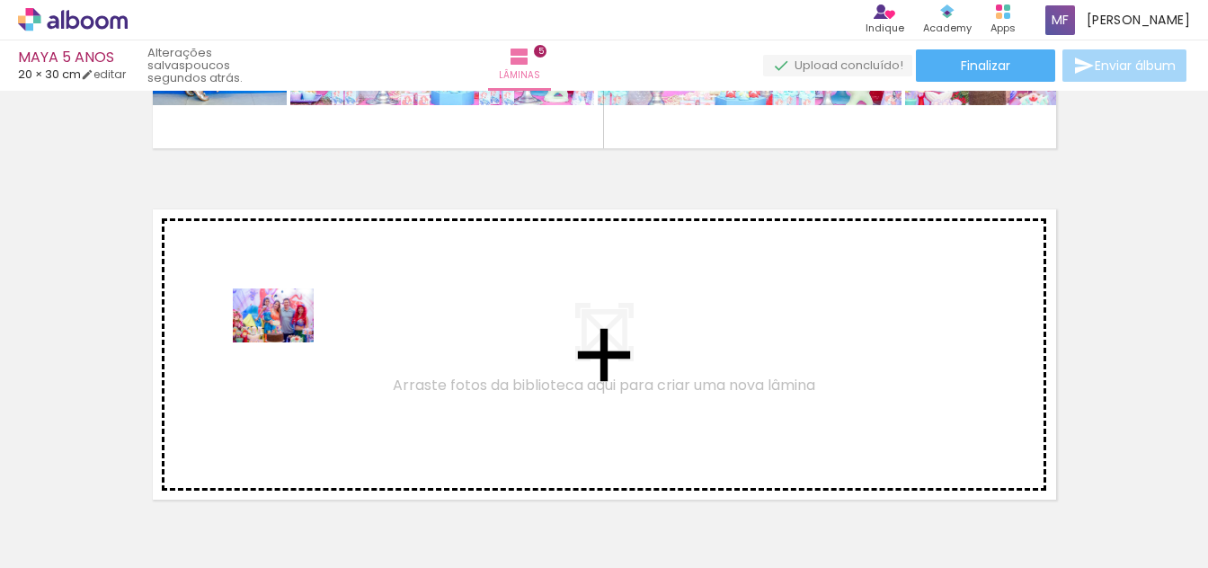
drag, startPoint x: 295, startPoint y: 522, endPoint x: 366, endPoint y: 485, distance: 80.4
click at [286, 341] on quentale-workspace at bounding box center [604, 284] width 1208 height 568
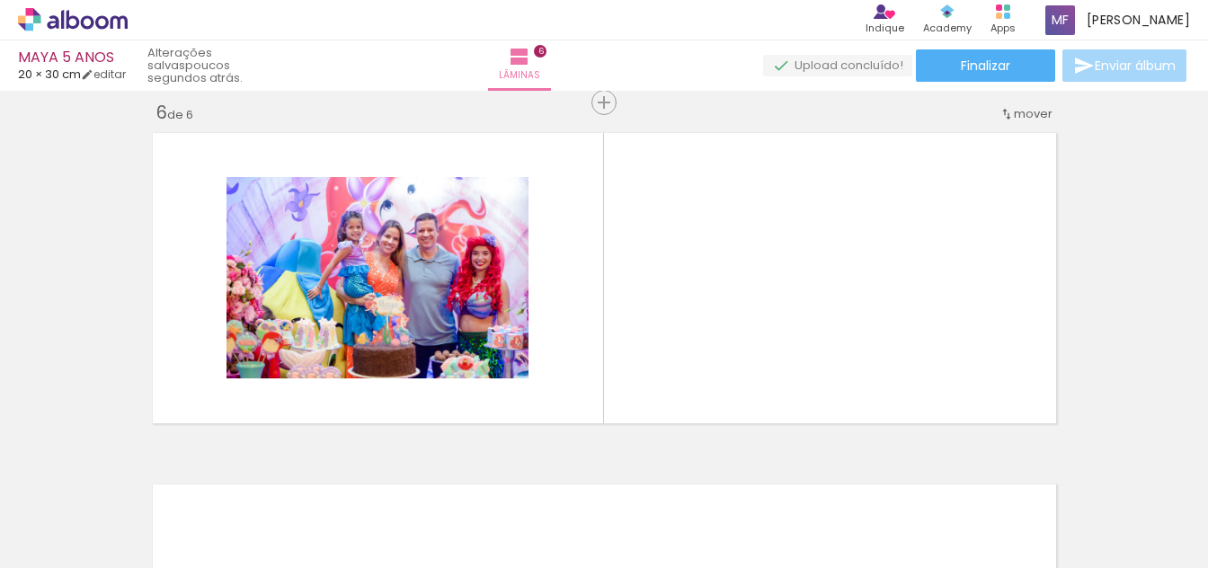
scroll to position [1781, 0]
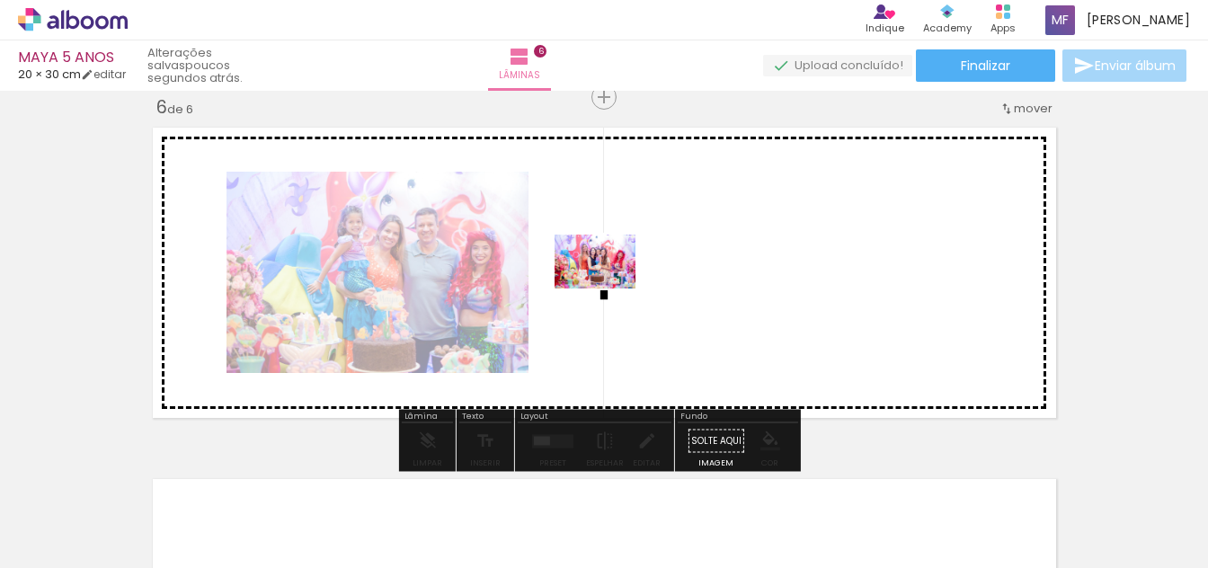
drag, startPoint x: 409, startPoint y: 461, endPoint x: 609, endPoint y: 289, distance: 263.8
click at [609, 289] on quentale-workspace at bounding box center [604, 284] width 1208 height 568
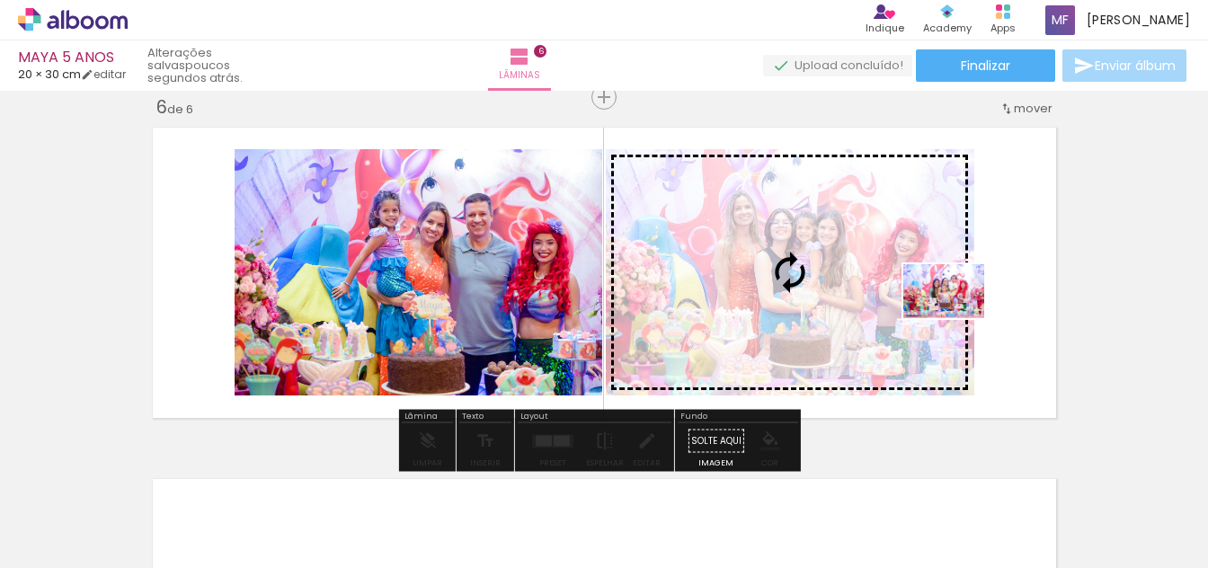
drag, startPoint x: 543, startPoint y: 490, endPoint x: 957, endPoint y: 318, distance: 448.6
click at [957, 318] on quentale-workspace at bounding box center [604, 284] width 1208 height 568
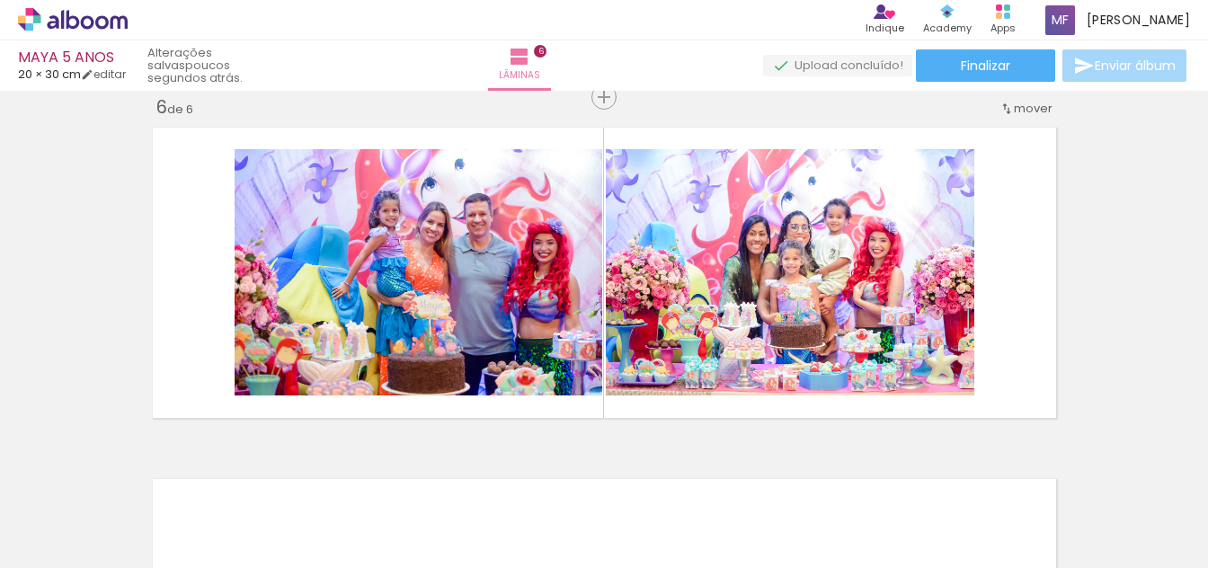
scroll to position [0, 3686]
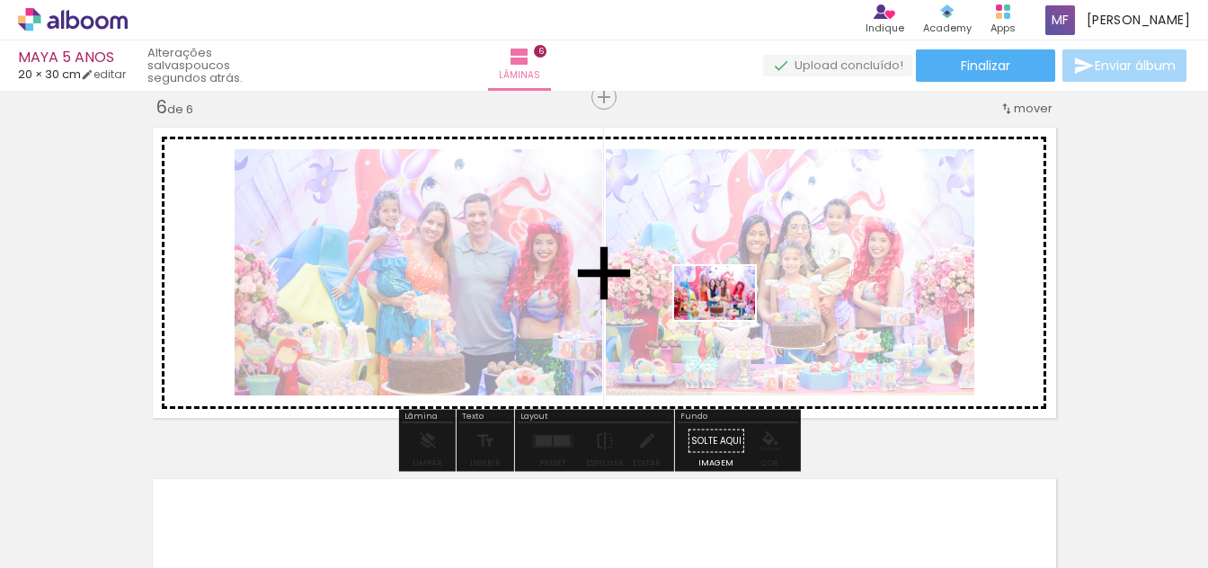
drag, startPoint x: 945, startPoint y: 521, endPoint x: 727, endPoint y: 320, distance: 296.4
click at [727, 320] on quentale-workspace at bounding box center [604, 284] width 1208 height 568
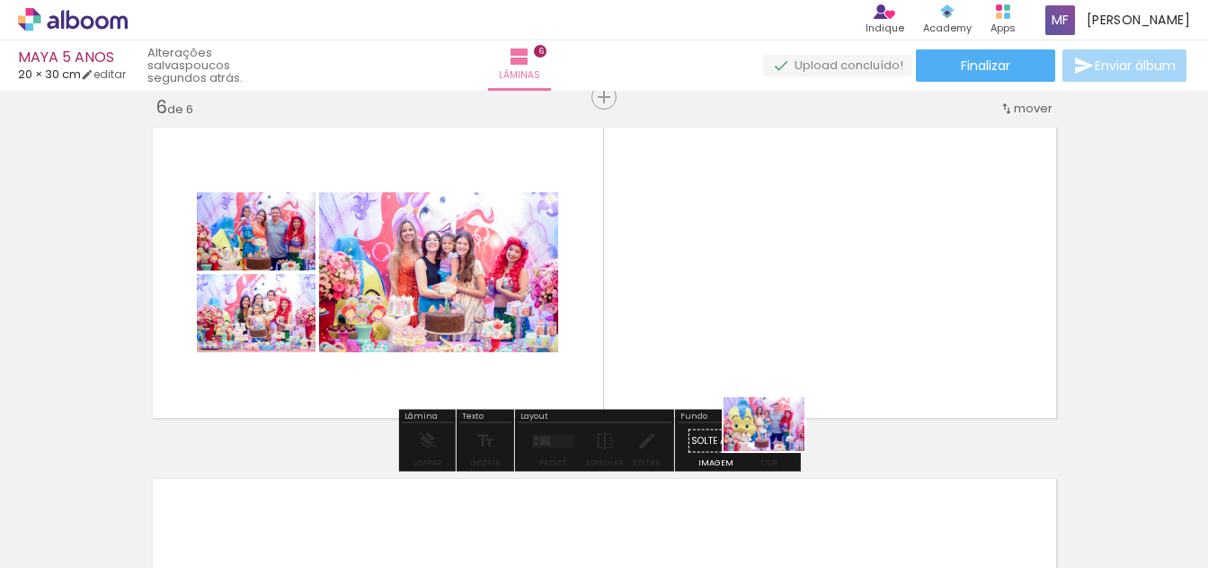
drag, startPoint x: 735, startPoint y: 519, endPoint x: 765, endPoint y: 550, distance: 43.2
click at [763, 554] on quentale-thumb at bounding box center [721, 507] width 101 height 103
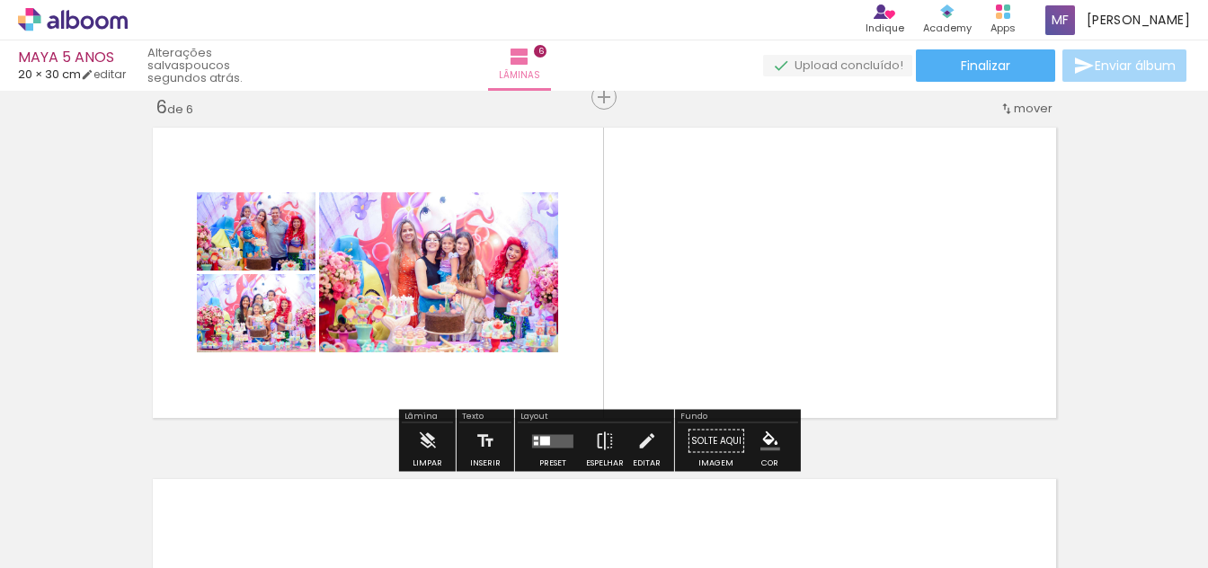
scroll to position [0, 3824]
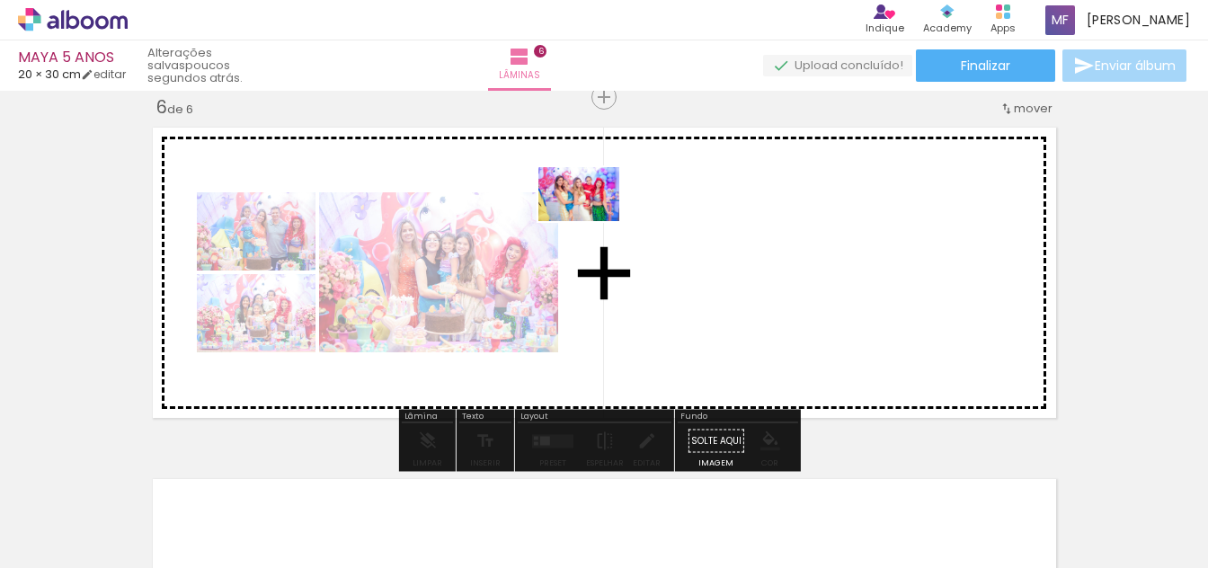
drag, startPoint x: 901, startPoint y: 431, endPoint x: 592, endPoint y: 221, distance: 373.2
click at [592, 221] on quentale-workspace at bounding box center [604, 284] width 1208 height 568
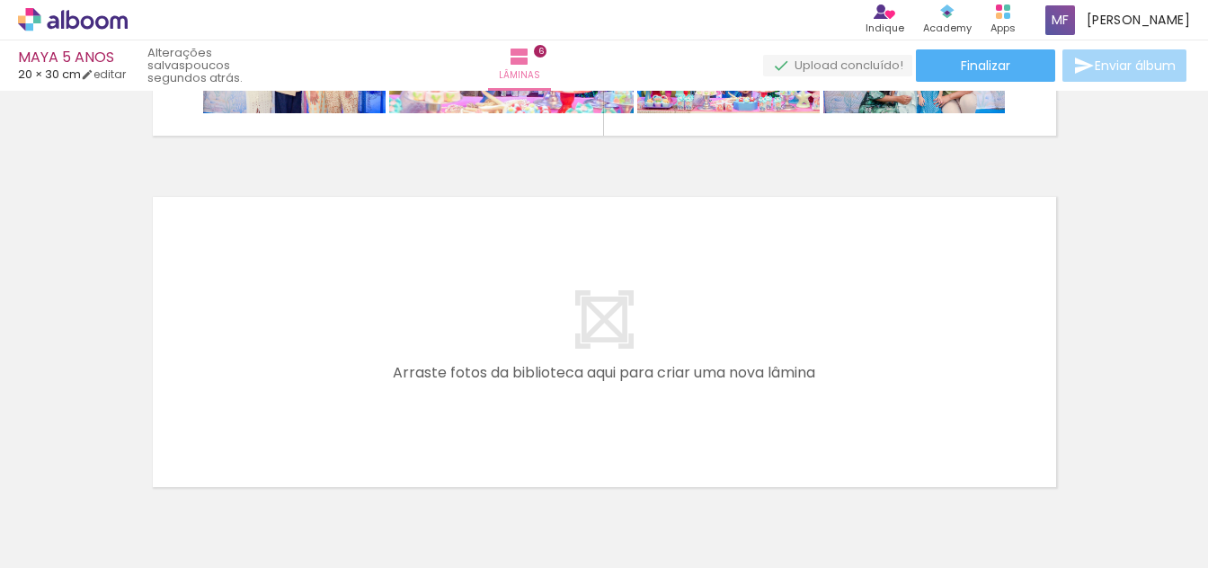
scroll to position [0, 1311]
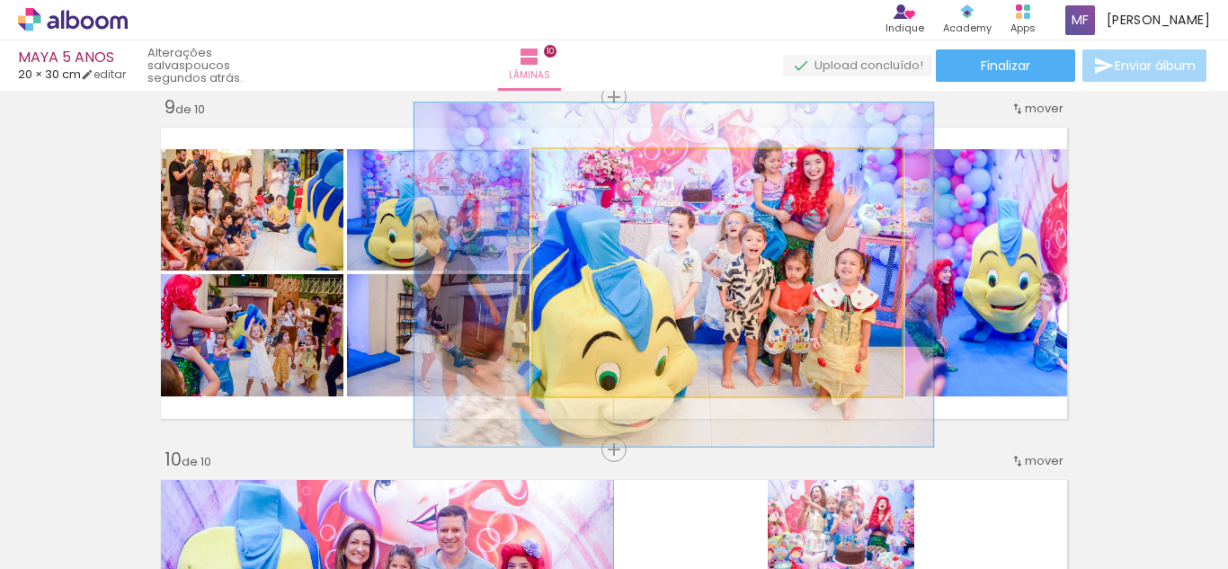
scroll to position [0, 4462]
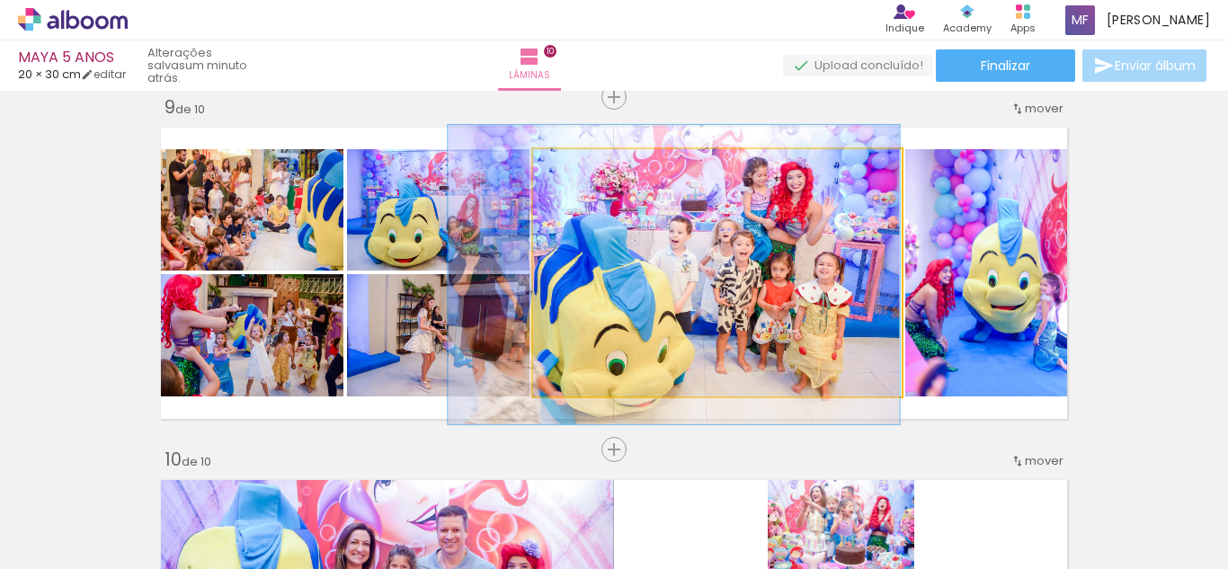
type paper-slider "121"
click at [582, 171] on div at bounding box center [589, 168] width 29 height 29
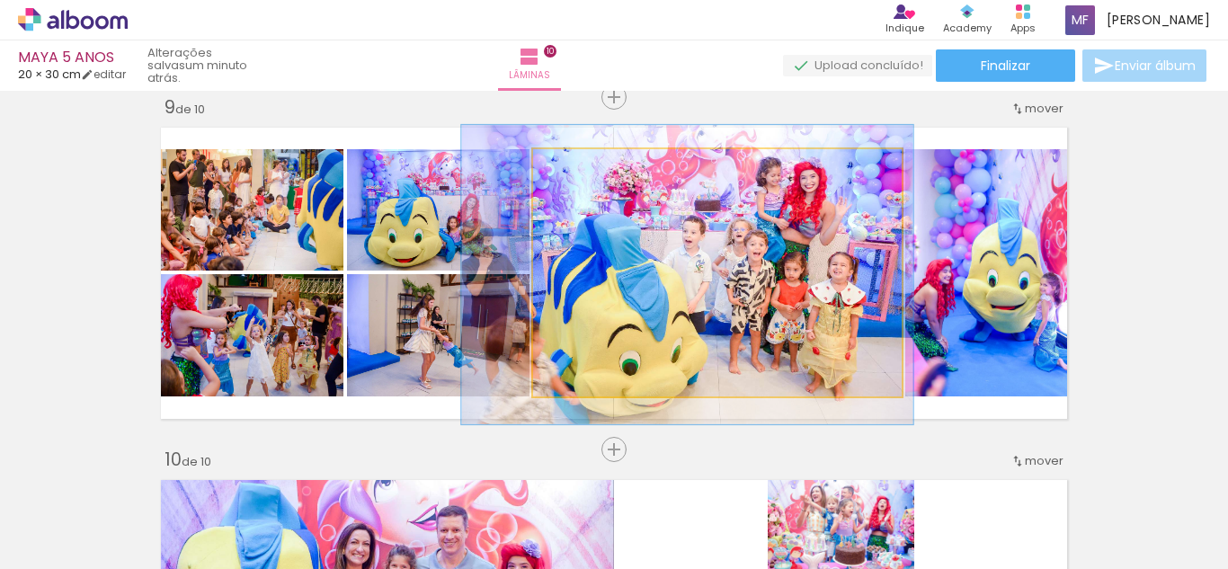
drag, startPoint x: 672, startPoint y: 251, endPoint x: 686, endPoint y: 251, distance: 13.5
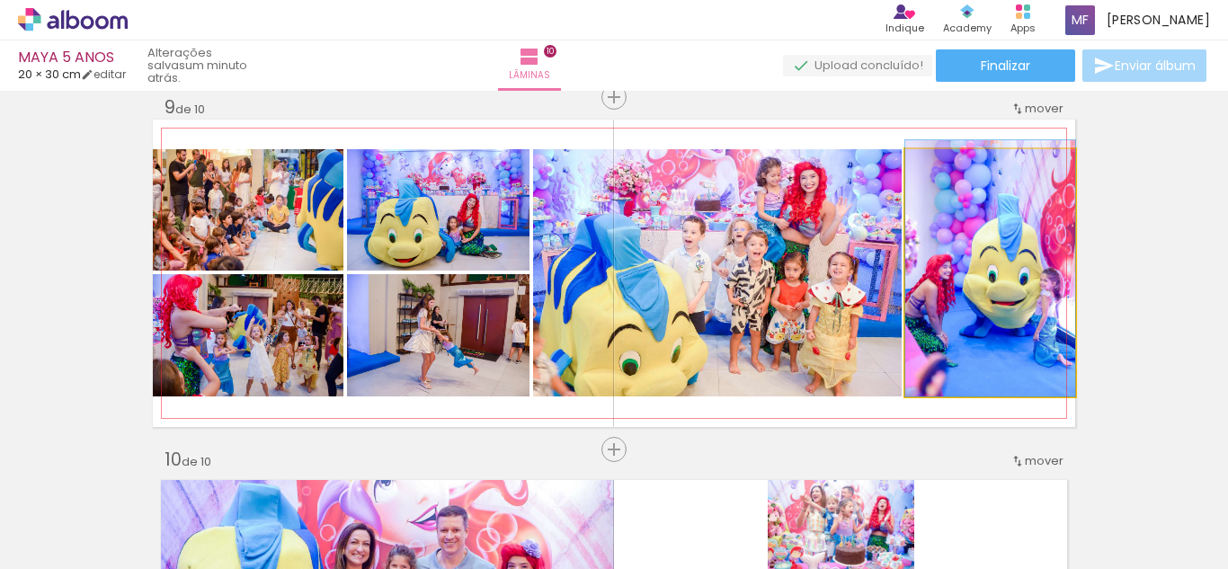
drag, startPoint x: 1030, startPoint y: 316, endPoint x: 1009, endPoint y: 310, distance: 21.4
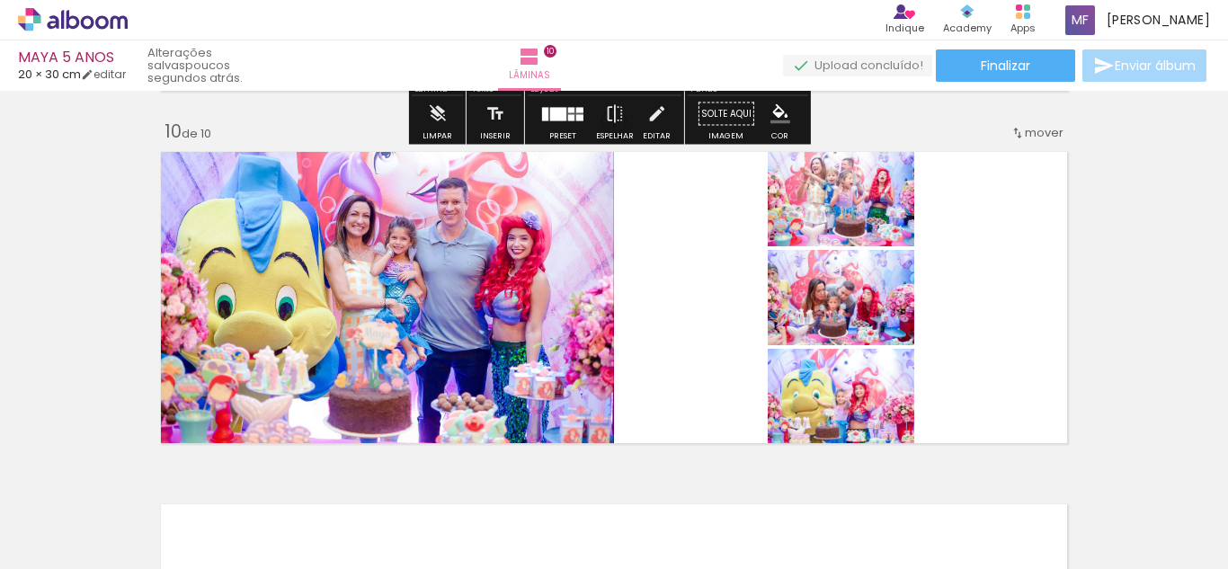
scroll to position [3202, 0]
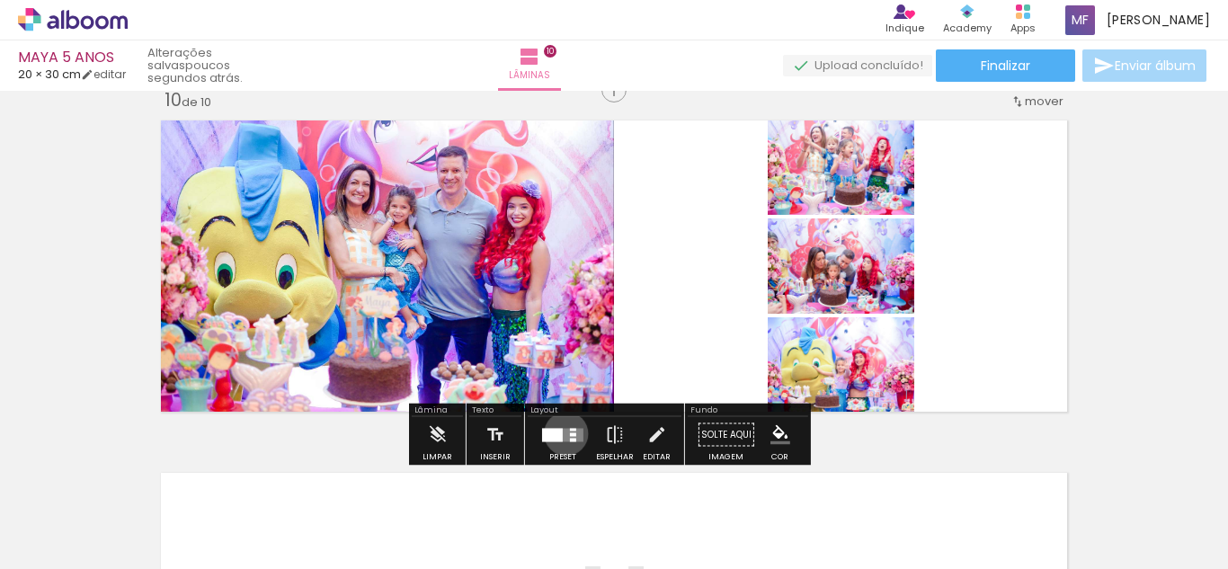
click at [562, 433] on quentale-layouter at bounding box center [562, 434] width 41 height 13
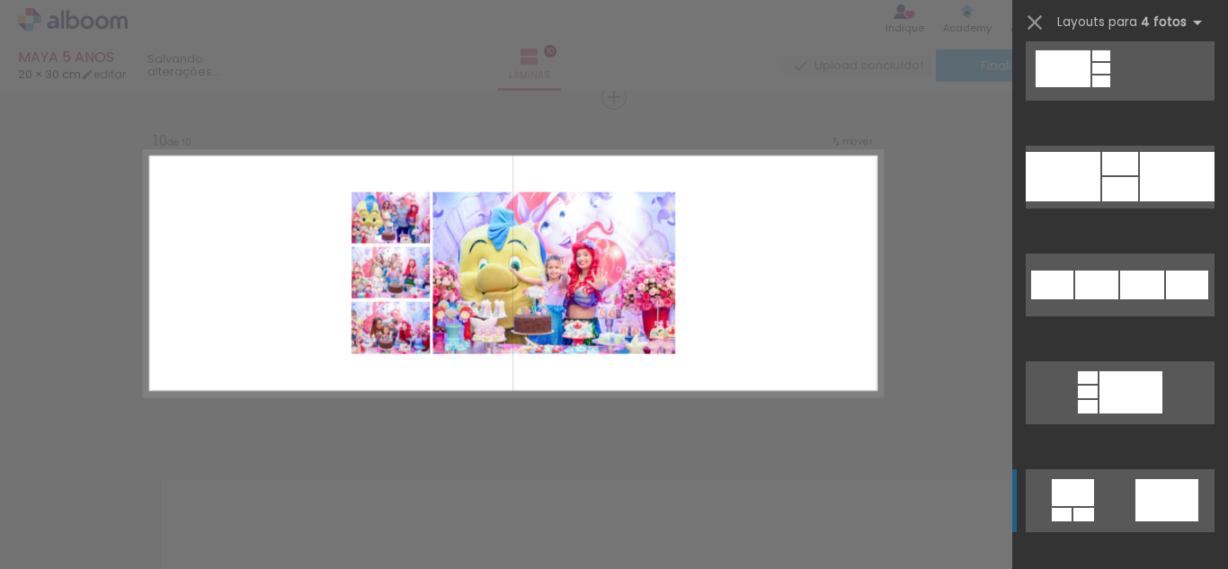
scroll to position [2607, 0]
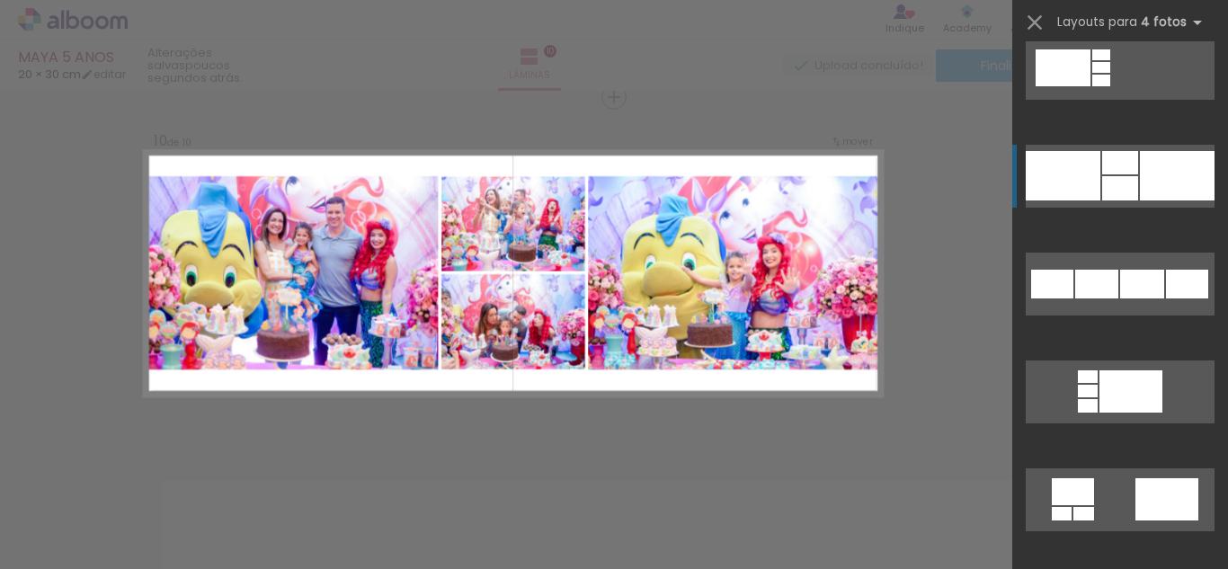
click at [1131, 176] on div at bounding box center [1120, 188] width 36 height 24
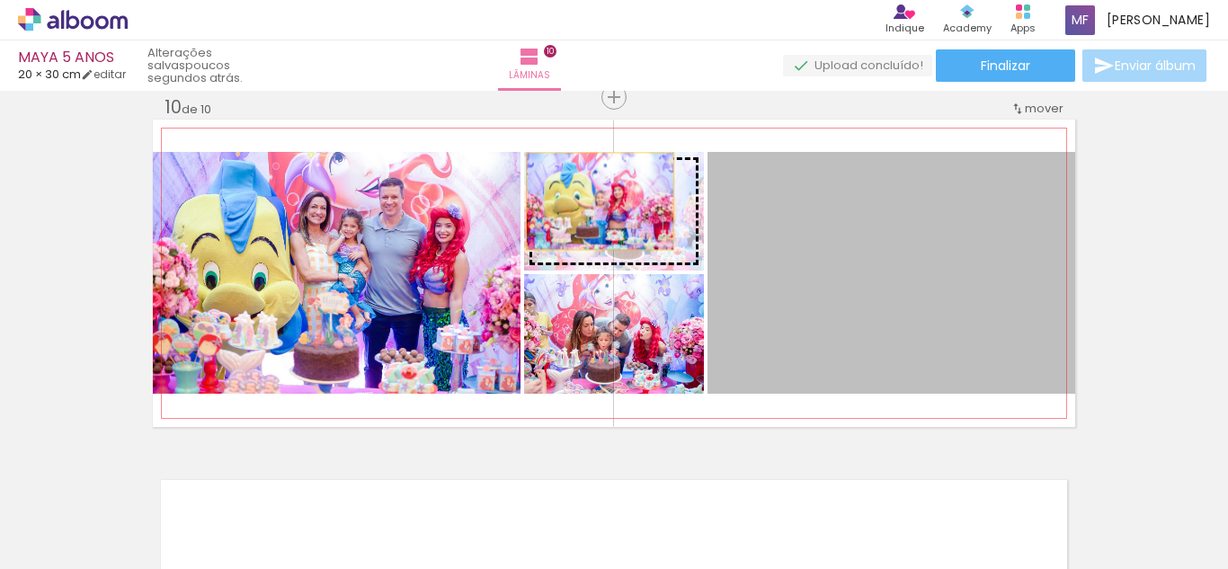
drag, startPoint x: 897, startPoint y: 339, endPoint x: 593, endPoint y: 201, distance: 333.5
click at [0, 0] on slot at bounding box center [0, 0] width 0 height 0
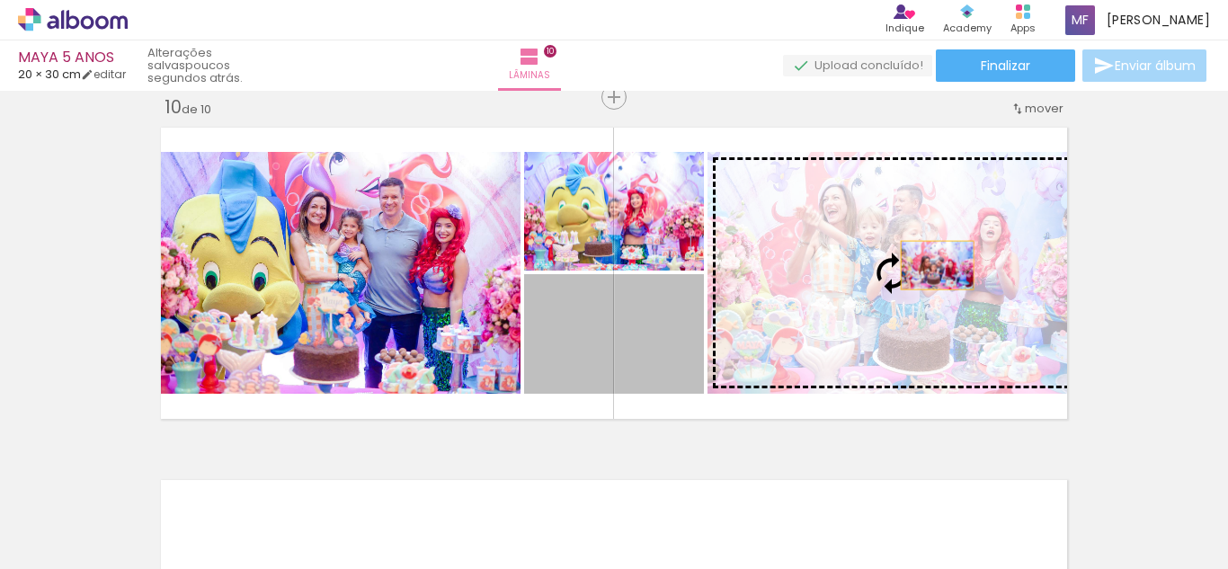
drag, startPoint x: 636, startPoint y: 338, endPoint x: 941, endPoint y: 260, distance: 315.5
click at [0, 0] on slot at bounding box center [0, 0] width 0 height 0
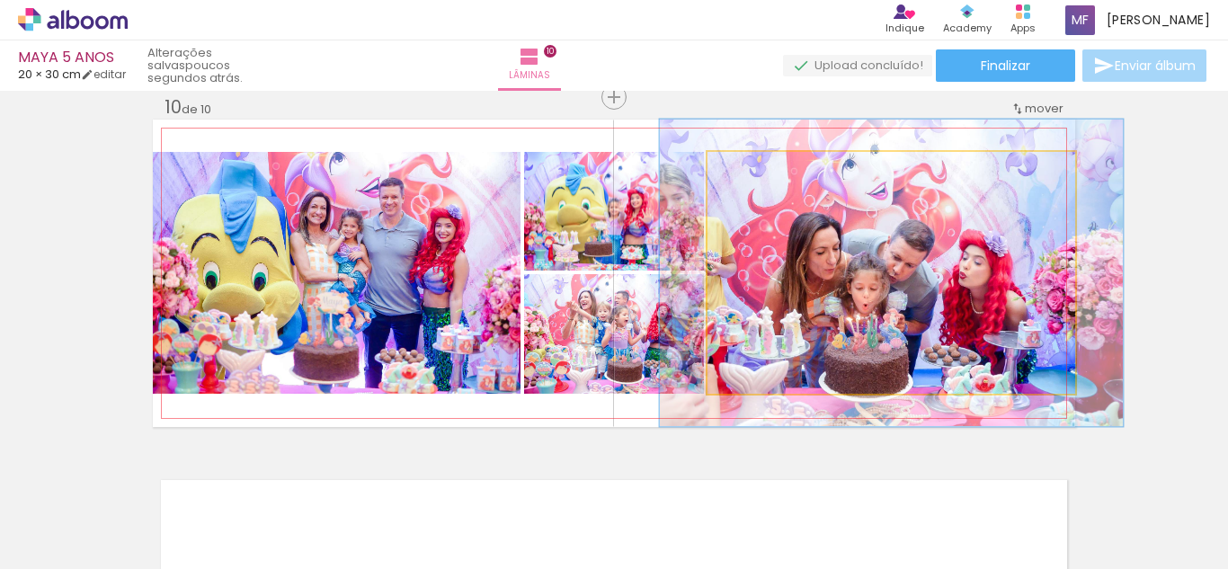
drag, startPoint x: 751, startPoint y: 178, endPoint x: 863, endPoint y: 229, distance: 123.5
click at [767, 182] on div at bounding box center [766, 170] width 29 height 29
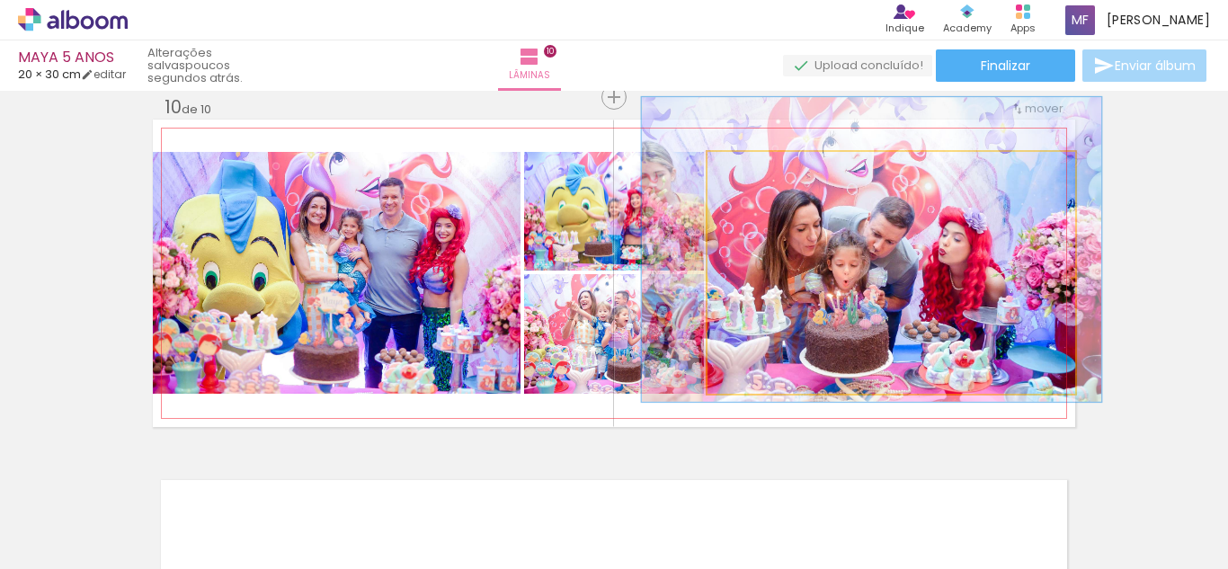
drag, startPoint x: 902, startPoint y: 255, endPoint x: 882, endPoint y: 232, distance: 30.6
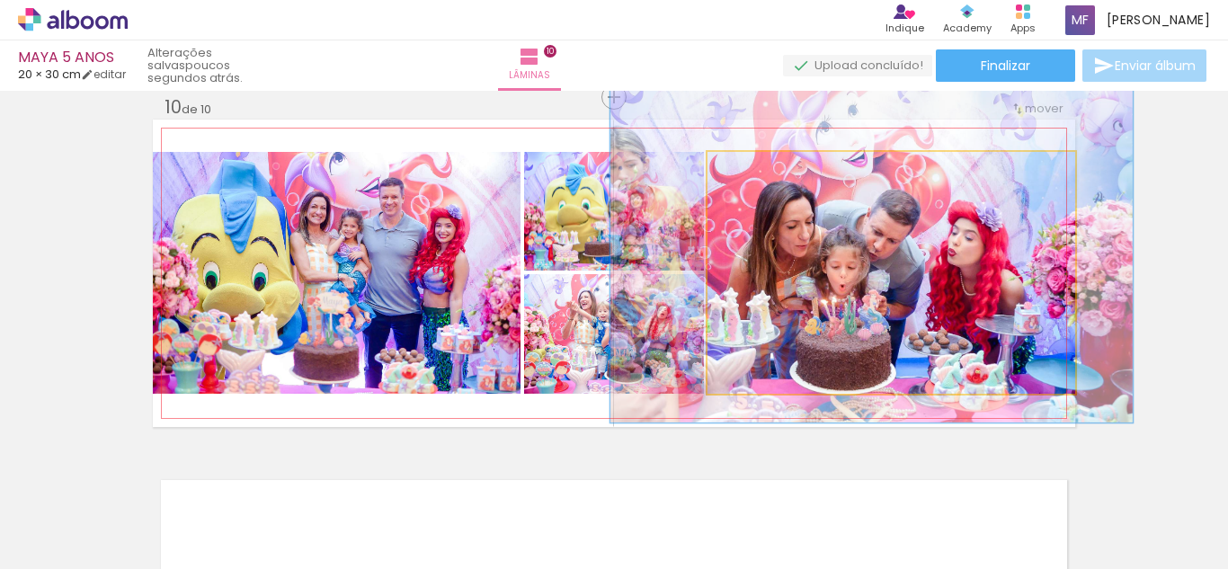
type paper-slider "143"
click at [772, 166] on div at bounding box center [779, 171] width 16 height 16
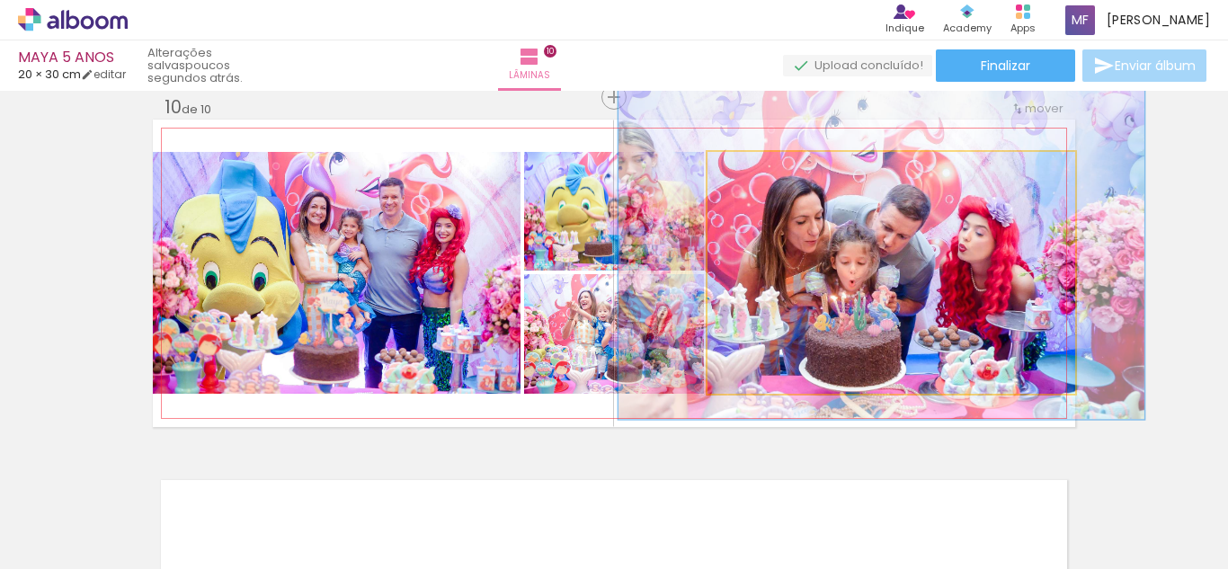
drag, startPoint x: 850, startPoint y: 251, endPoint x: 860, endPoint y: 246, distance: 10.9
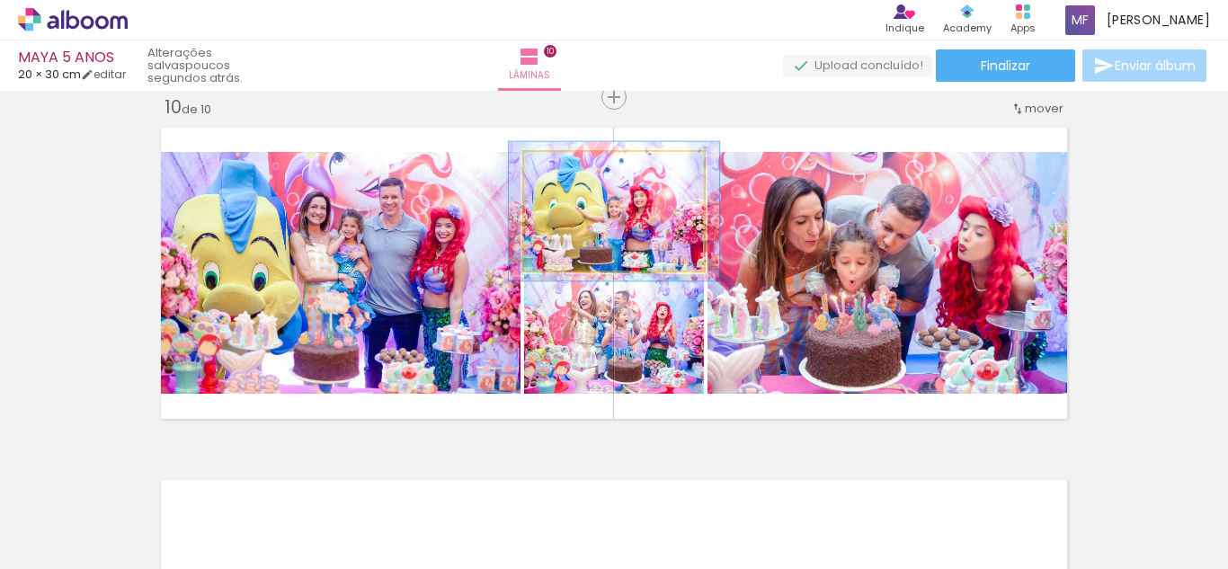
drag, startPoint x: 572, startPoint y: 169, endPoint x: 582, endPoint y: 170, distance: 10.8
type paper-slider "117"
click at [582, 170] on div at bounding box center [577, 170] width 29 height 29
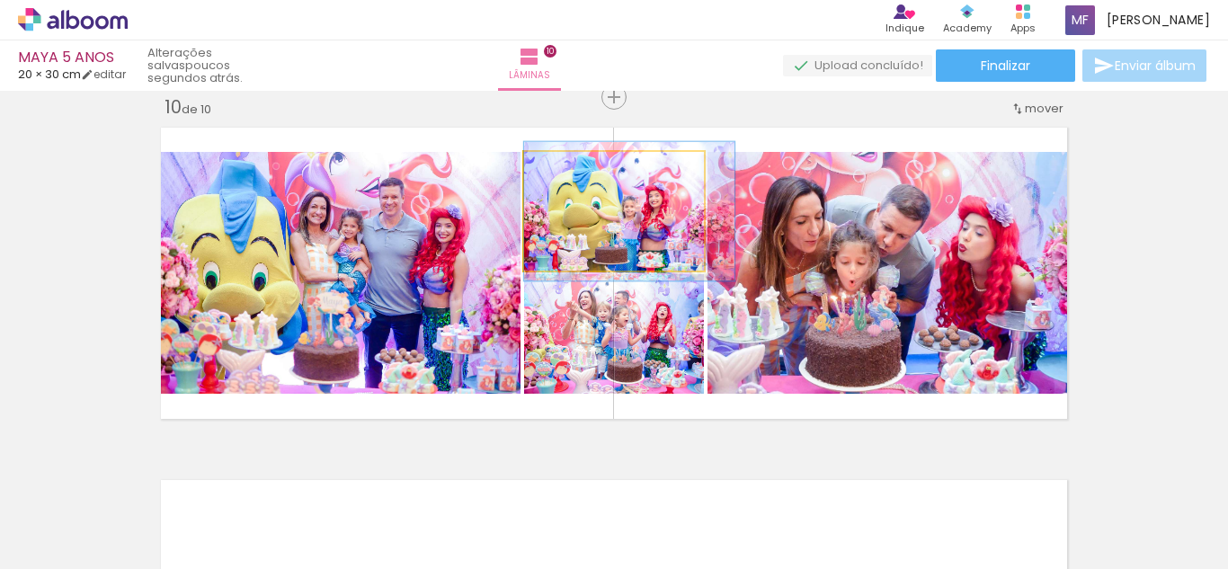
drag, startPoint x: 622, startPoint y: 242, endPoint x: 640, endPoint y: 242, distance: 18.0
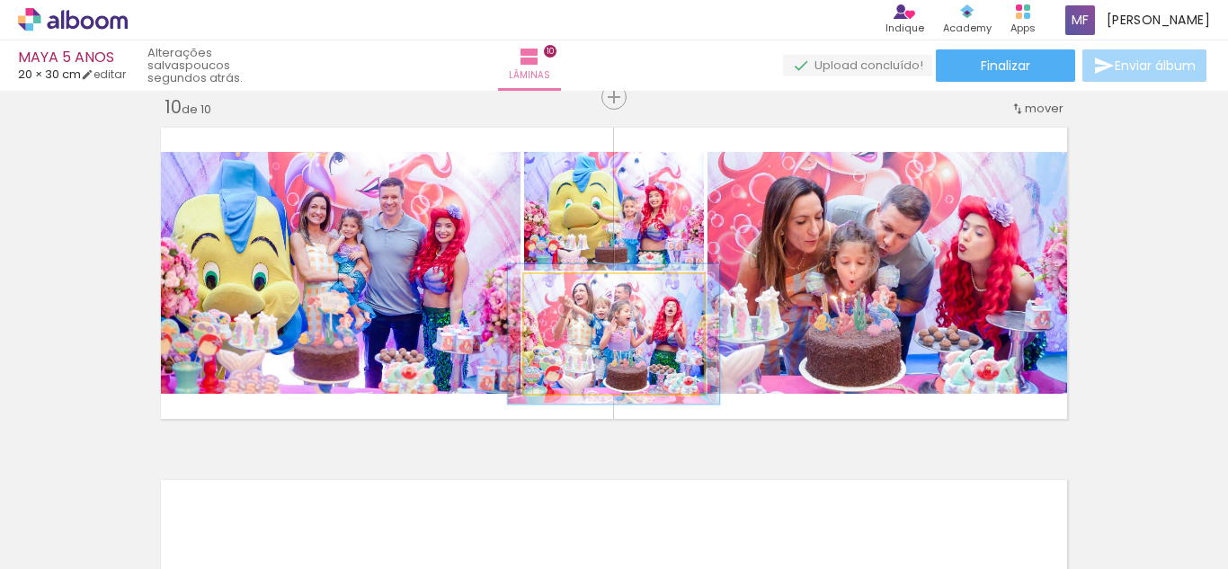
drag, startPoint x: 559, startPoint y: 288, endPoint x: 573, endPoint y: 290, distance: 13.8
type paper-slider "121"
click at [573, 290] on div at bounding box center [577, 293] width 16 height 16
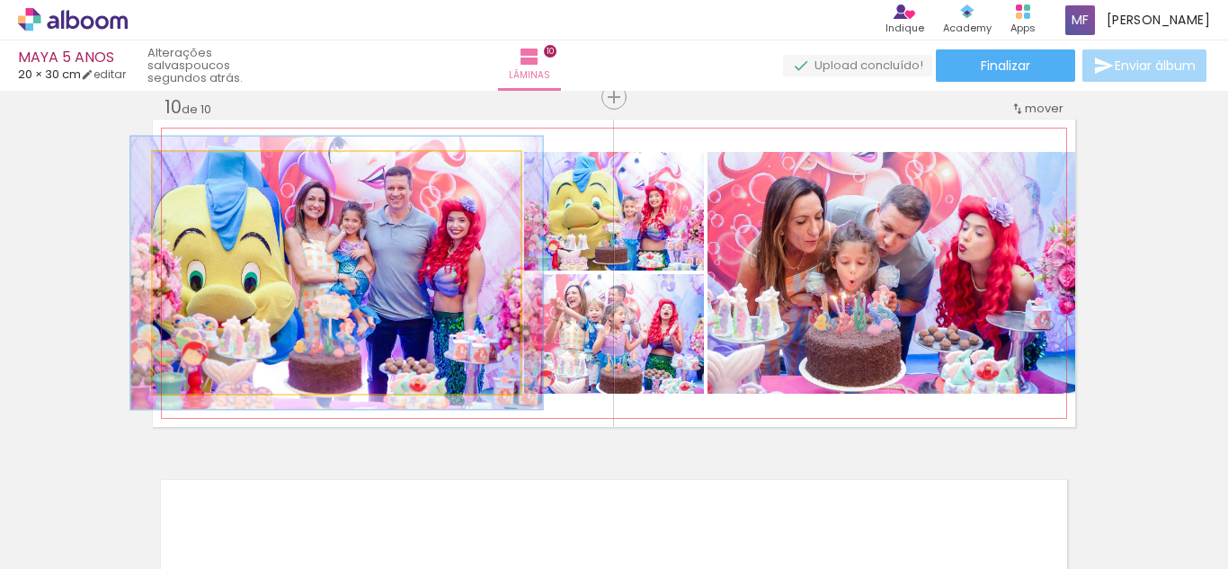
type paper-slider "112"
click at [188, 164] on div at bounding box center [202, 170] width 29 height 29
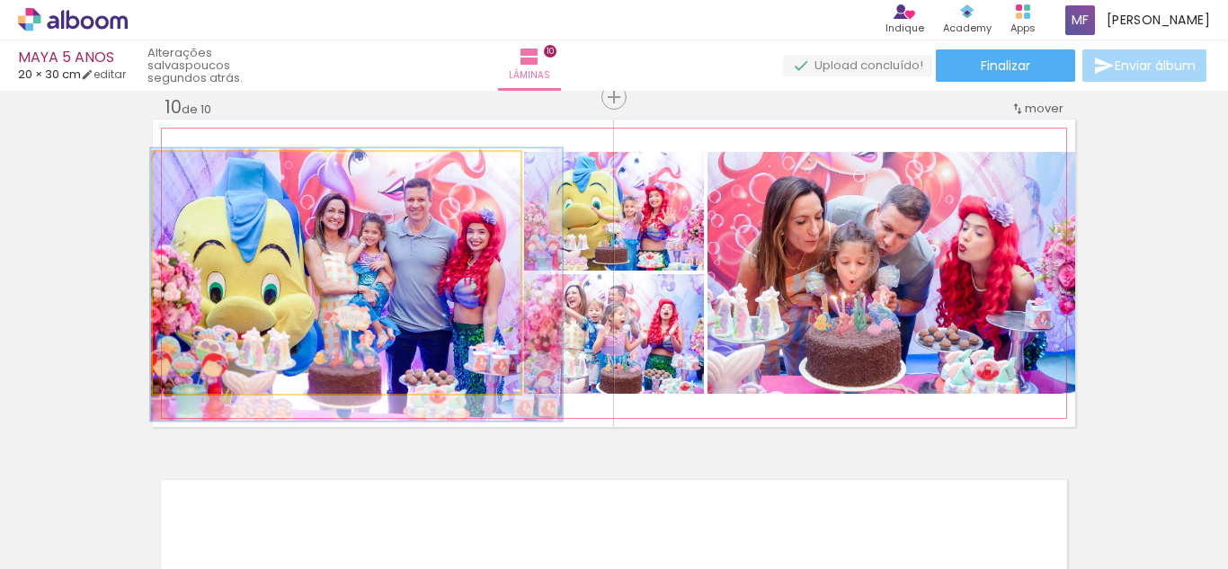
drag, startPoint x: 260, startPoint y: 223, endPoint x: 278, endPoint y: 233, distance: 20.5
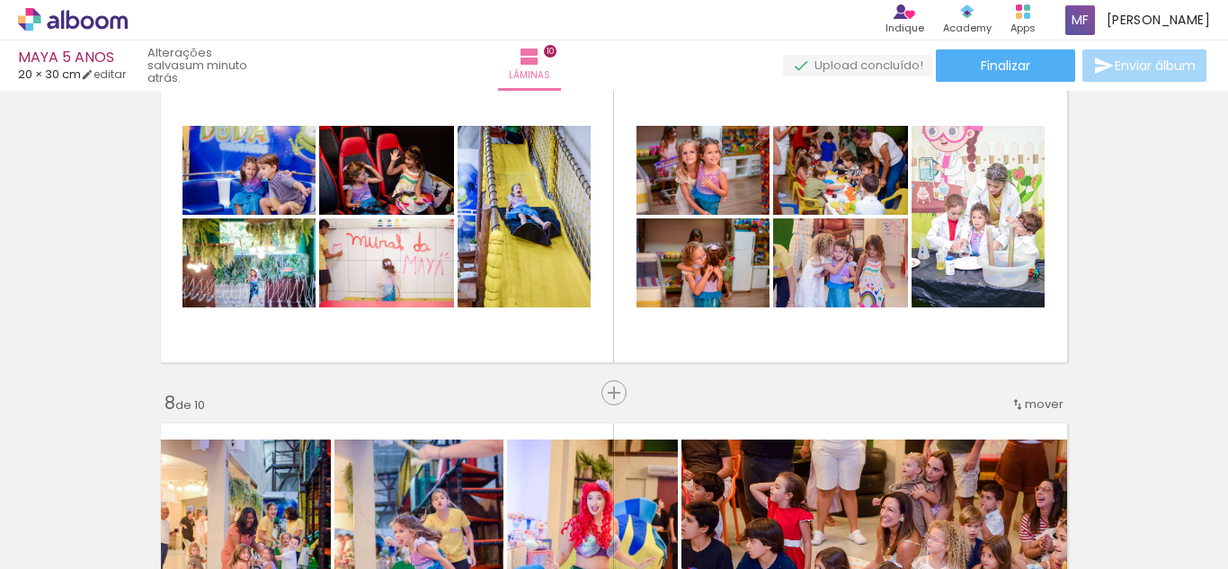
scroll to position [2116, 0]
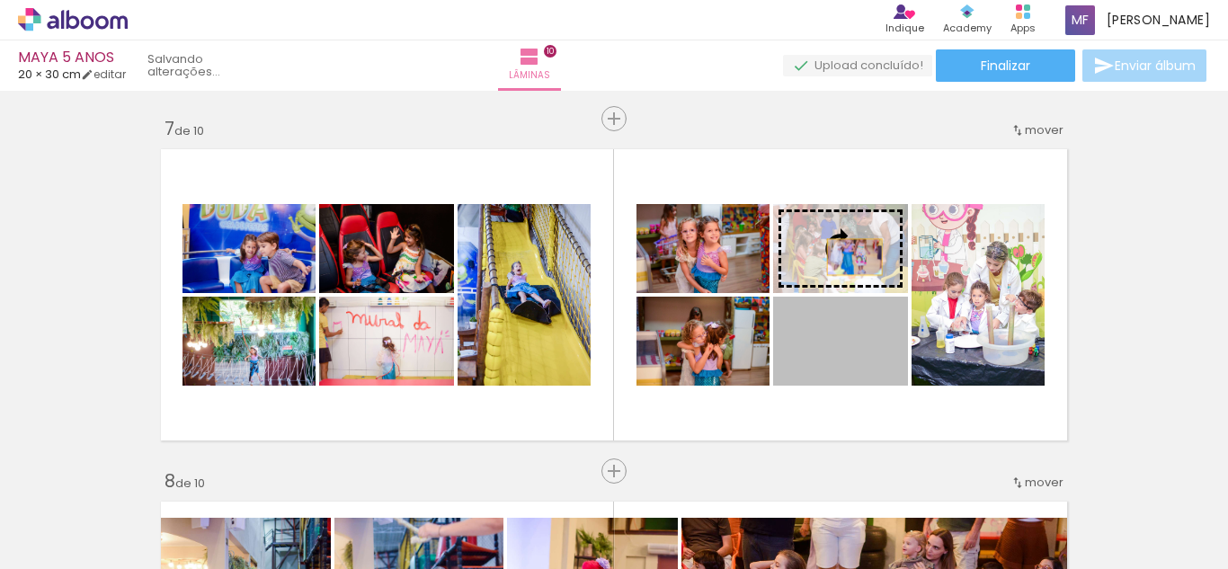
drag, startPoint x: 858, startPoint y: 348, endPoint x: 850, endPoint y: 262, distance: 85.7
click at [0, 0] on slot at bounding box center [0, 0] width 0 height 0
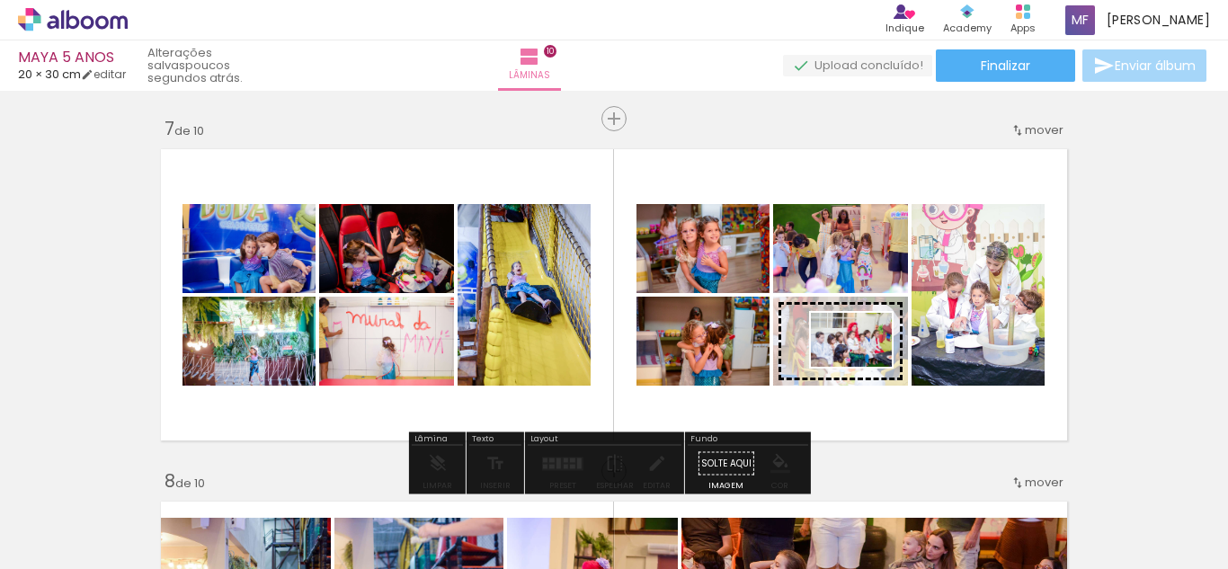
drag, startPoint x: 544, startPoint y: 525, endPoint x: 865, endPoint y: 367, distance: 357.8
click at [865, 367] on quentale-workspace at bounding box center [614, 284] width 1228 height 569
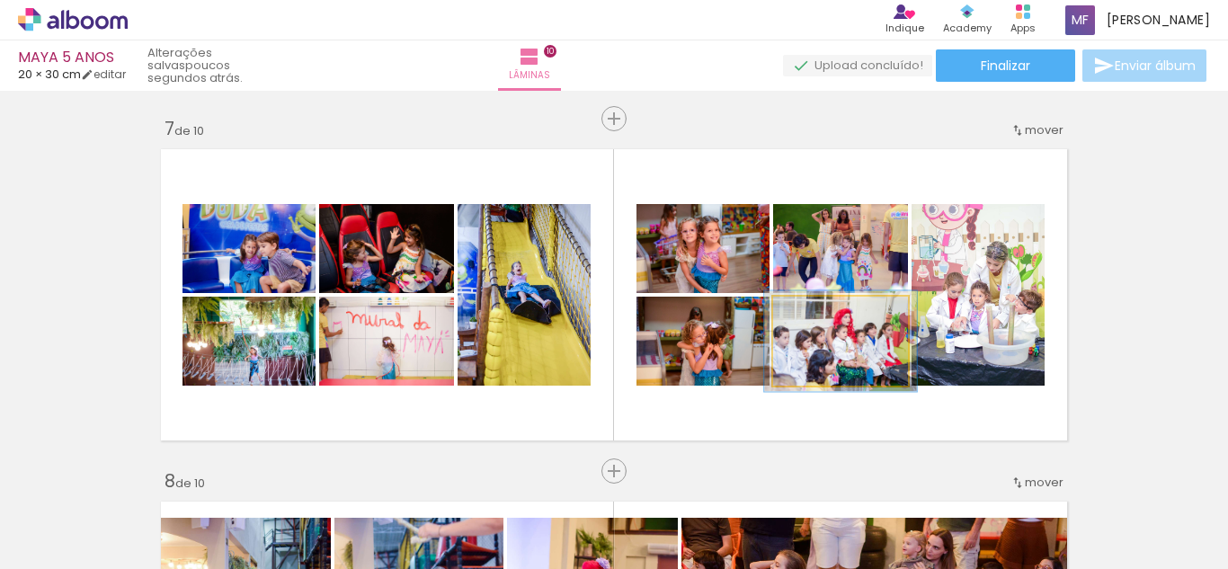
type paper-slider "113"
click at [818, 320] on div at bounding box center [823, 315] width 16 height 16
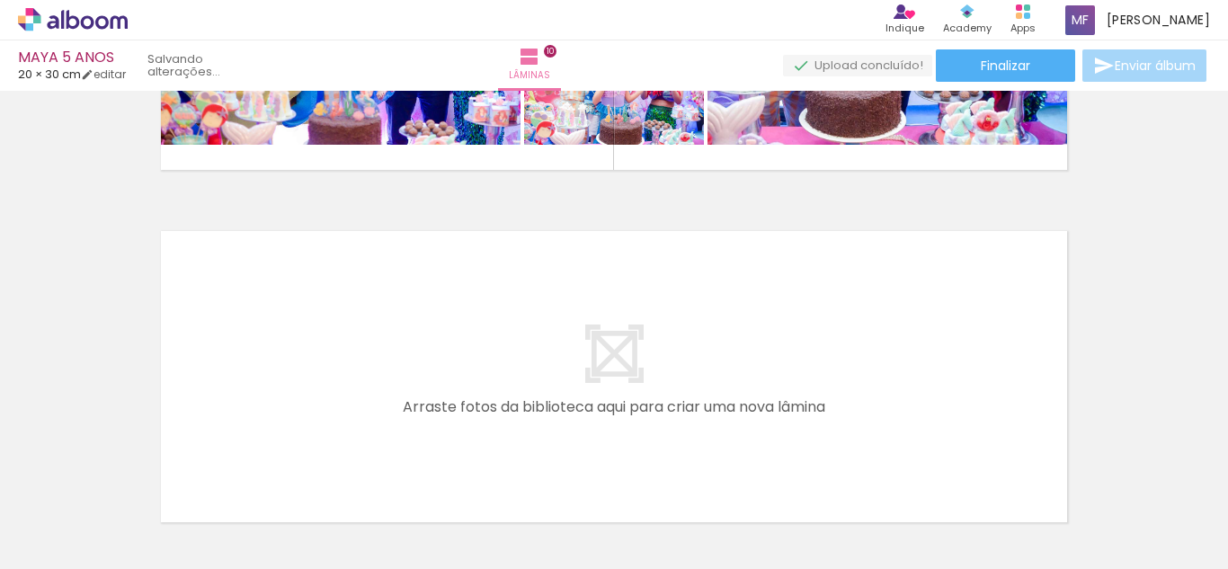
scroll to position [3195, 0]
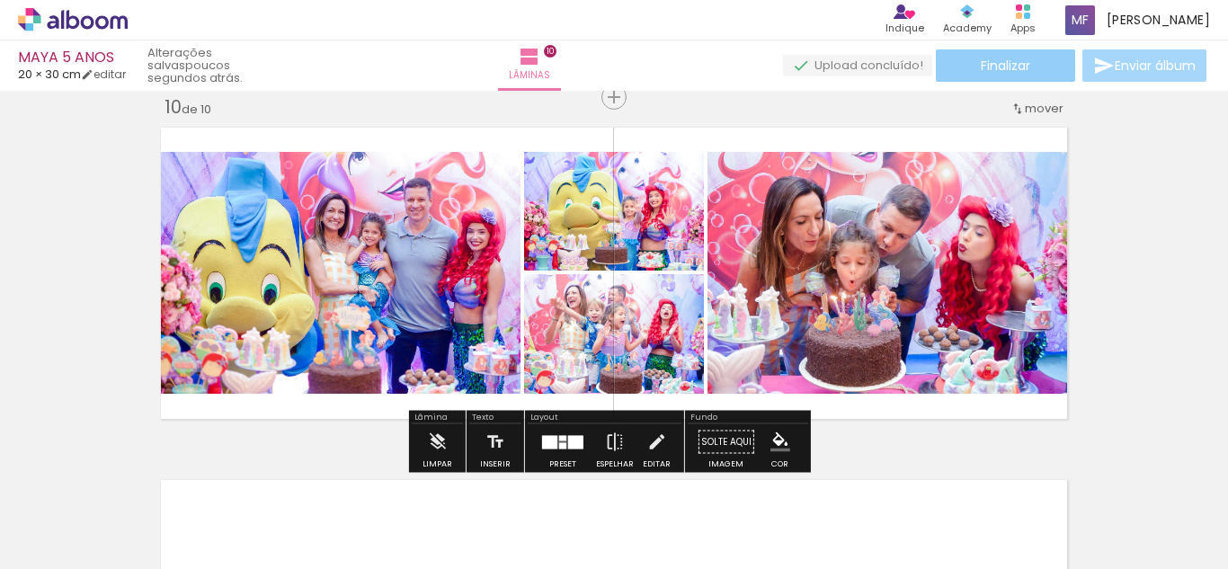
click at [983, 72] on span "Finalizar" at bounding box center [1005, 65] width 49 height 13
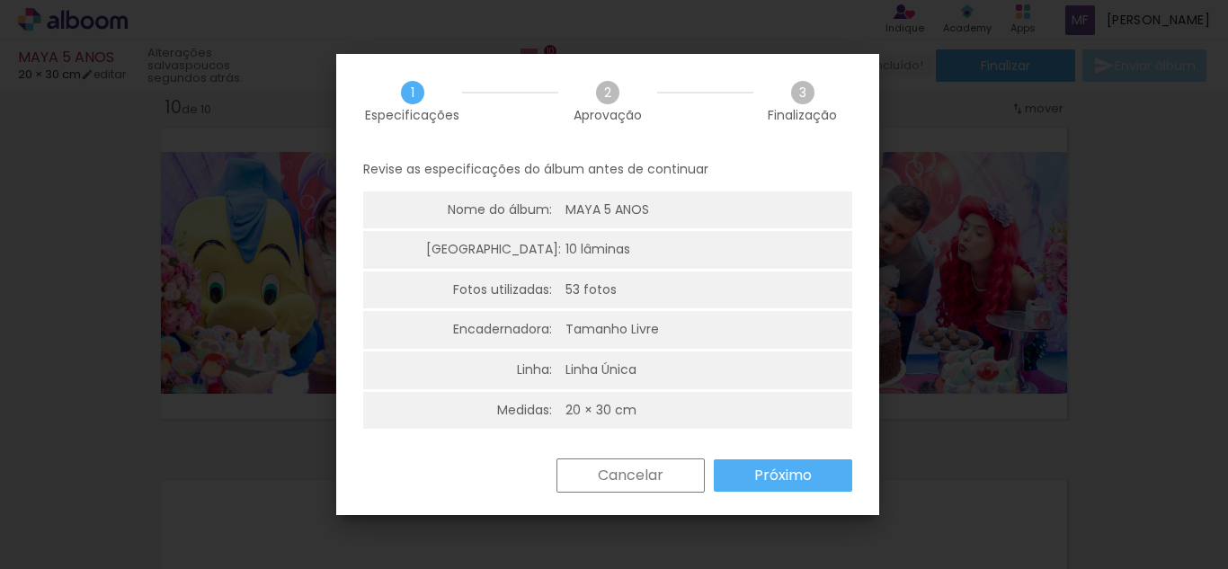
click at [831, 467] on paper-button "Próximo" at bounding box center [783, 475] width 138 height 32
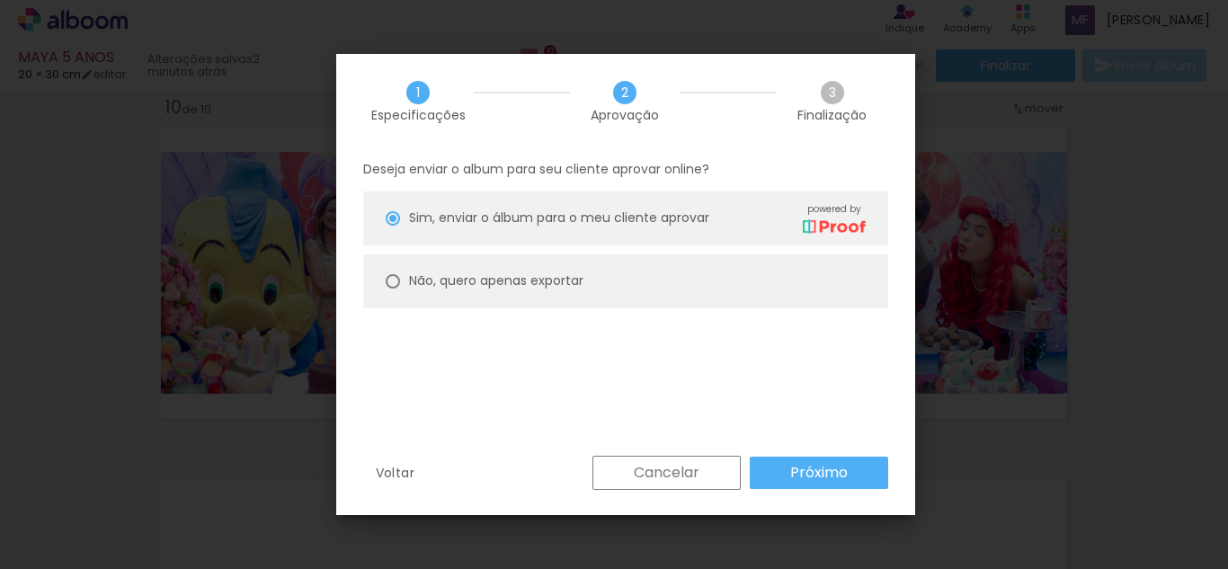
click at [540, 268] on paper-radio-button "Não, quero apenas exportar" at bounding box center [625, 281] width 525 height 54
type paper-radio-button "on"
click at [781, 484] on paper-button "Próximo" at bounding box center [819, 473] width 138 height 32
type input "Alta, 300 DPI"
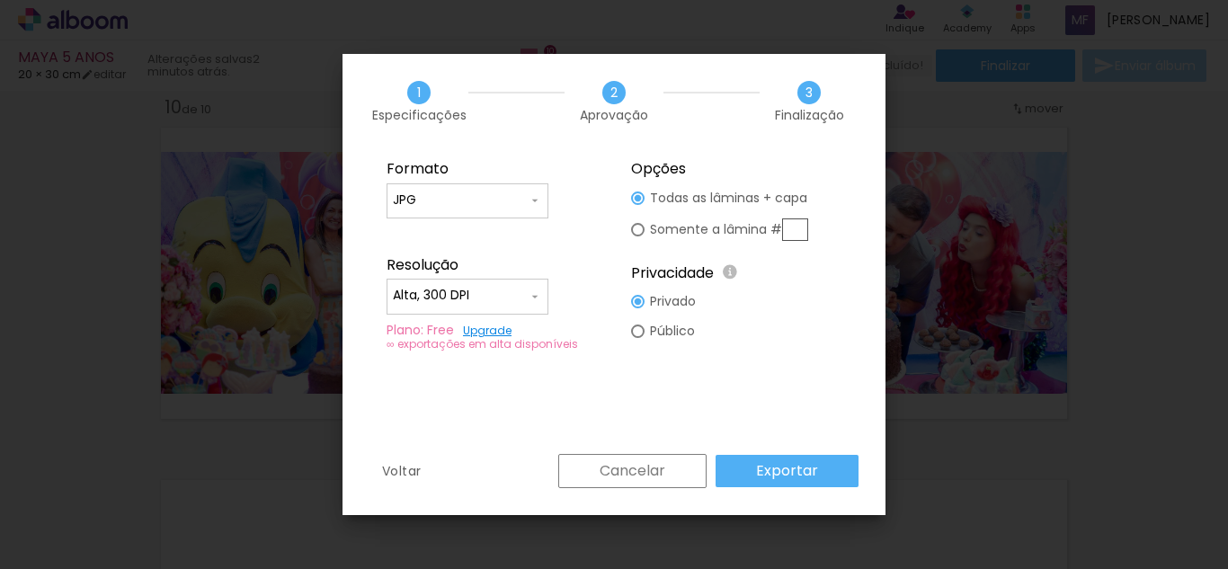
click at [0, 0] on slot "Exportar" at bounding box center [0, 0] width 0 height 0
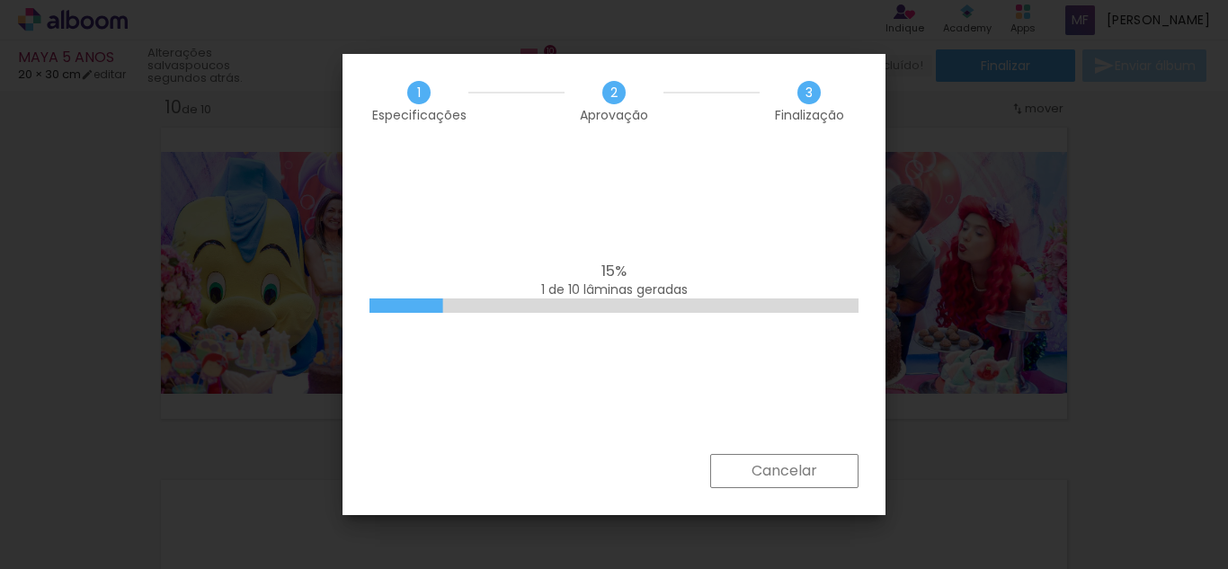
scroll to position [0, 4462]
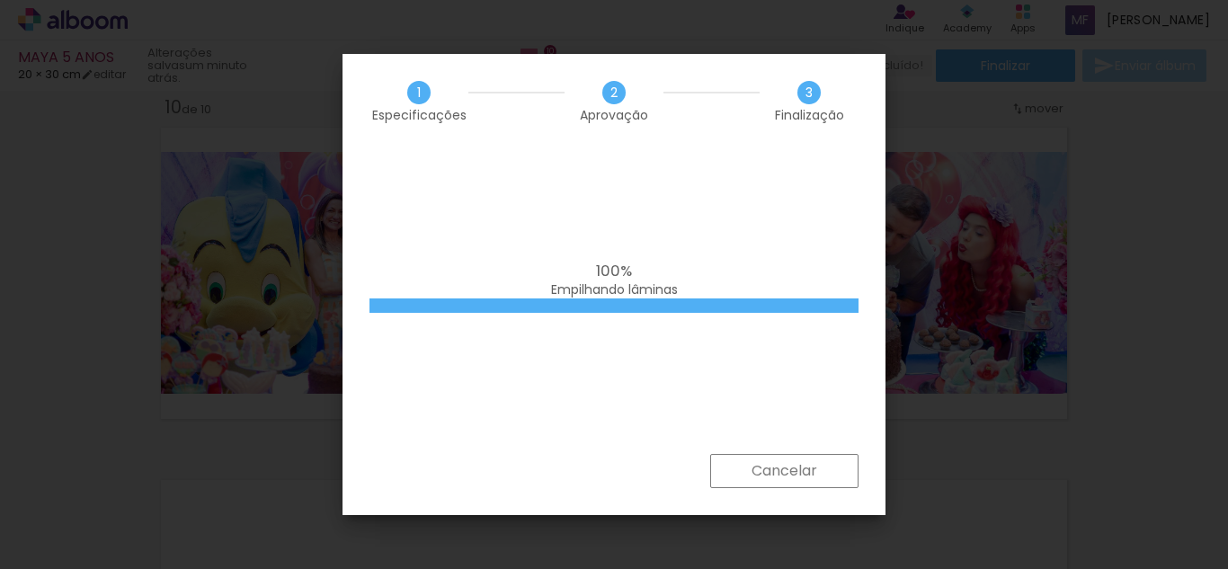
click at [0, 0] on slot "Cancelar" at bounding box center [0, 0] width 0 height 0
